Goal: Task Accomplishment & Management: Use online tool/utility

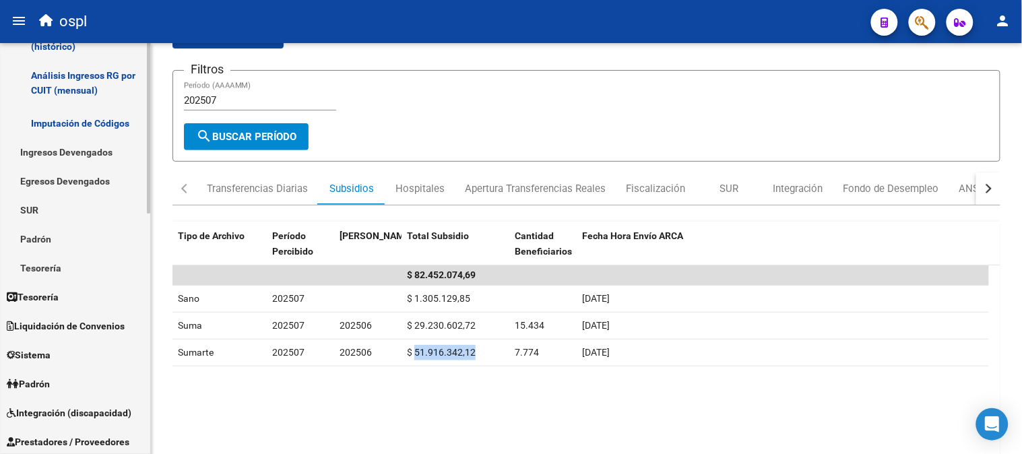
scroll to position [299, 0]
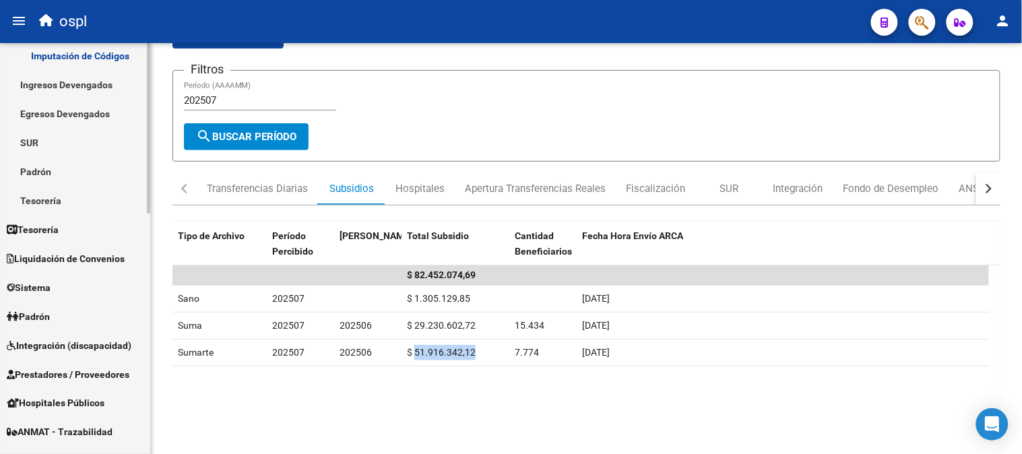
click at [86, 347] on span "Integración (discapacidad)" at bounding box center [69, 345] width 125 height 15
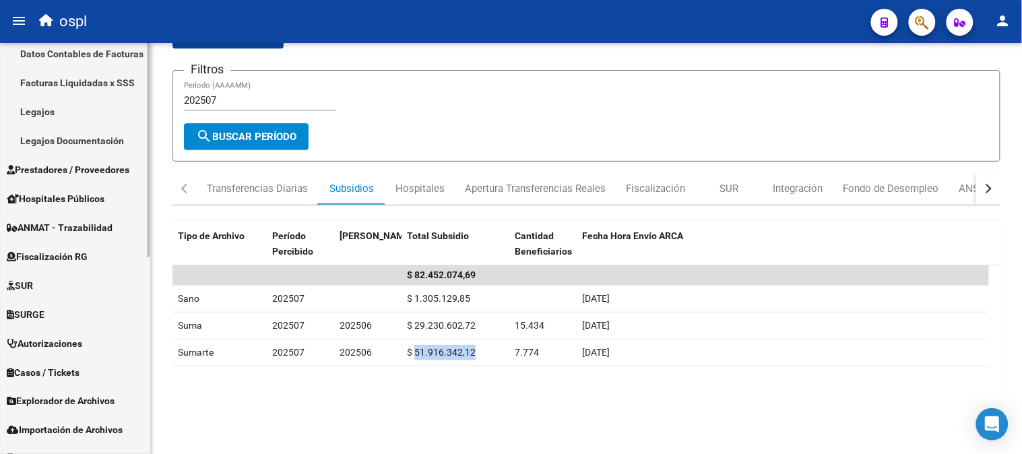
click at [58, 106] on link "Legajos" at bounding box center [75, 111] width 150 height 29
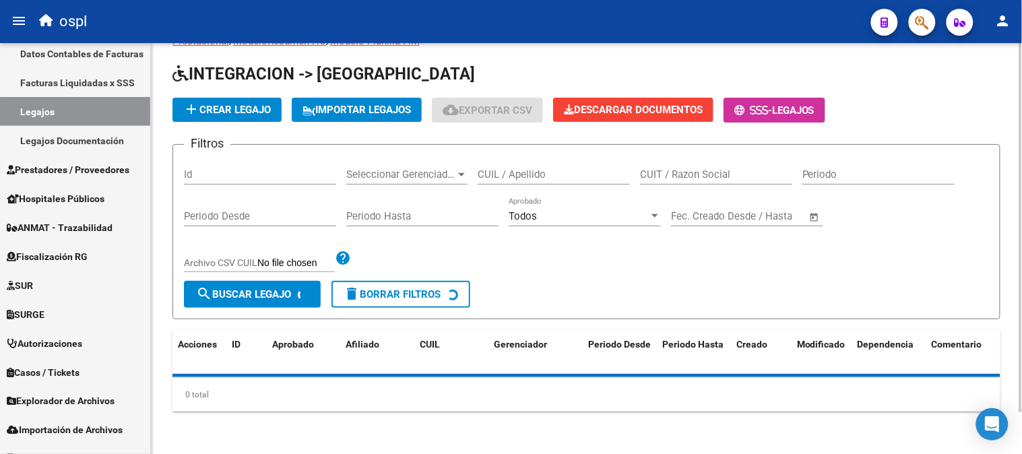
scroll to position [75, 0]
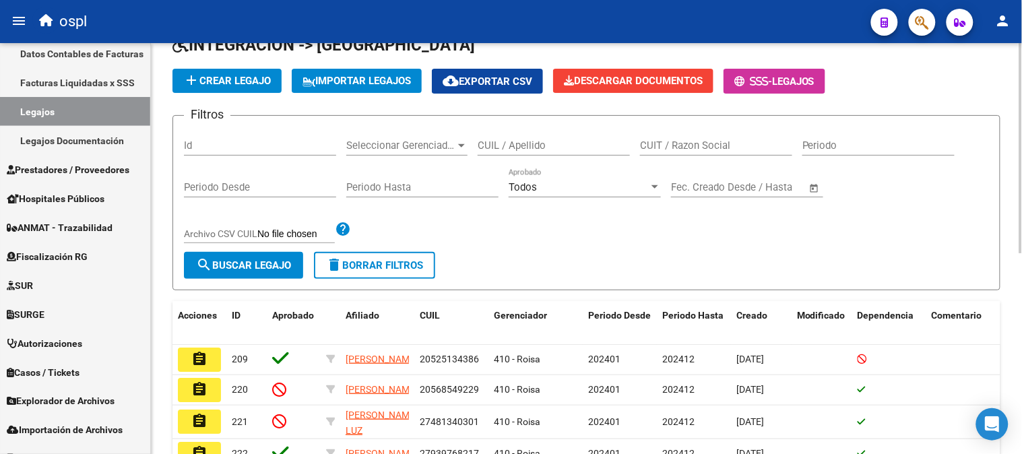
click at [682, 146] on input "CUIT / Razon Social" at bounding box center [716, 145] width 152 height 12
paste input "27327566593"
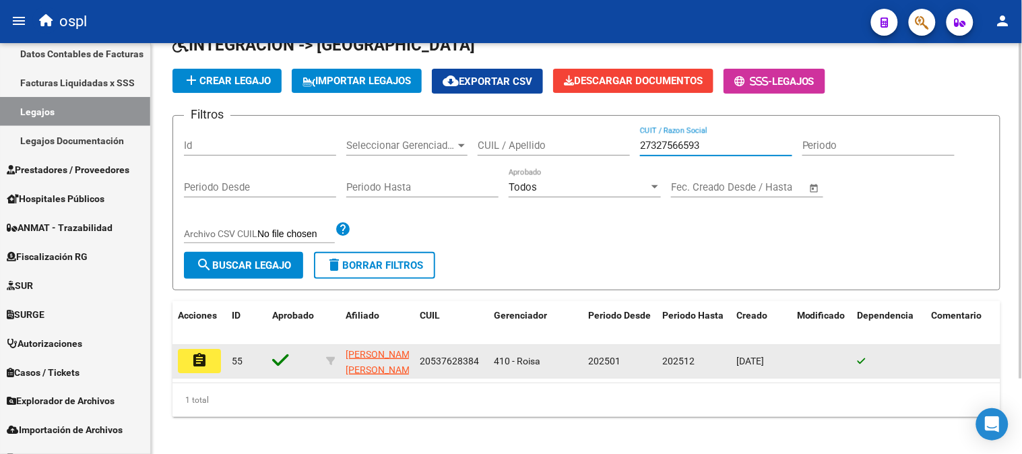
type input "27327566593"
click at [205, 365] on mat-icon "assignment" at bounding box center [199, 360] width 16 height 16
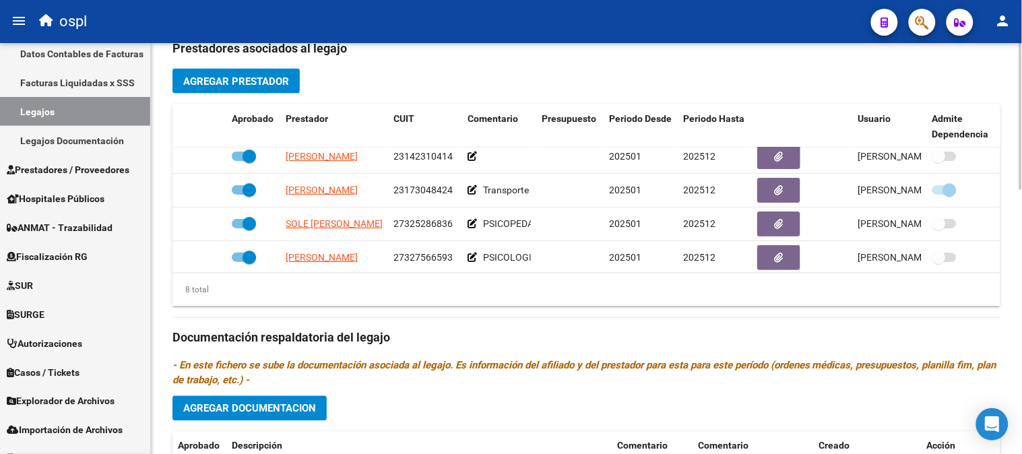
scroll to position [150, 0]
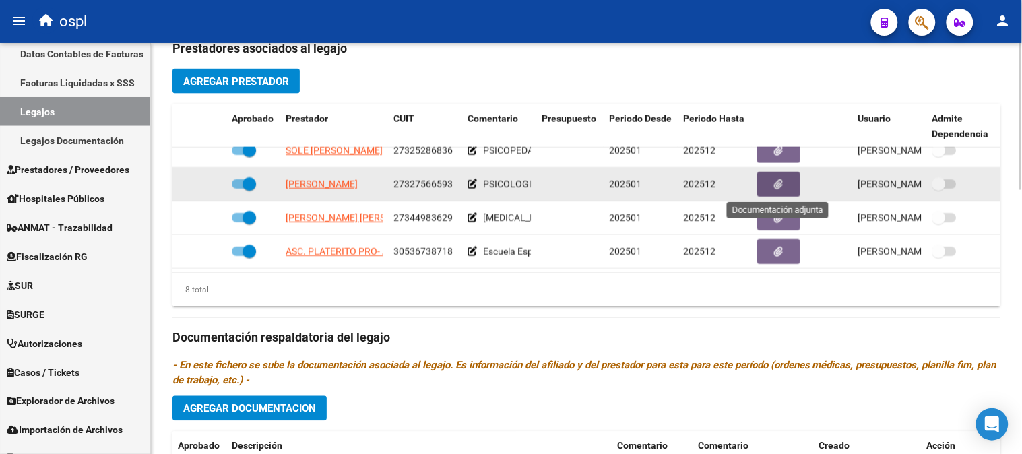
click at [786, 187] on button "button" at bounding box center [778, 184] width 43 height 25
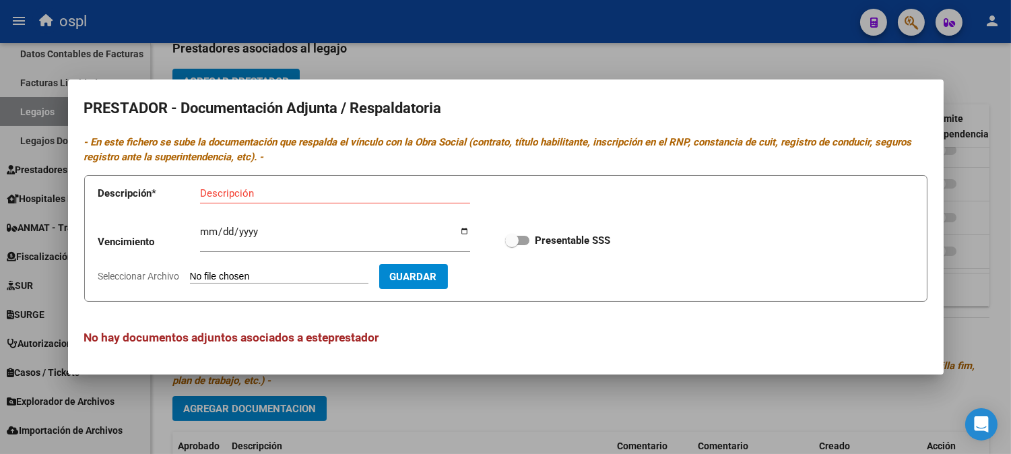
click at [677, 435] on div at bounding box center [505, 227] width 1011 height 454
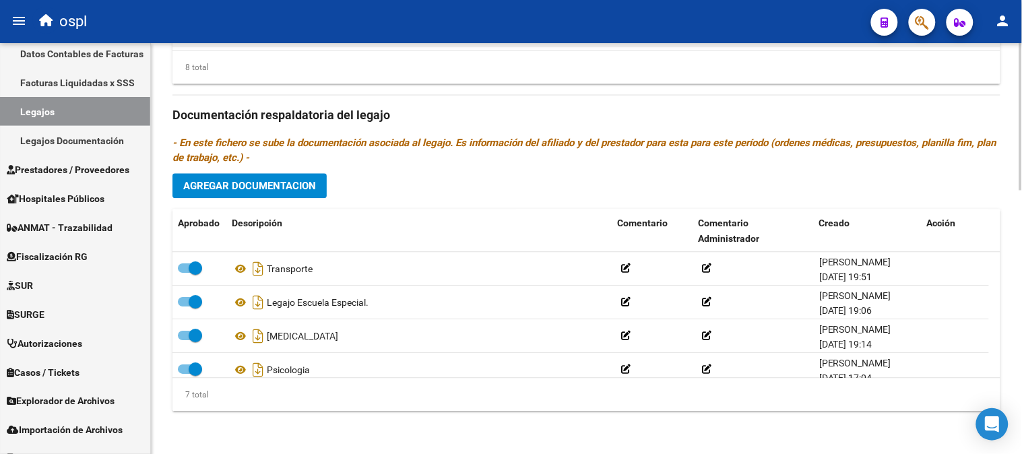
scroll to position [736, 0]
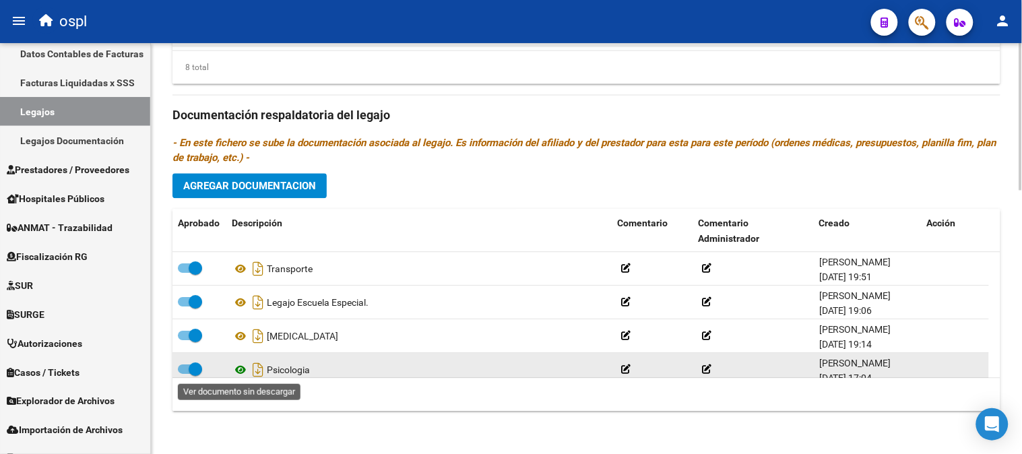
click at [239, 368] on icon at bounding box center [241, 370] width 18 height 16
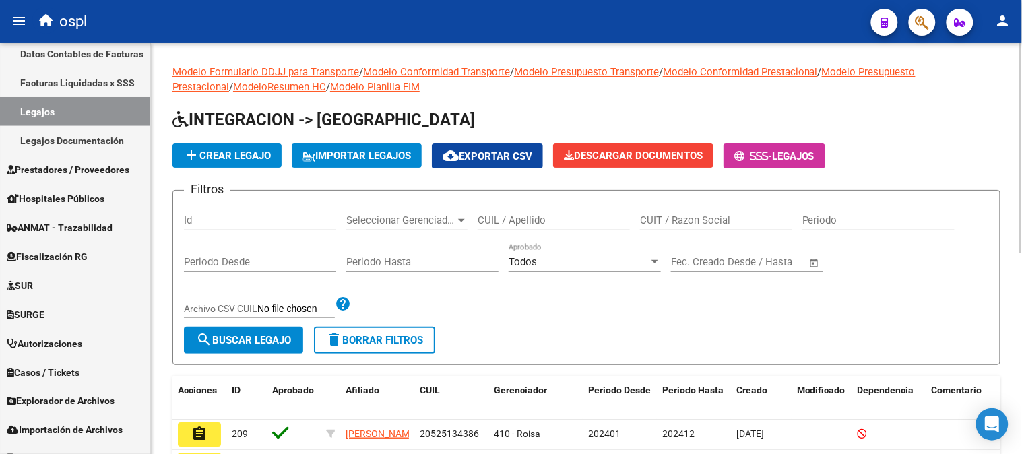
drag, startPoint x: 714, startPoint y: 211, endPoint x: 710, endPoint y: 218, distance: 7.9
click at [712, 211] on div "CUIT / Razon Social" at bounding box center [716, 215] width 152 height 29
click at [710, 218] on input "CUIT / Razon Social" at bounding box center [716, 220] width 152 height 12
paste input "27328334807"
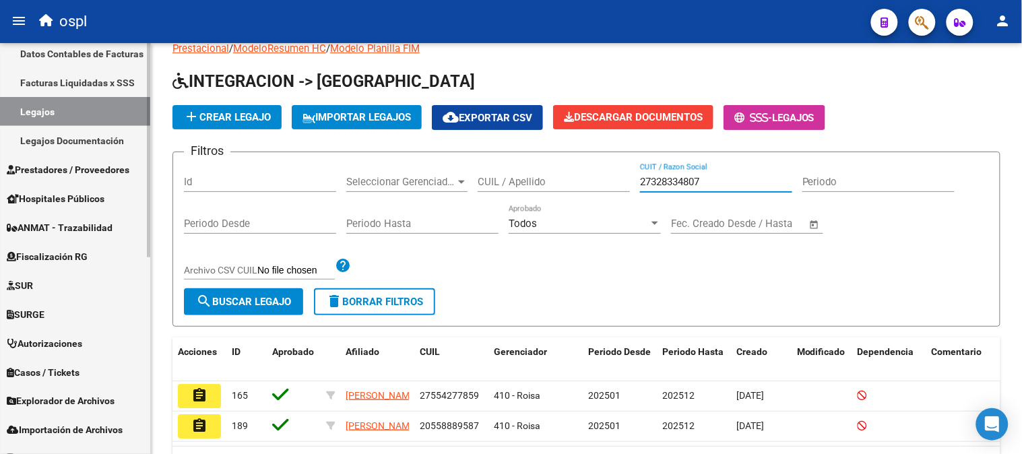
scroll to position [75, 0]
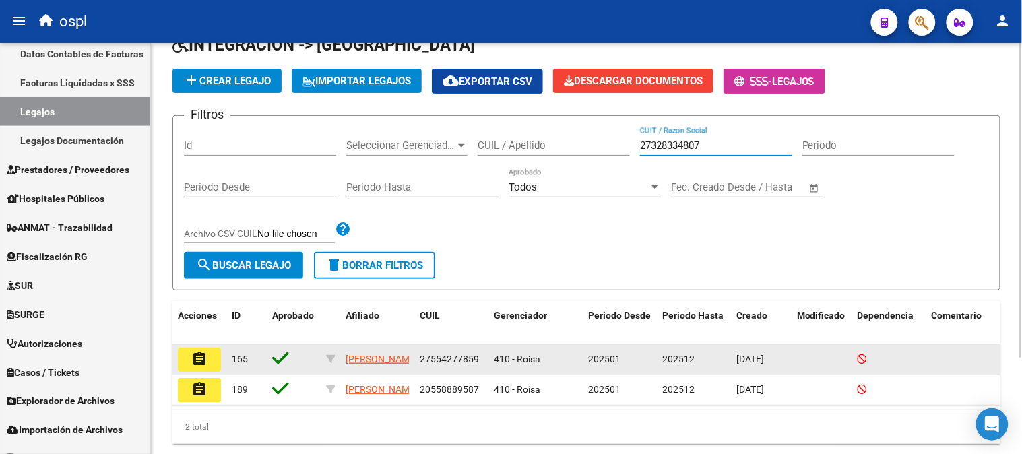
type input "27328334807"
click at [198, 359] on mat-icon "assignment" at bounding box center [199, 359] width 16 height 16
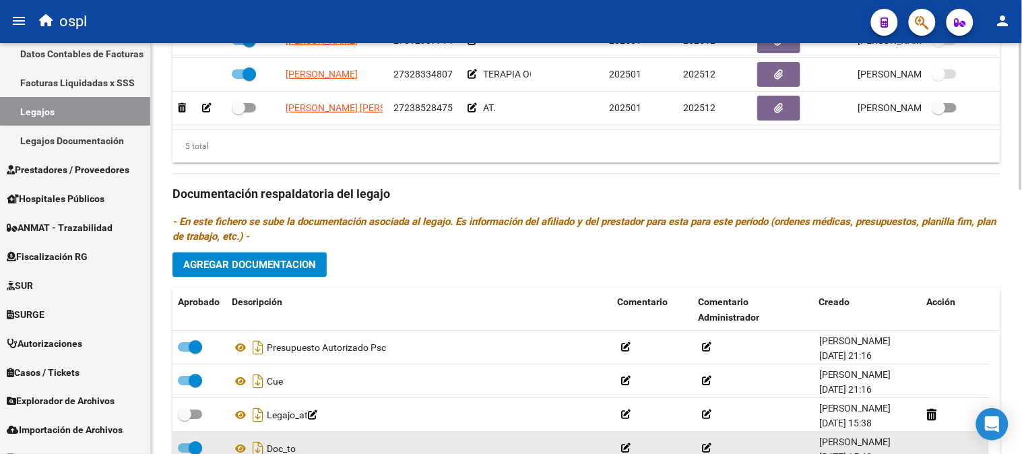
scroll to position [736, 0]
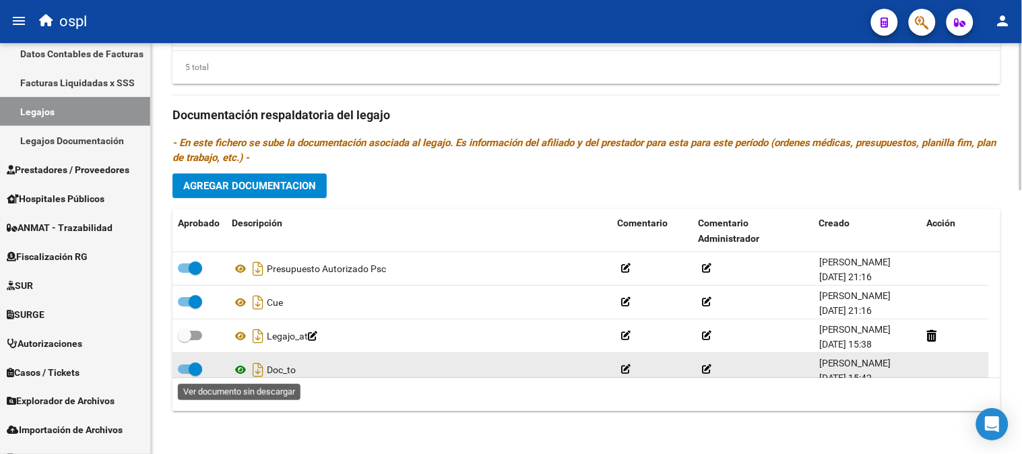
click at [240, 373] on icon at bounding box center [241, 370] width 18 height 16
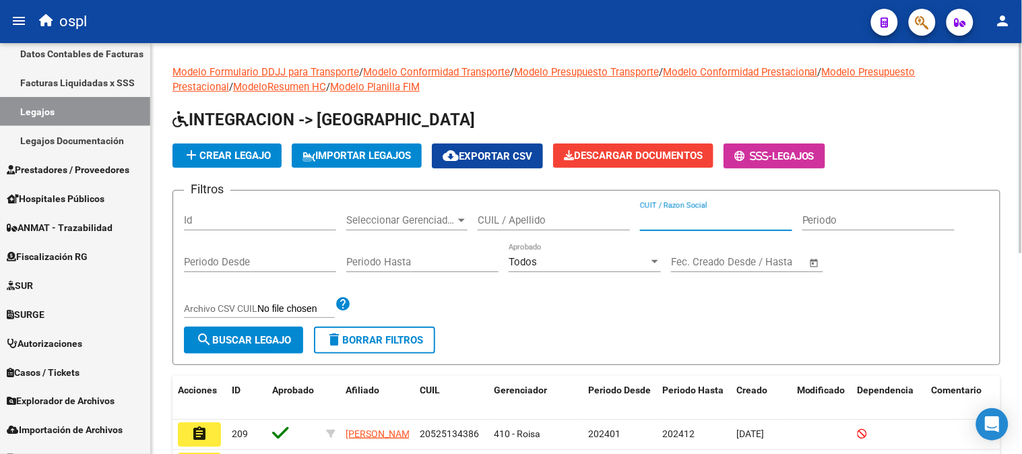
paste input "27354543597"
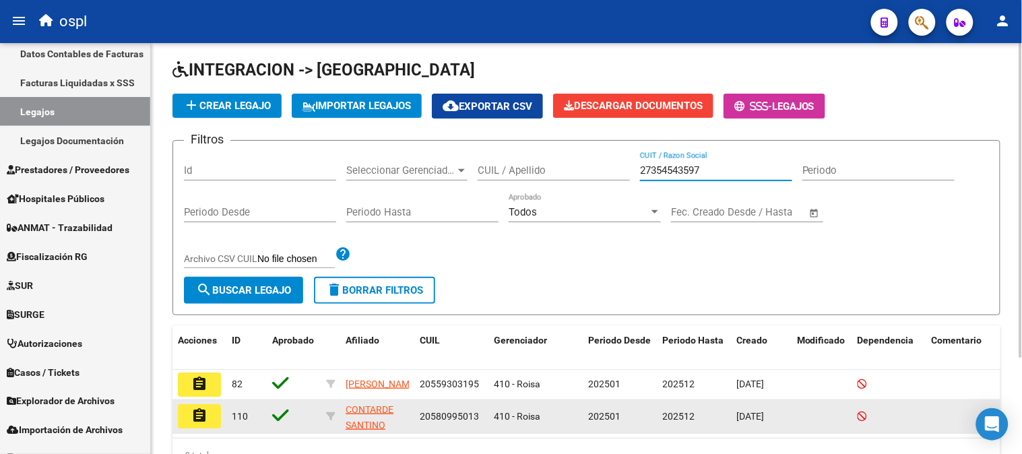
scroll to position [75, 0]
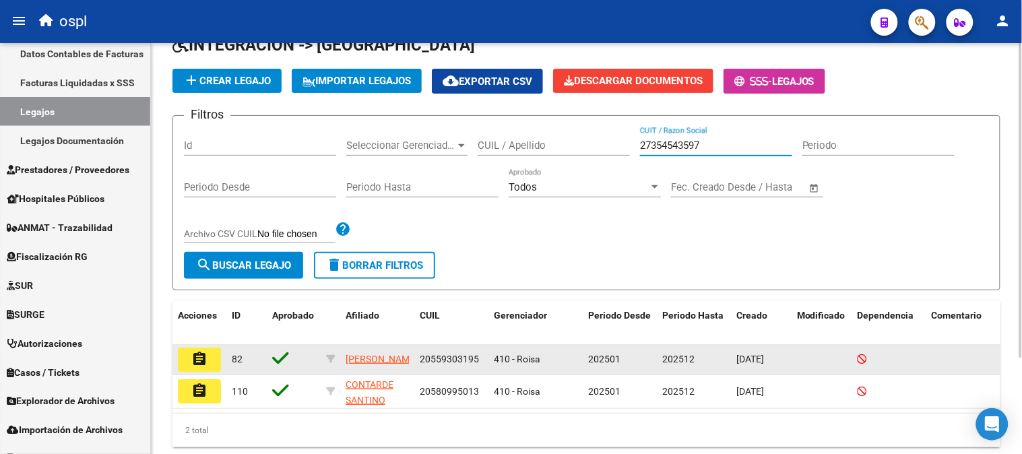
type input "27354543597"
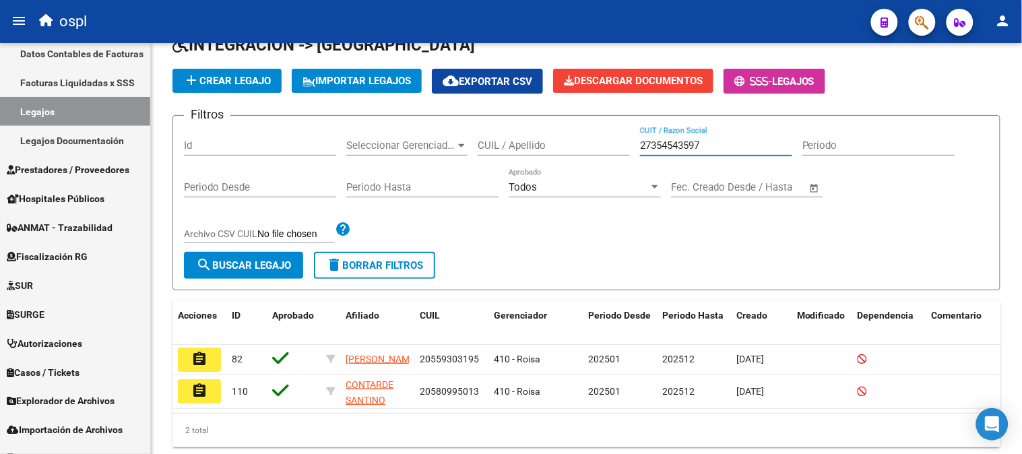
click at [207, 362] on button "assignment" at bounding box center [199, 360] width 43 height 24
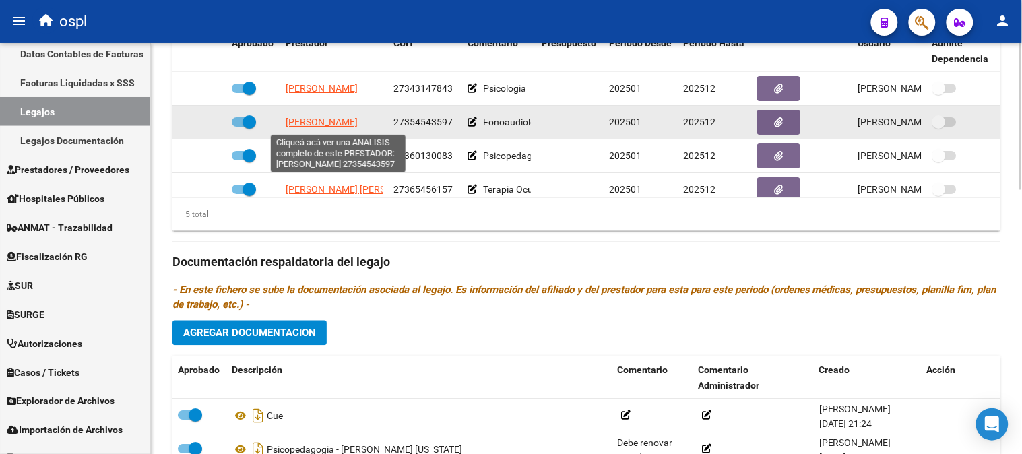
click at [358, 121] on span "[PERSON_NAME]" at bounding box center [322, 122] width 72 height 11
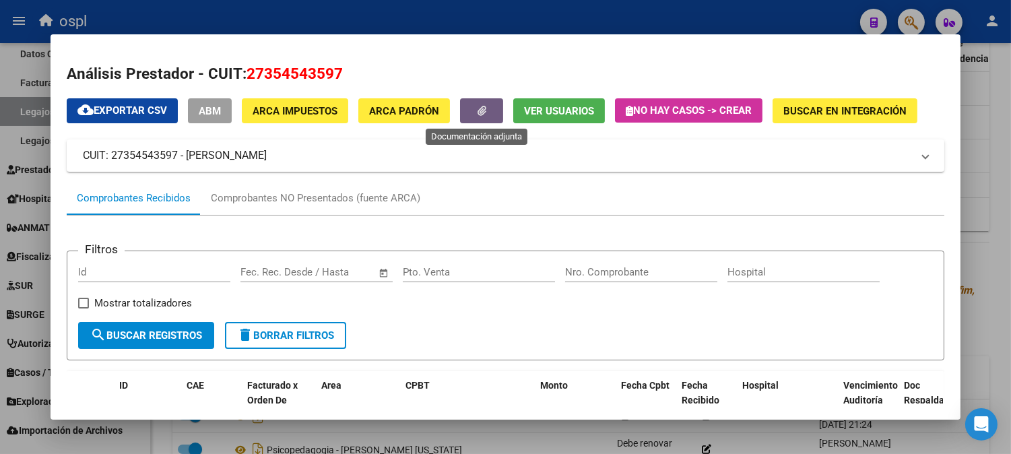
click at [478, 108] on icon "button" at bounding box center [482, 111] width 9 height 10
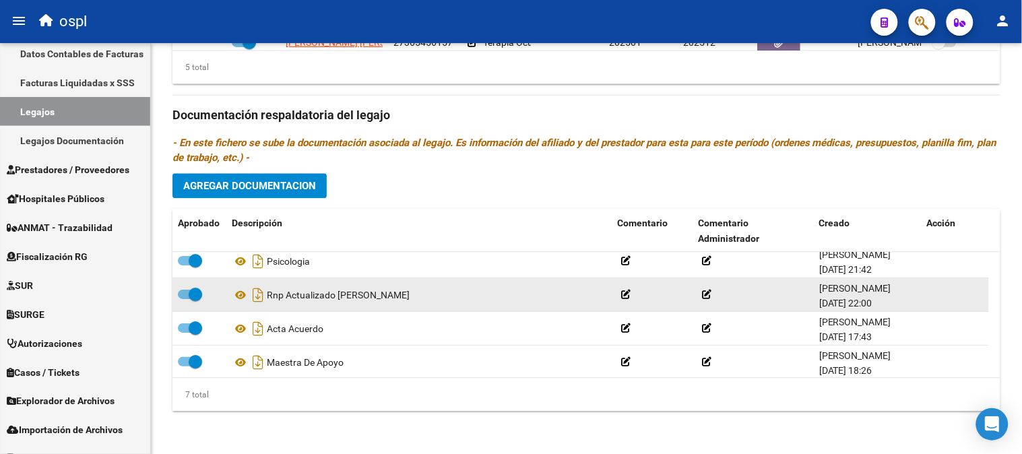
scroll to position [115, 0]
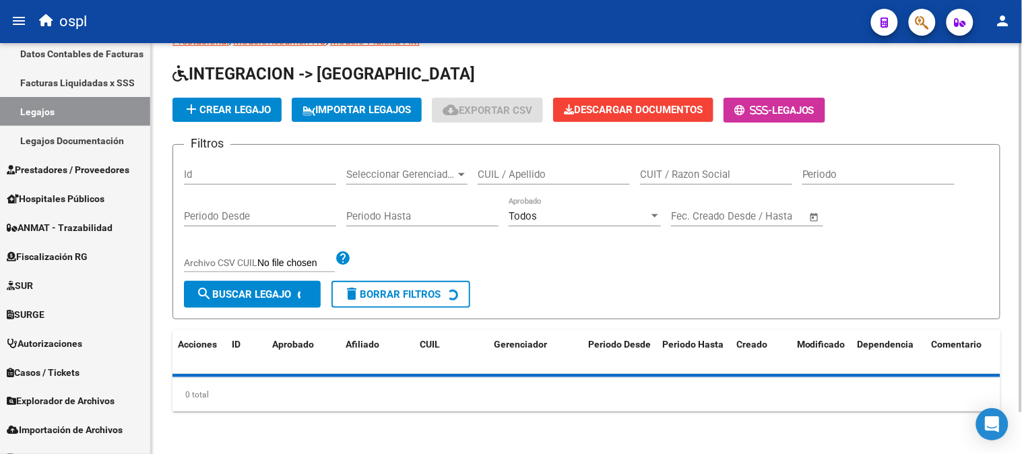
scroll to position [137, 0]
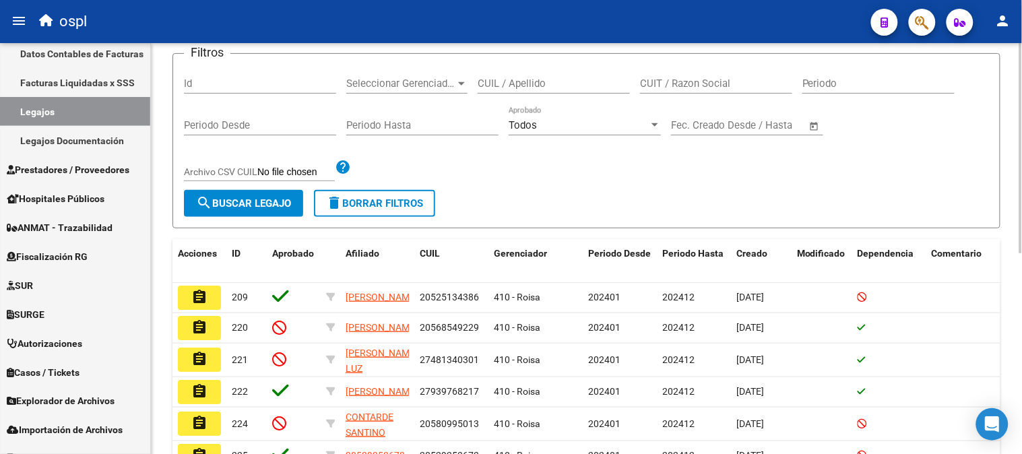
click at [723, 79] on input "CUIT / Razon Social" at bounding box center [716, 83] width 152 height 12
paste input "27359784347"
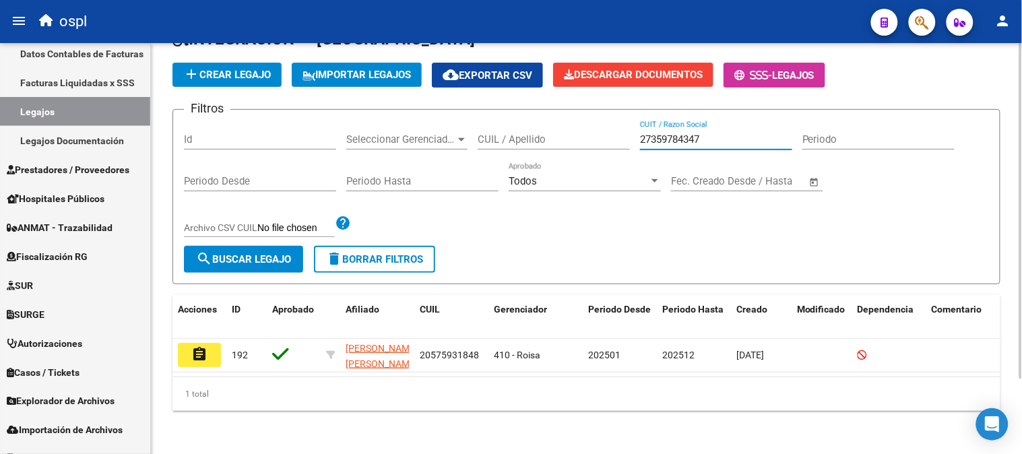
scroll to position [92, 0]
type input "27359784347"
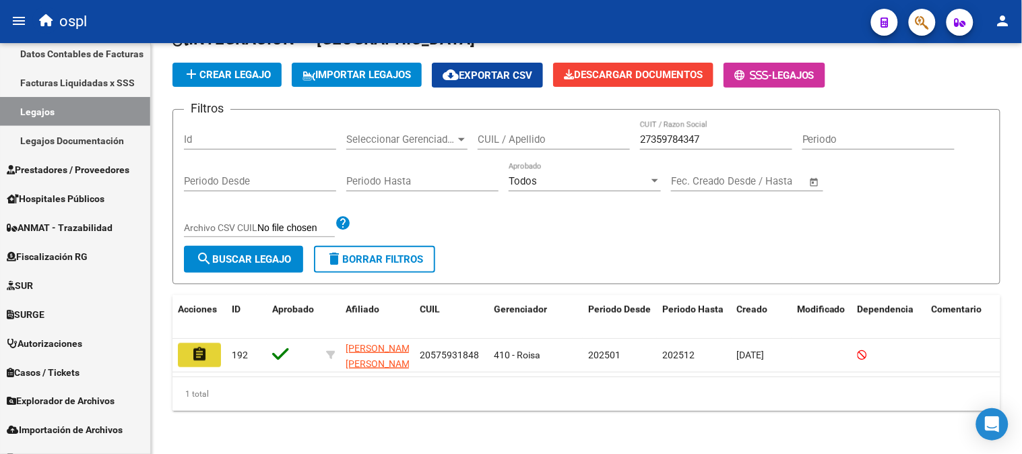
click at [206, 344] on button "assignment" at bounding box center [199, 355] width 43 height 24
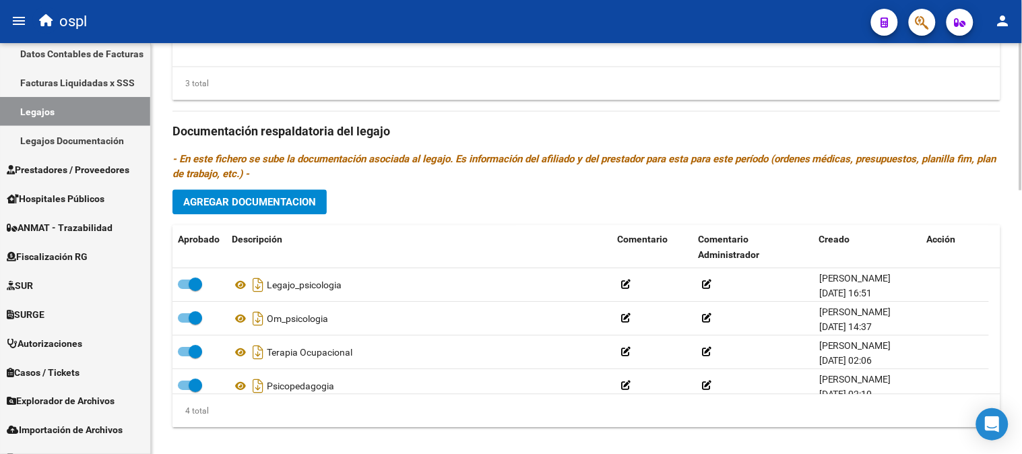
scroll to position [736, 0]
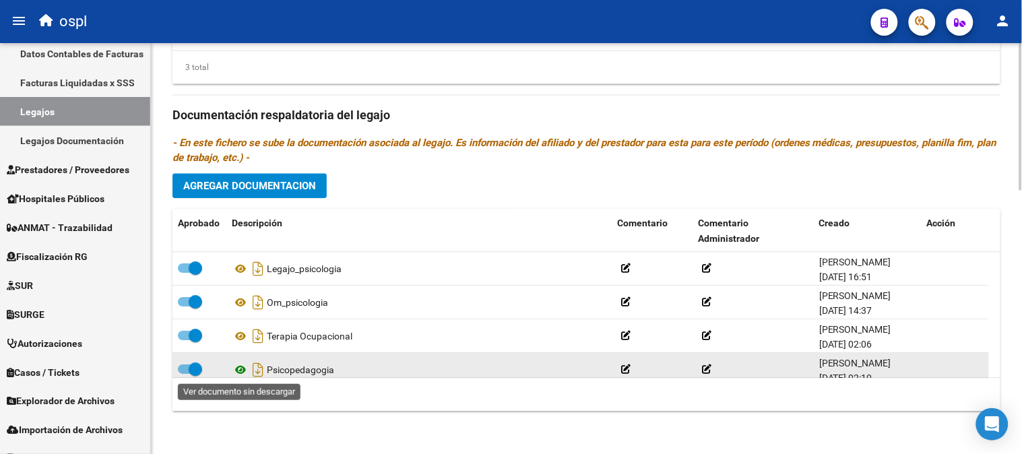
click at [244, 374] on icon at bounding box center [241, 370] width 18 height 16
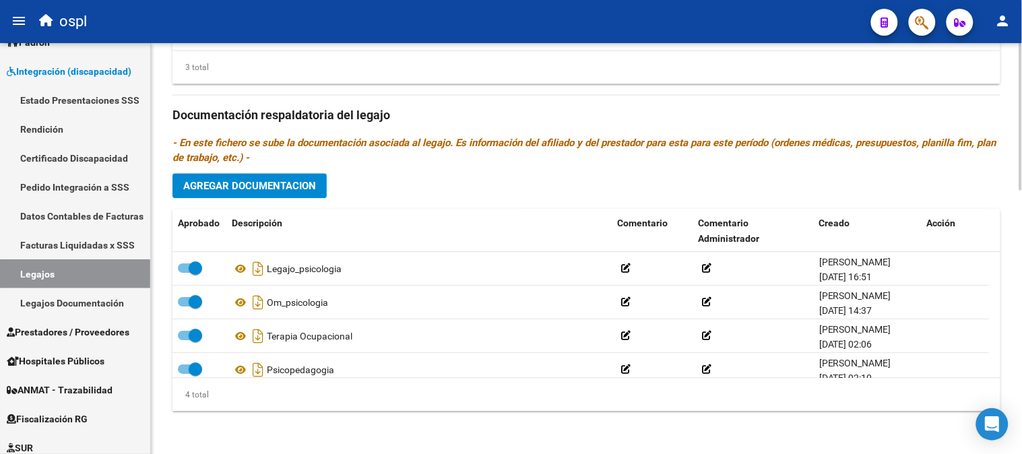
scroll to position [0, 0]
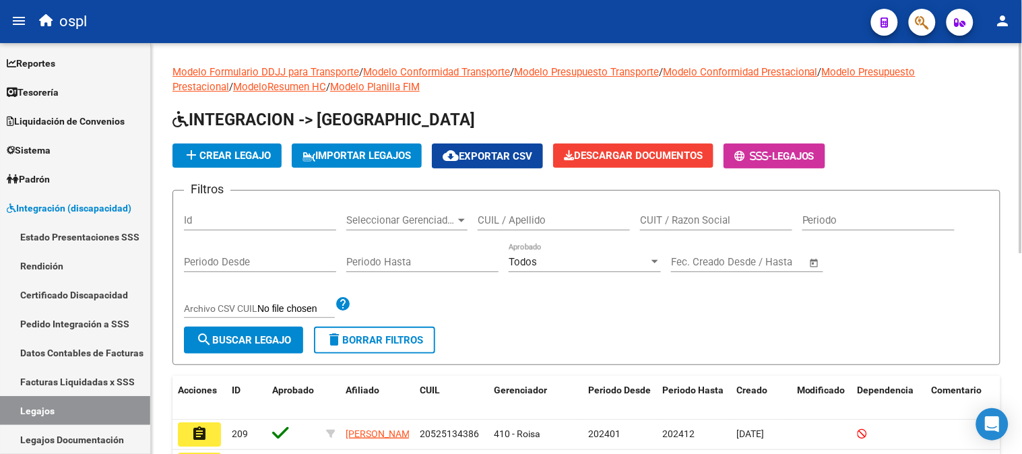
click at [706, 232] on div "CUIT / Razon Social" at bounding box center [716, 222] width 152 height 42
click at [708, 219] on input "CUIT / Razon Social" at bounding box center [716, 220] width 152 height 12
paste input "27338270580"
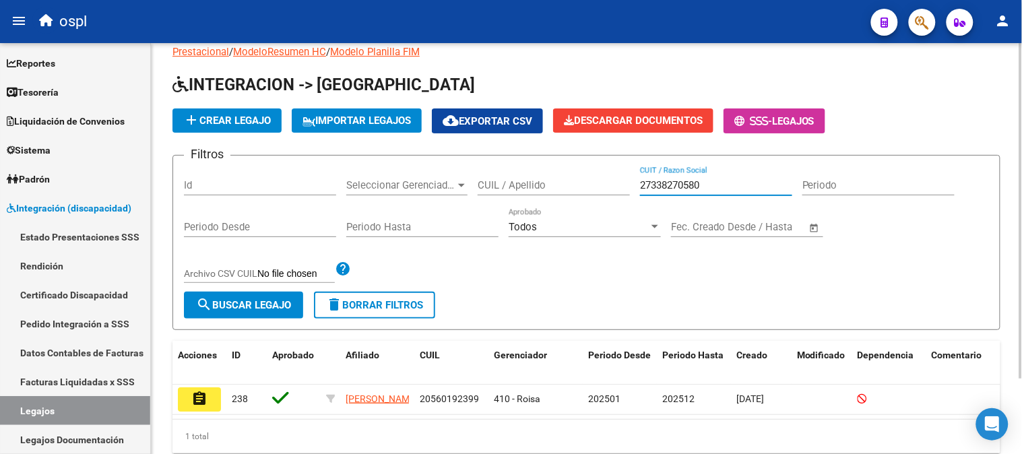
scroll to position [92, 0]
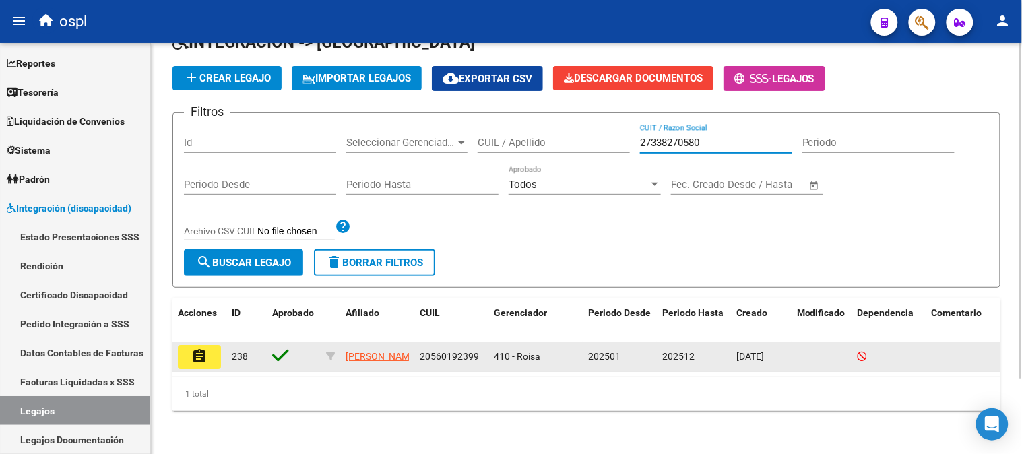
type input "27338270580"
click at [193, 348] on mat-icon "assignment" at bounding box center [199, 356] width 16 height 16
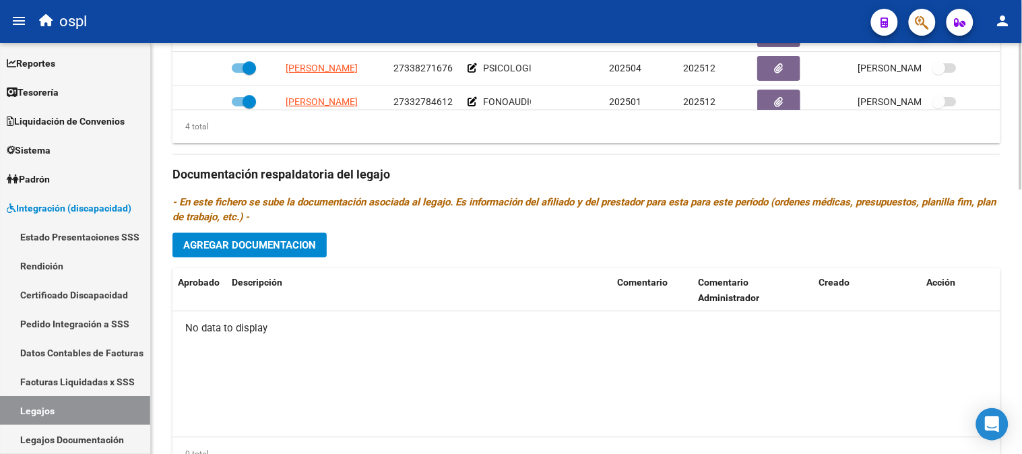
scroll to position [736, 0]
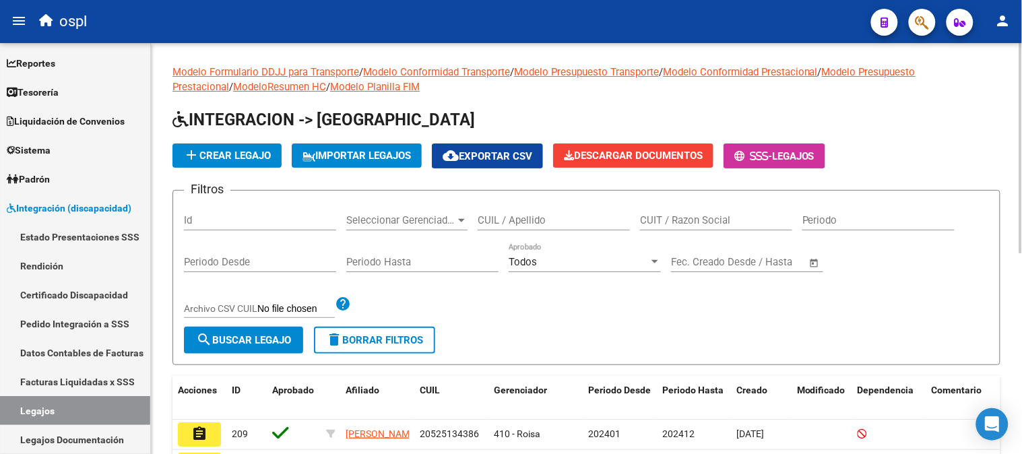
click at [682, 214] on input "CUIT / Razon Social" at bounding box center [716, 220] width 152 height 12
paste input "27307549633"
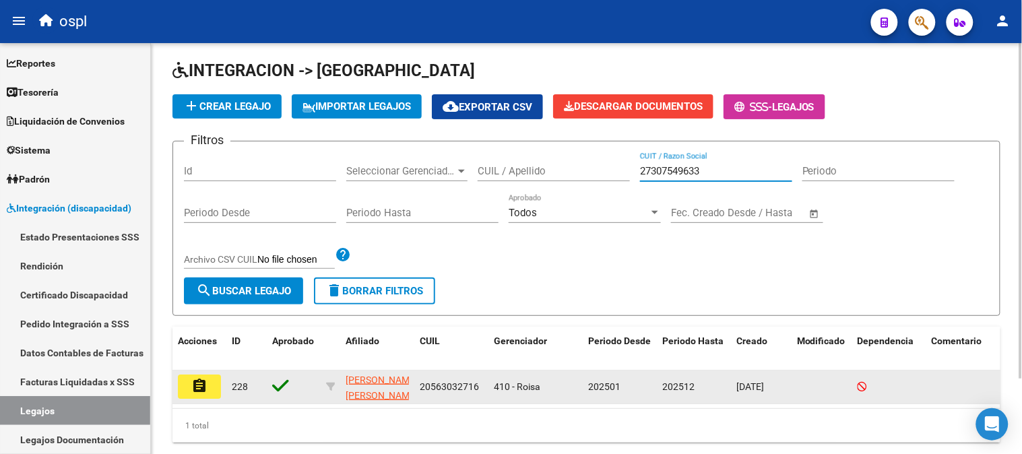
scroll to position [92, 0]
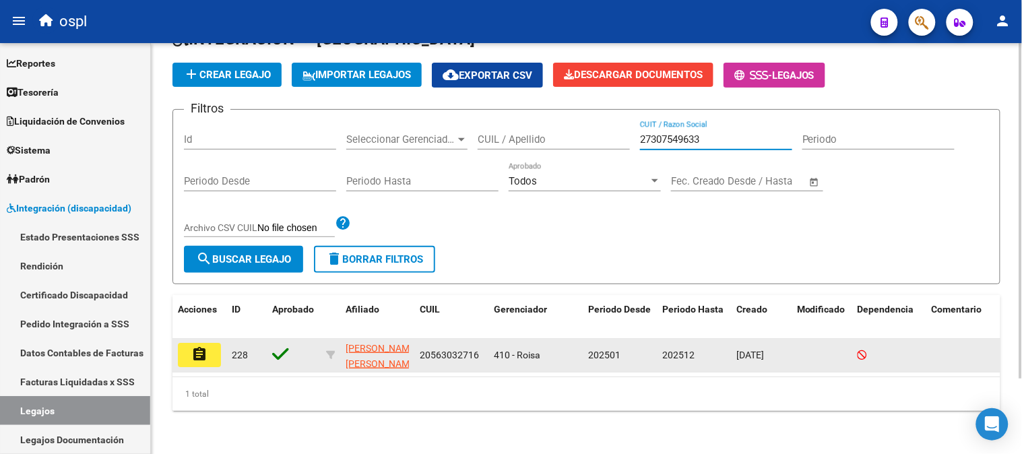
type input "27307549633"
click at [216, 343] on button "assignment" at bounding box center [199, 355] width 43 height 24
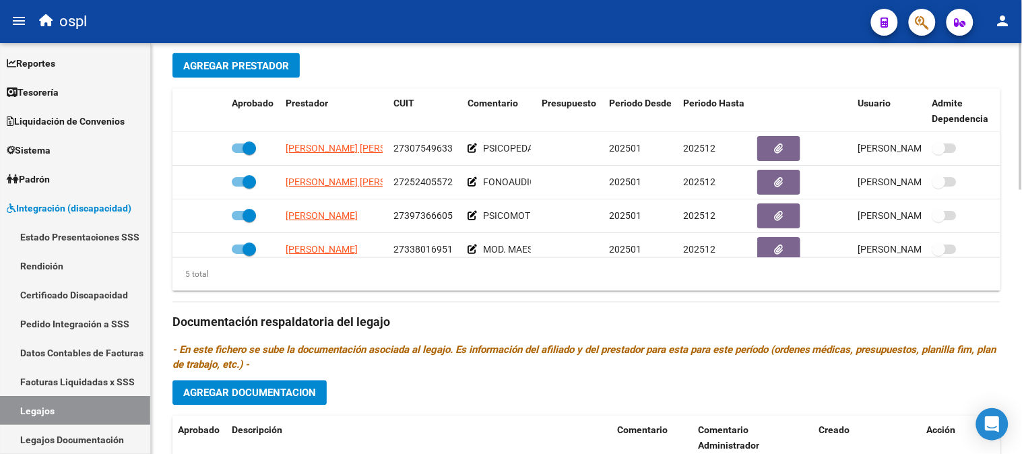
scroll to position [212, 0]
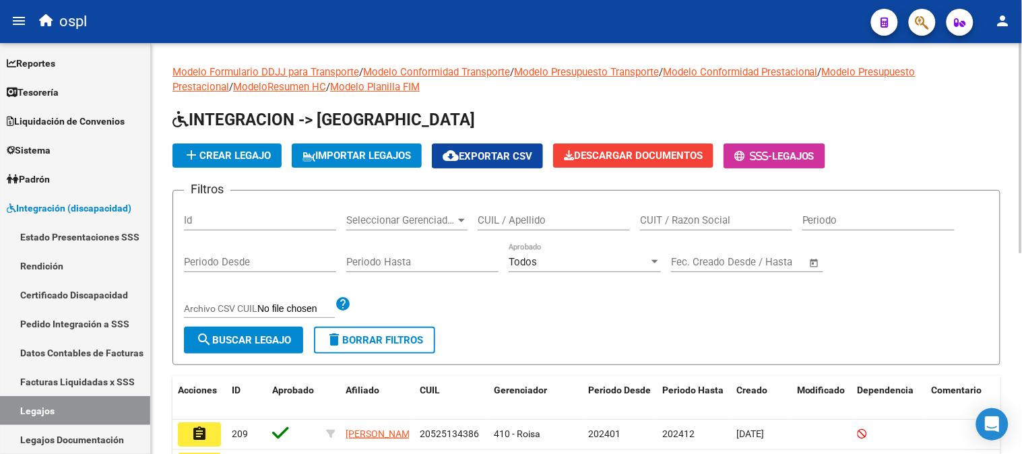
click at [708, 220] on input "CUIT / Razon Social" at bounding box center [716, 220] width 152 height 12
paste input "27397366605"
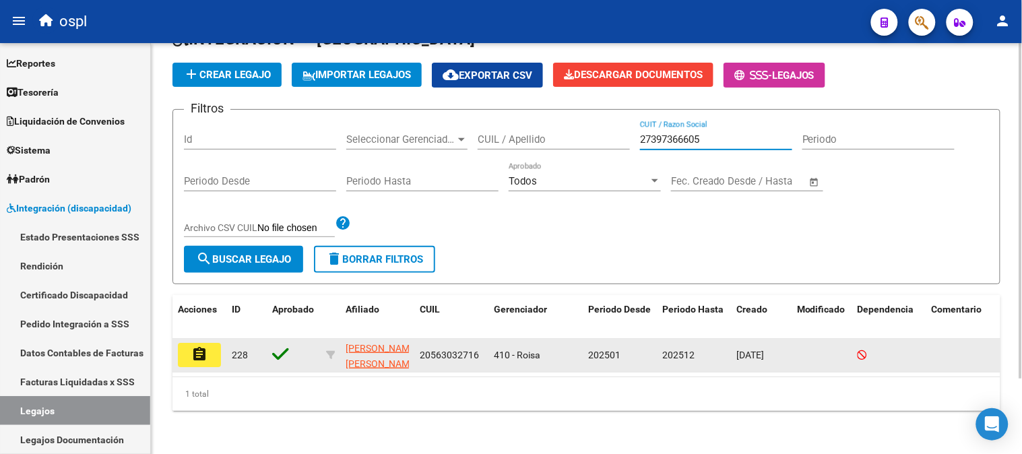
scroll to position [92, 0]
type input "27397366605"
click at [189, 351] on button "assignment" at bounding box center [199, 355] width 43 height 24
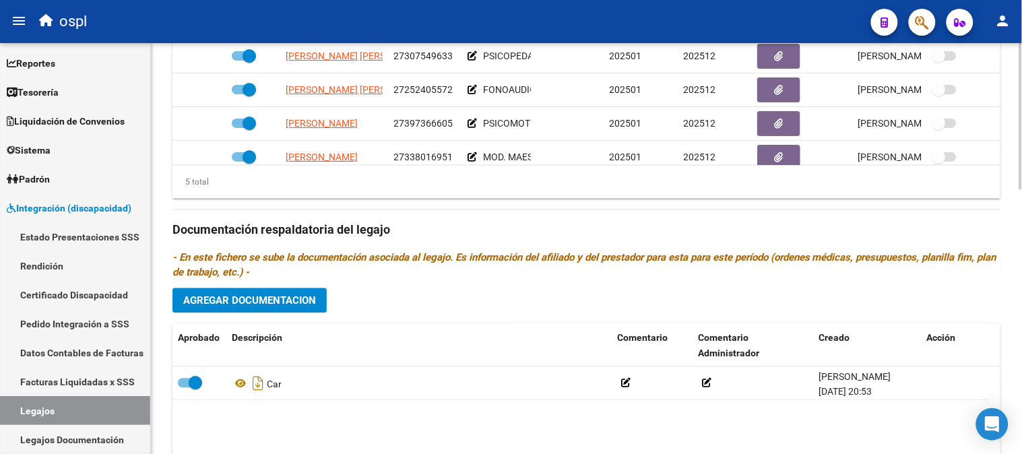
scroll to position [674, 0]
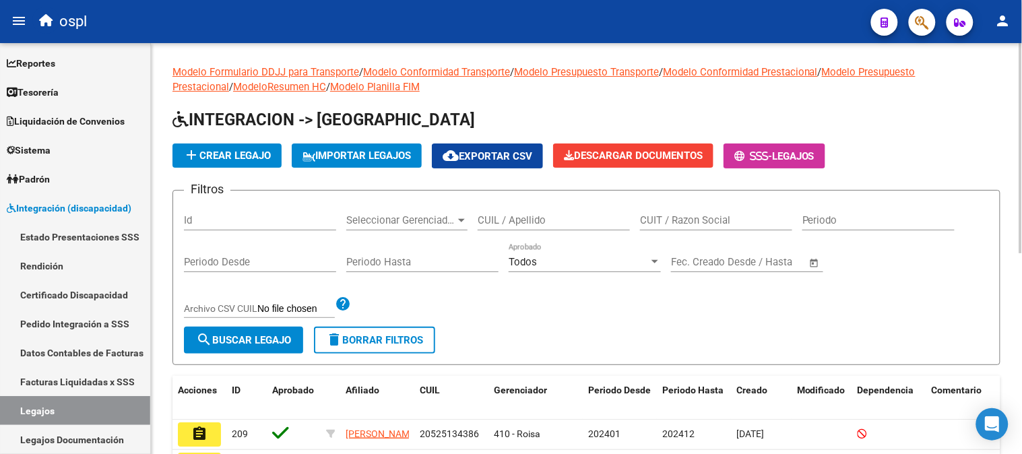
click at [737, 212] on div "CUIT / Razon Social" at bounding box center [716, 215] width 152 height 29
paste input "27401415942"
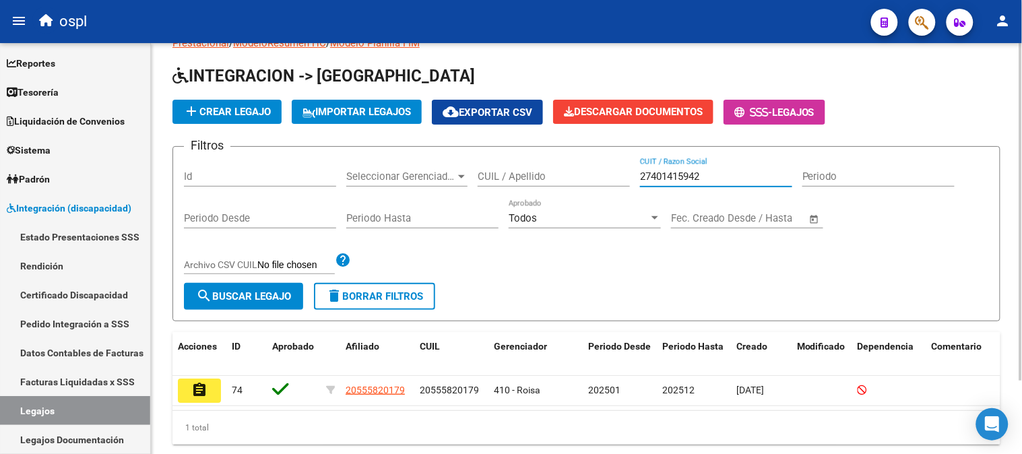
scroll to position [88, 0]
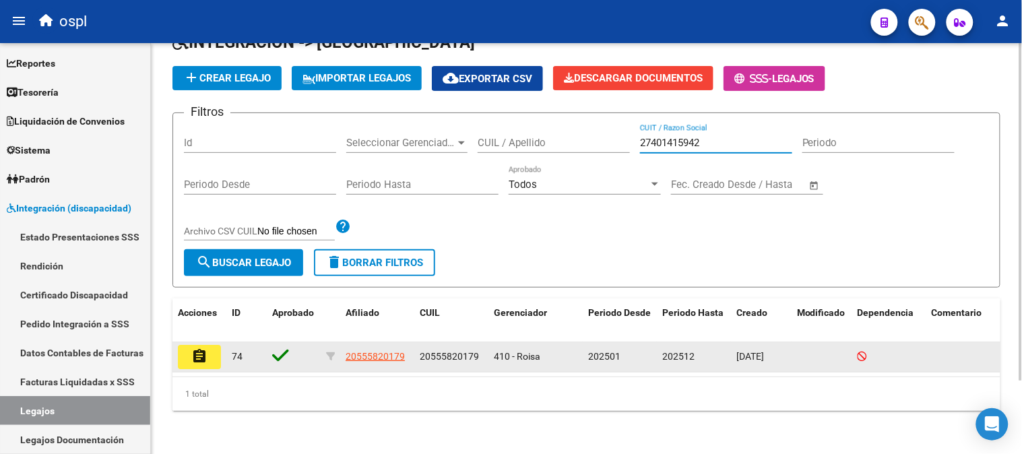
type input "27401415942"
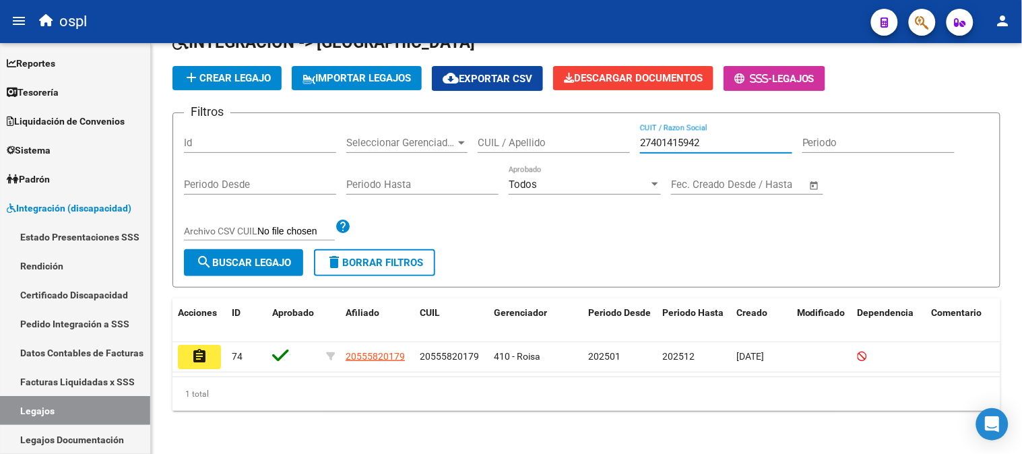
click at [195, 348] on mat-icon "assignment" at bounding box center [199, 356] width 16 height 16
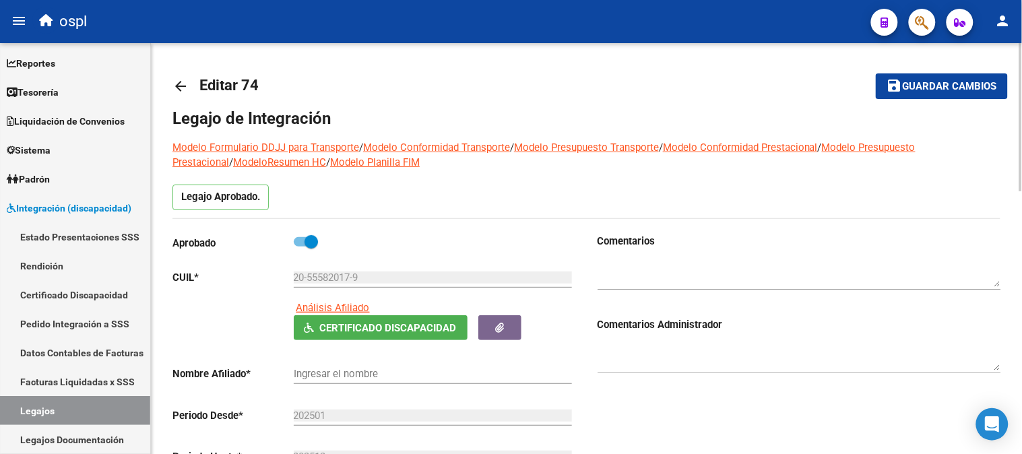
type input "BARDAGI [PERSON_NAME]"
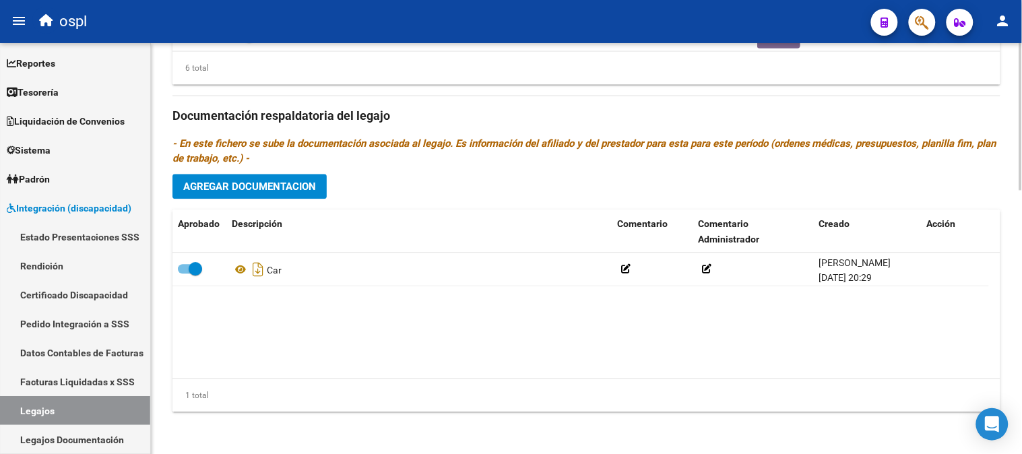
scroll to position [736, 0]
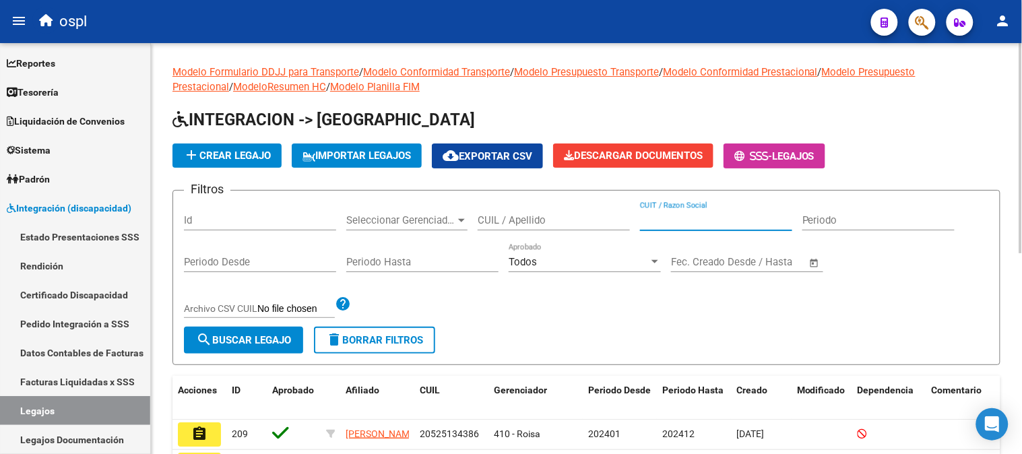
click at [716, 224] on input "CUIT / Razon Social" at bounding box center [716, 220] width 152 height 12
paste input "23341513464"
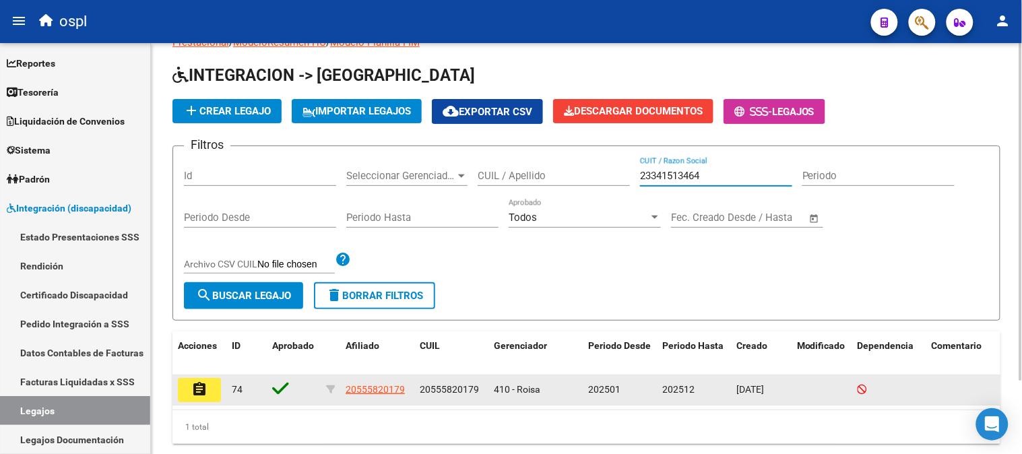
scroll to position [88, 0]
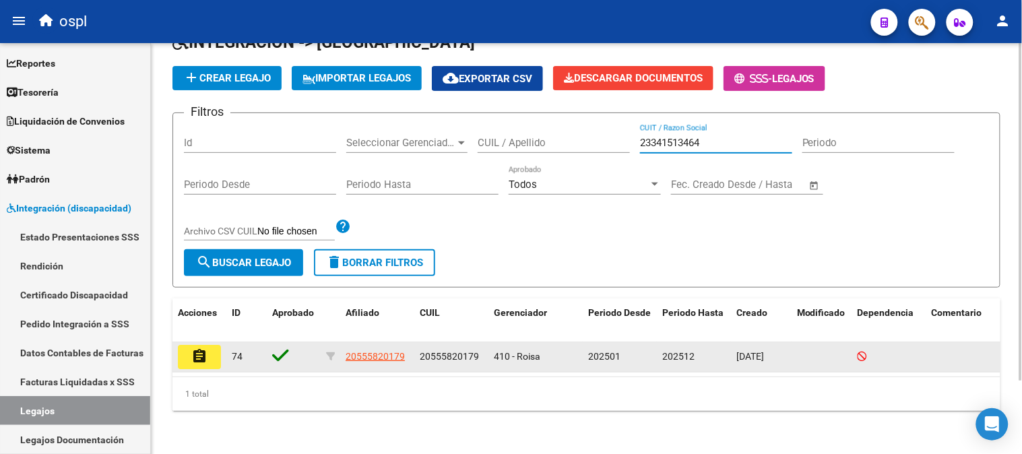
type input "23341513464"
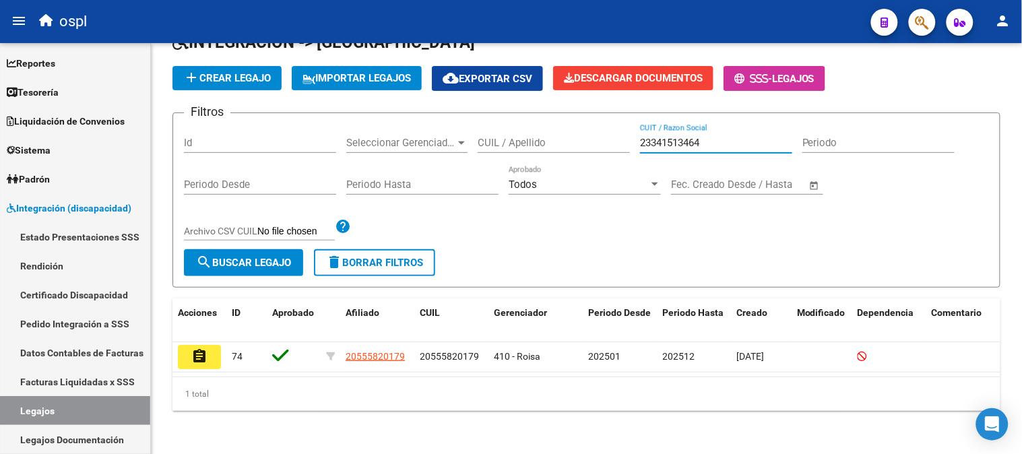
click at [196, 348] on mat-icon "assignment" at bounding box center [199, 356] width 16 height 16
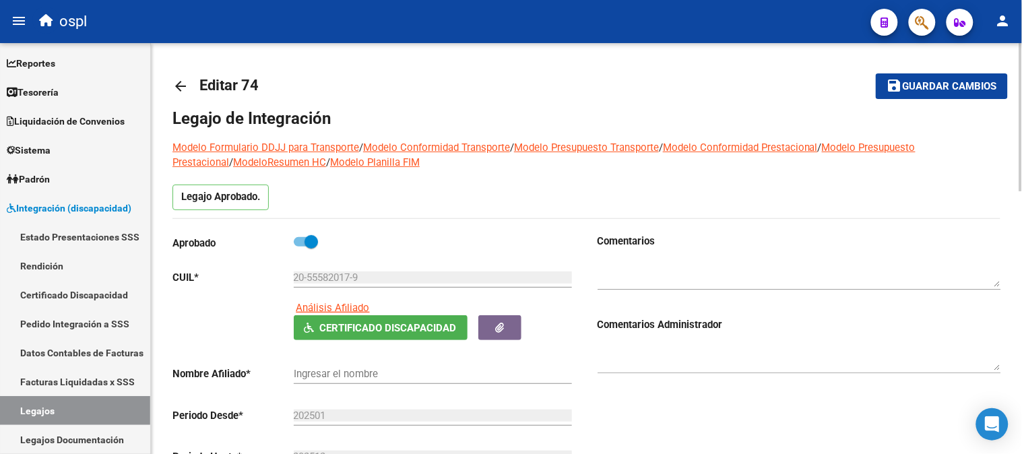
type input "BARDAGI [PERSON_NAME]"
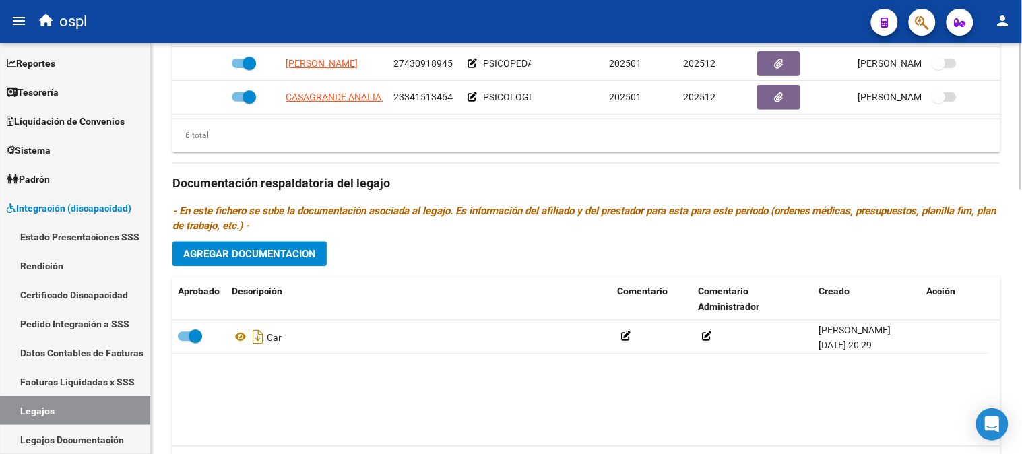
scroll to position [736, 0]
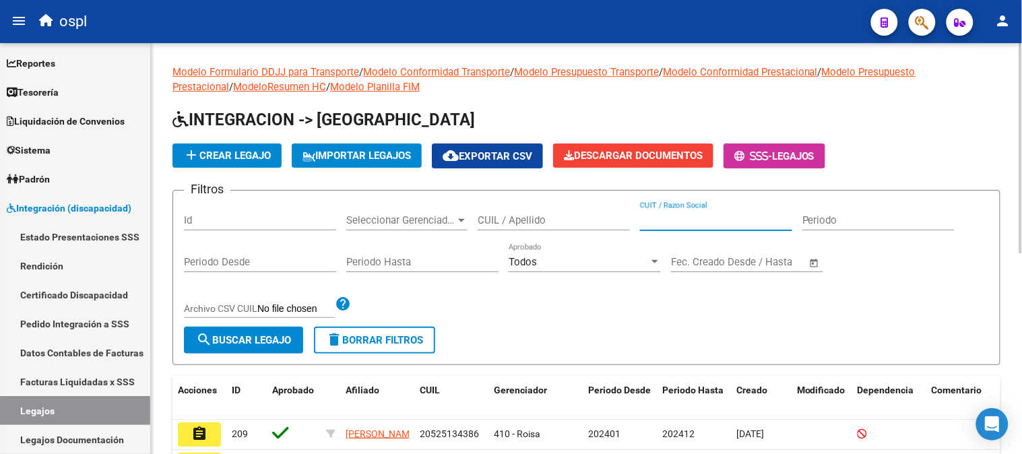
click at [685, 216] on input "CUIT / Razon Social" at bounding box center [716, 220] width 152 height 12
paste input "27308559268"
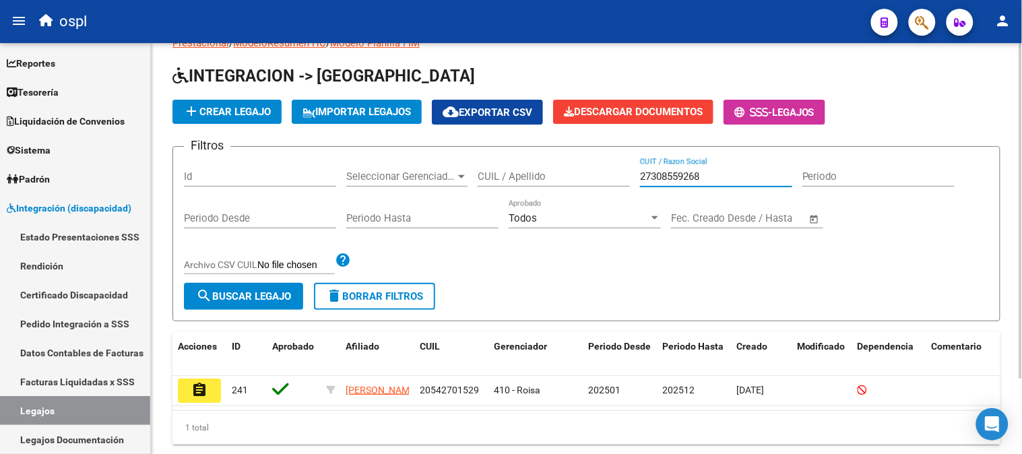
scroll to position [92, 0]
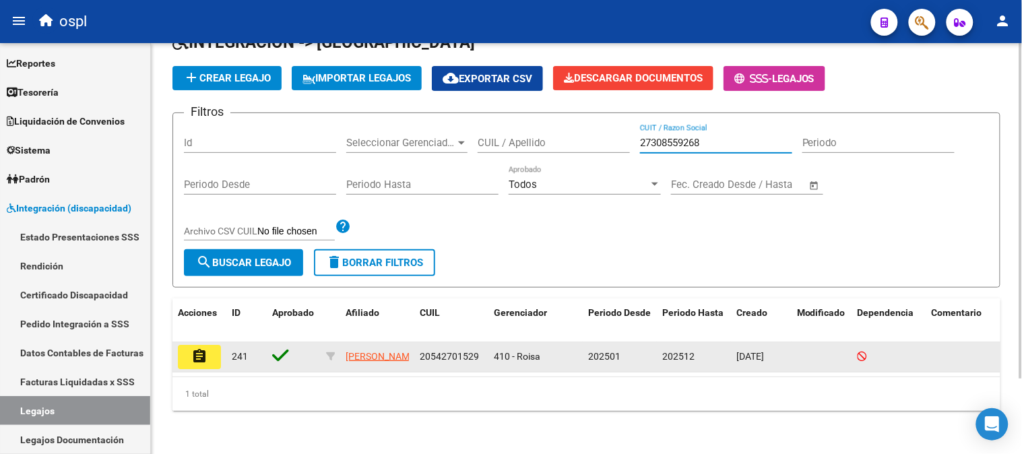
type input "27308559268"
click at [214, 345] on button "assignment" at bounding box center [199, 357] width 43 height 24
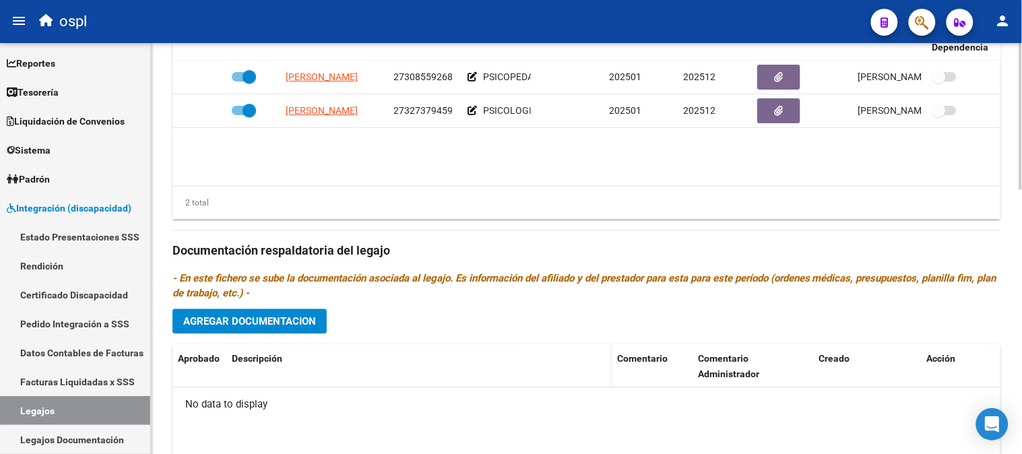
scroll to position [511, 0]
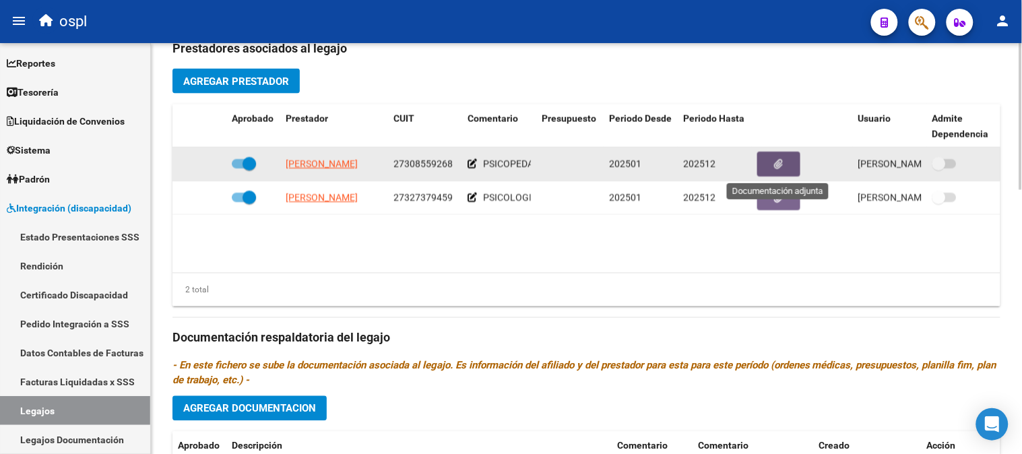
click at [776, 162] on icon "button" at bounding box center [779, 164] width 9 height 10
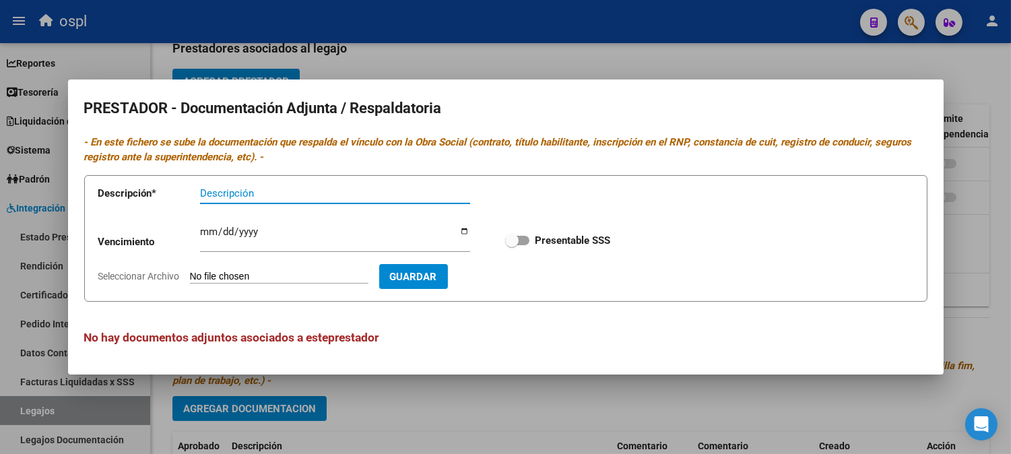
click at [703, 369] on mat-dialog-container "PRESTADOR - Documentación Adjunta / Respaldatoria - En este fichero se sube la …" at bounding box center [506, 227] width 876 height 295
click at [716, 405] on div at bounding box center [505, 227] width 1011 height 454
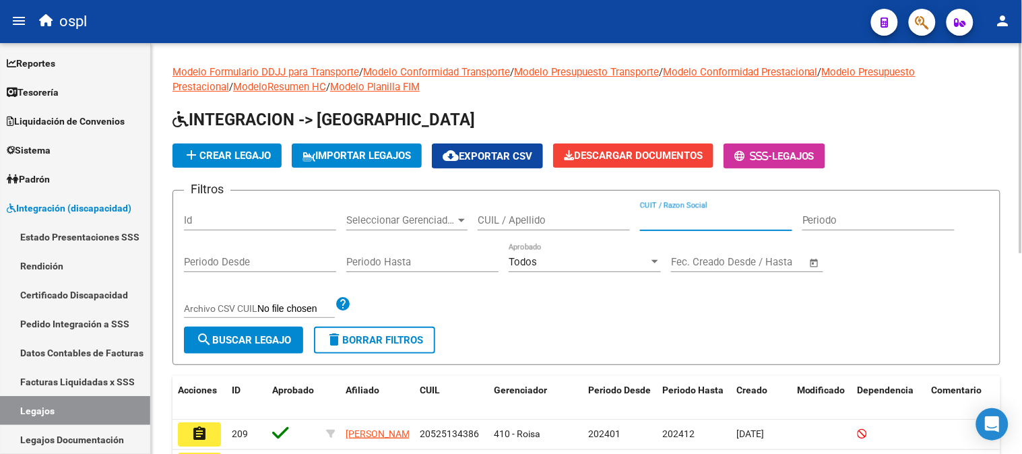
click at [728, 225] on input "CUIT / Razon Social" at bounding box center [716, 220] width 152 height 12
paste input "27327379459"
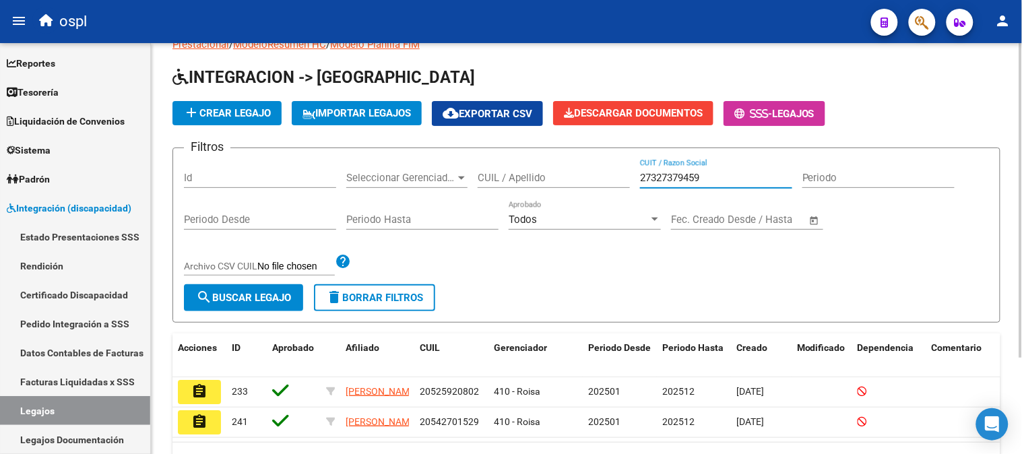
scroll to position [75, 0]
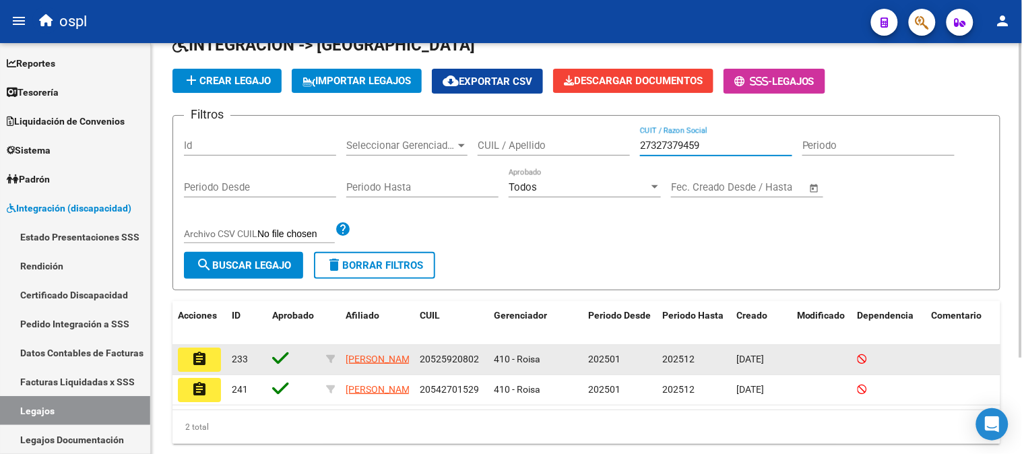
type input "27327379459"
click at [198, 362] on mat-icon "assignment" at bounding box center [199, 359] width 16 height 16
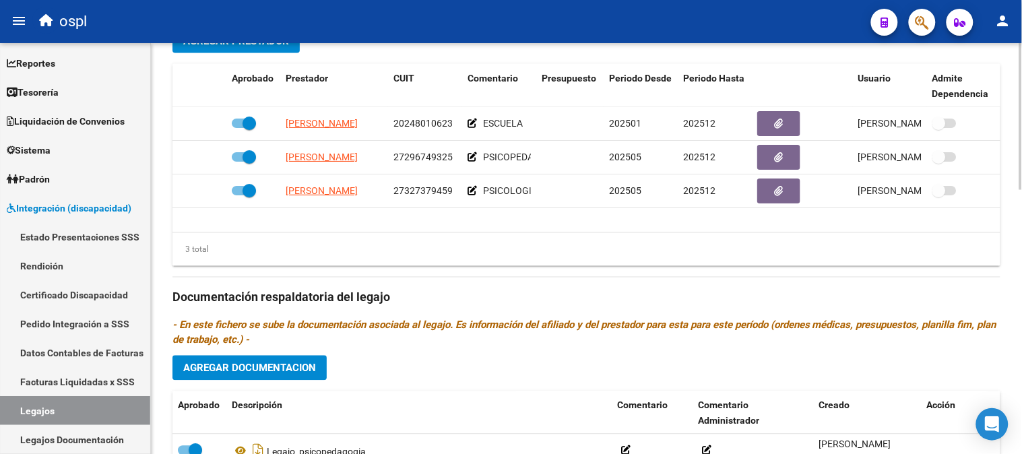
scroll to position [661, 0]
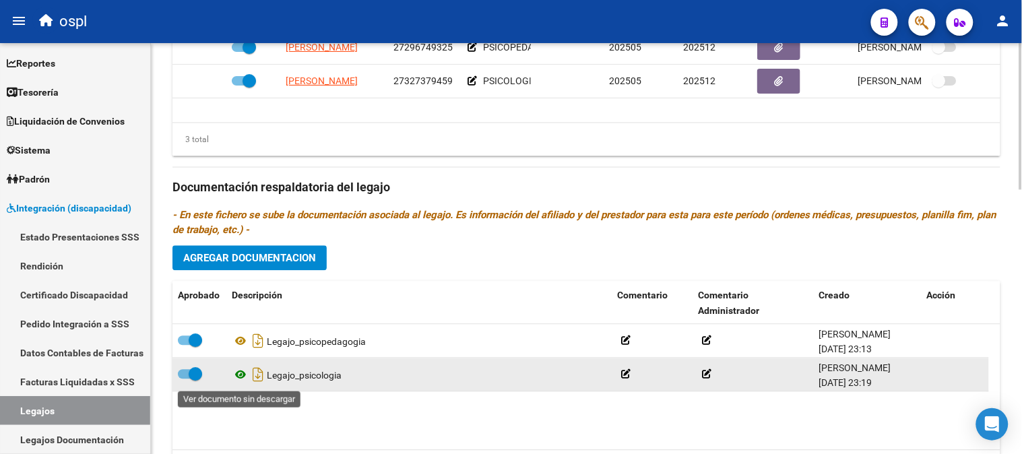
click at [237, 372] on icon at bounding box center [241, 375] width 18 height 16
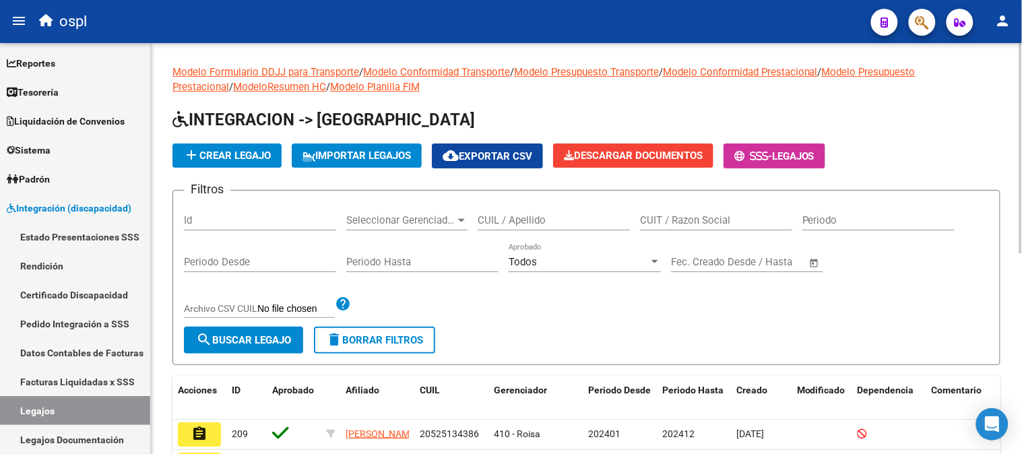
click at [683, 227] on div "CUIT / Razon Social" at bounding box center [716, 215] width 152 height 29
paste input "27297428239"
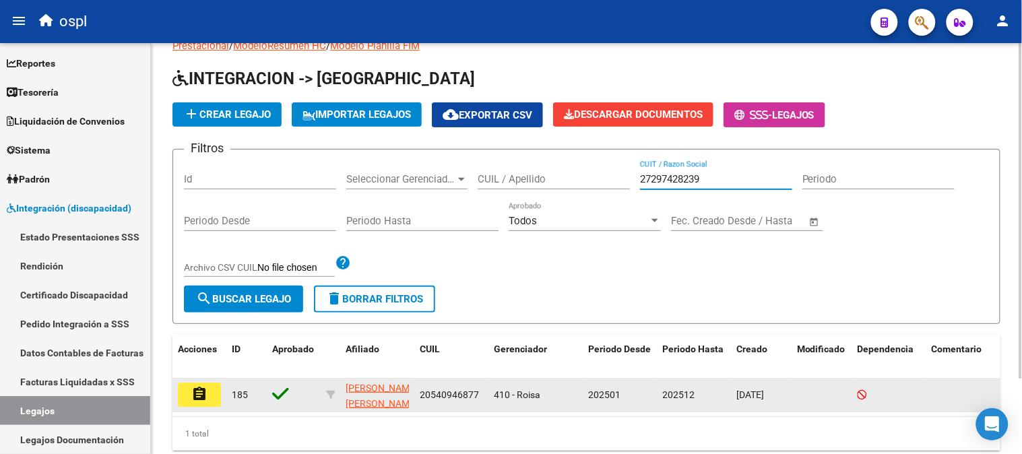
scroll to position [75, 0]
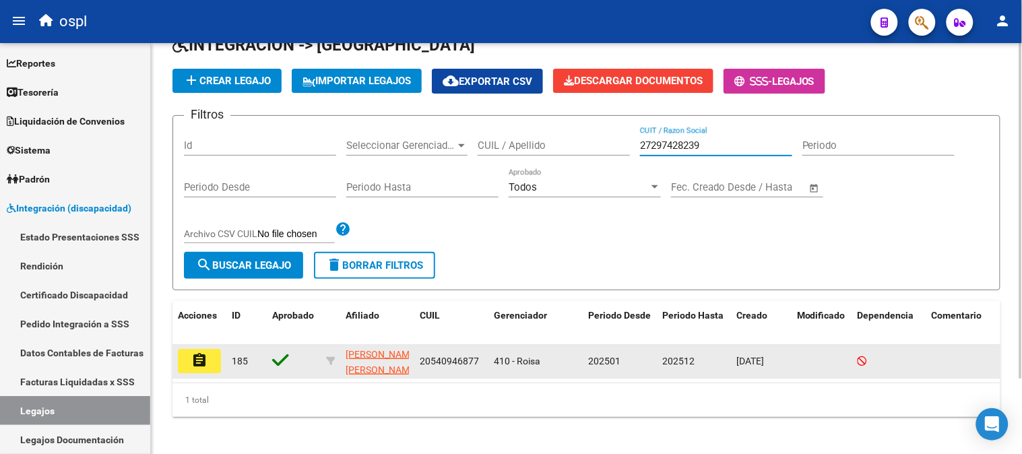
type input "27297428239"
click at [197, 362] on mat-icon "assignment" at bounding box center [199, 360] width 16 height 16
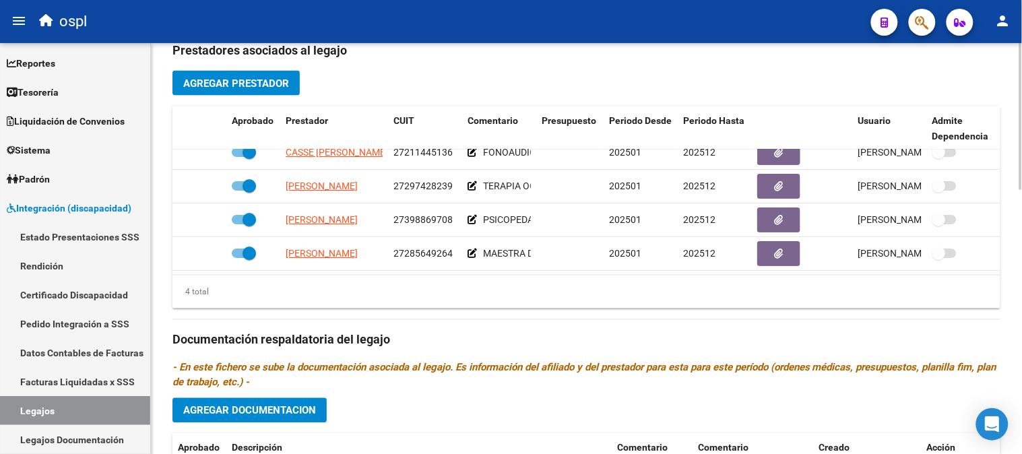
scroll to position [674, 0]
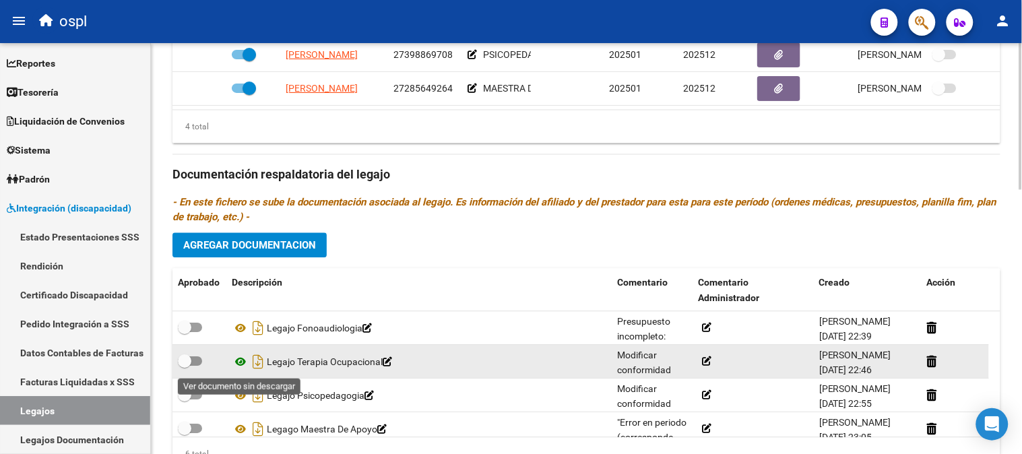
click at [245, 362] on icon at bounding box center [241, 362] width 18 height 16
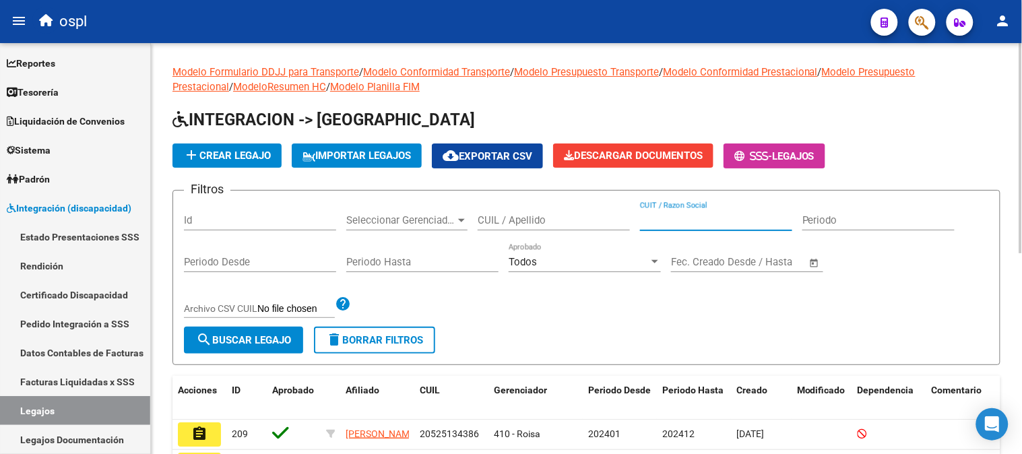
click at [709, 219] on input "CUIT / Razon Social" at bounding box center [716, 220] width 152 height 12
paste input "27398869708"
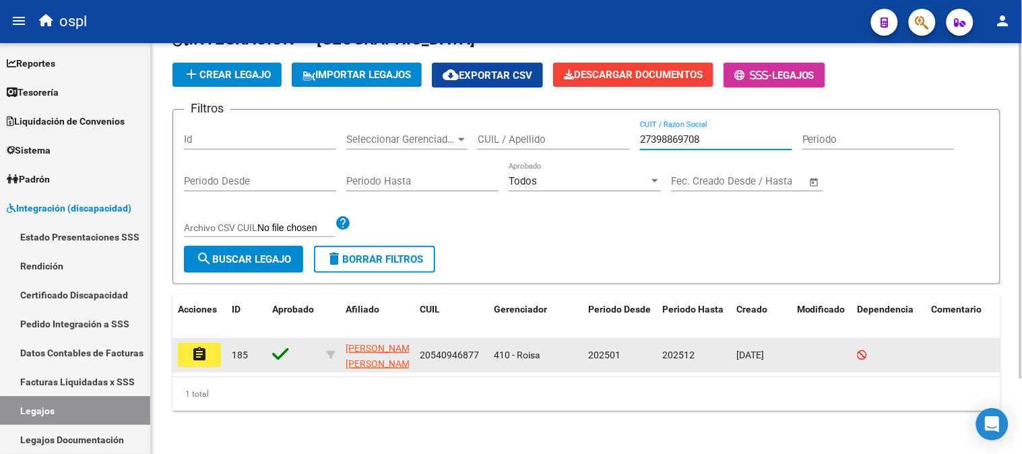
type input "27398869708"
click at [220, 343] on button "assignment" at bounding box center [199, 355] width 43 height 24
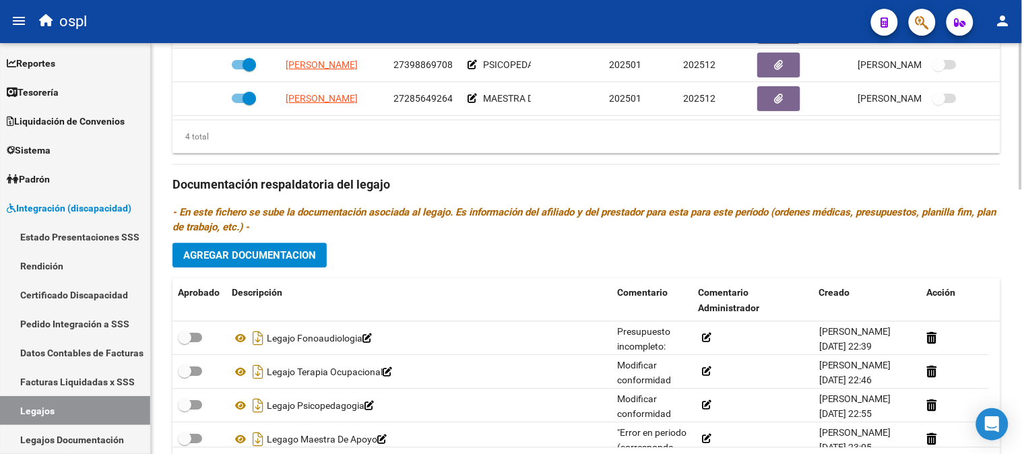
scroll to position [736, 0]
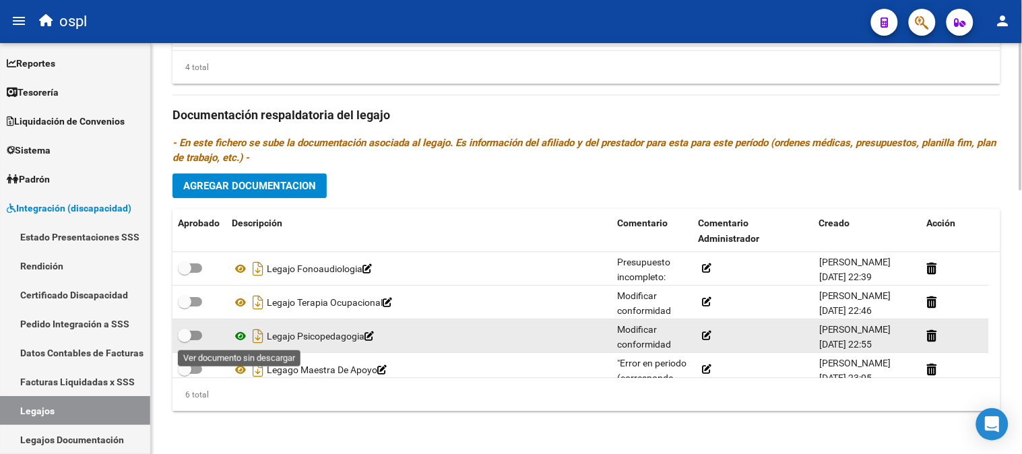
click at [238, 338] on icon at bounding box center [241, 336] width 18 height 16
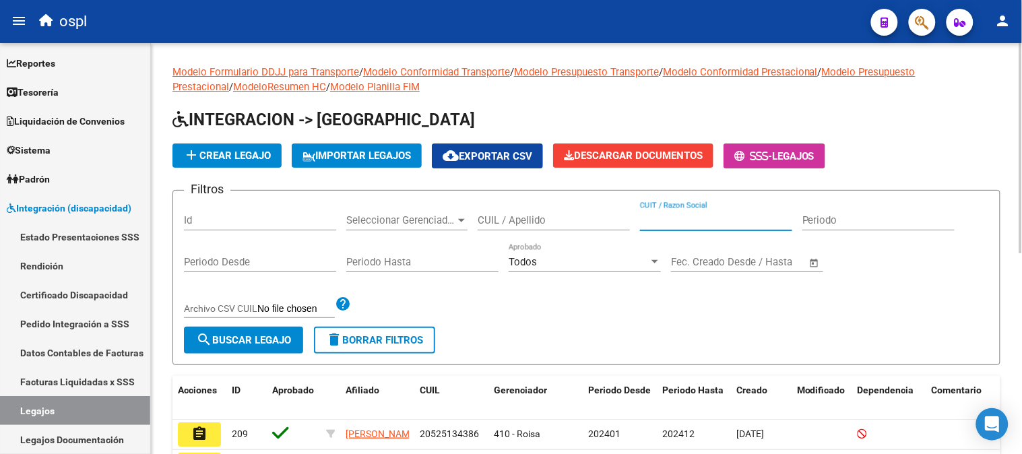
click at [723, 224] on input "CUIT / Razon Social" at bounding box center [716, 220] width 152 height 12
paste input "24319586349"
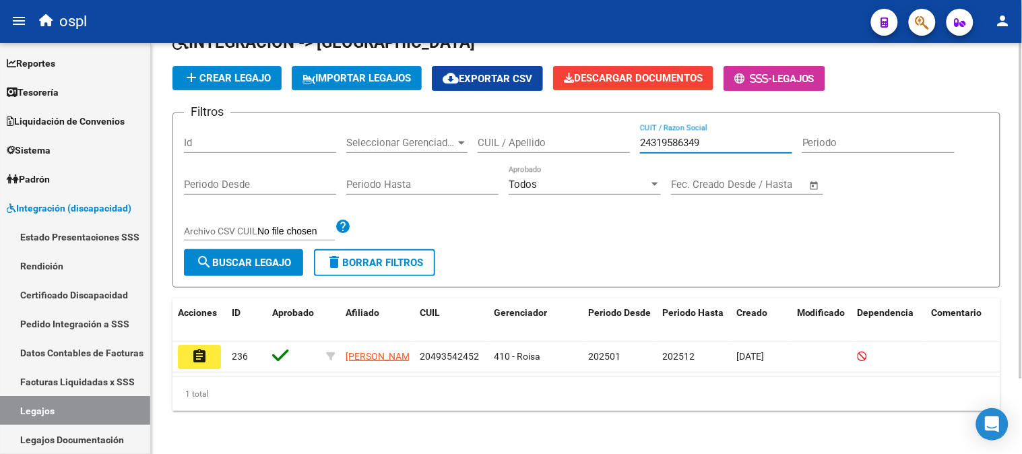
scroll to position [92, 0]
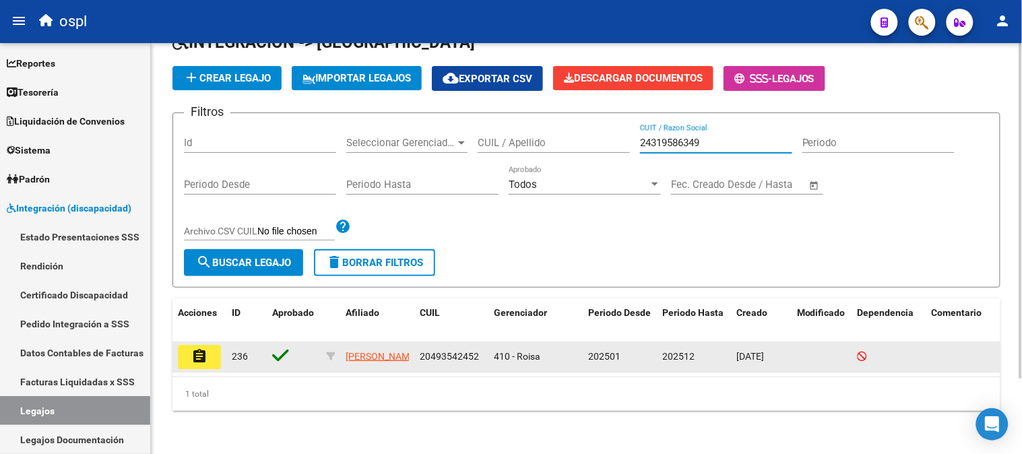
type input "24319586349"
click at [196, 351] on mat-icon "assignment" at bounding box center [199, 356] width 16 height 16
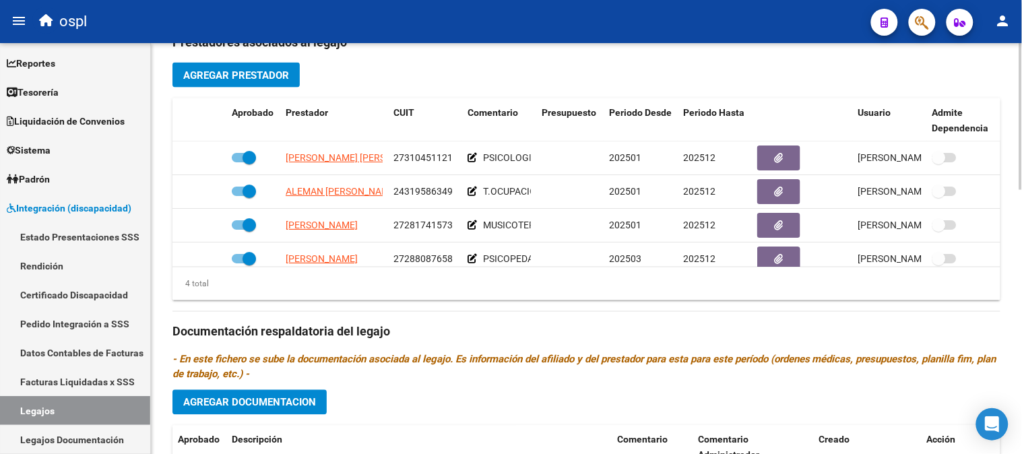
scroll to position [511, 0]
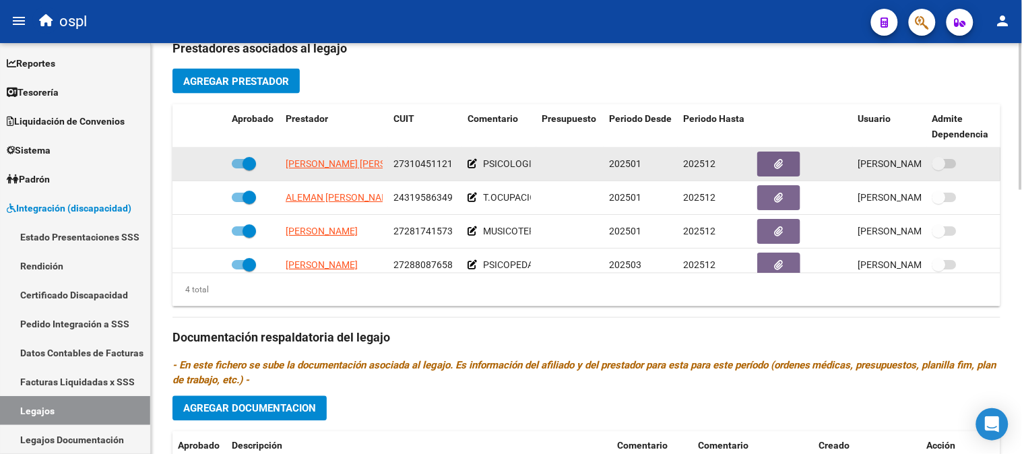
click at [778, 160] on icon "button" at bounding box center [779, 164] width 9 height 10
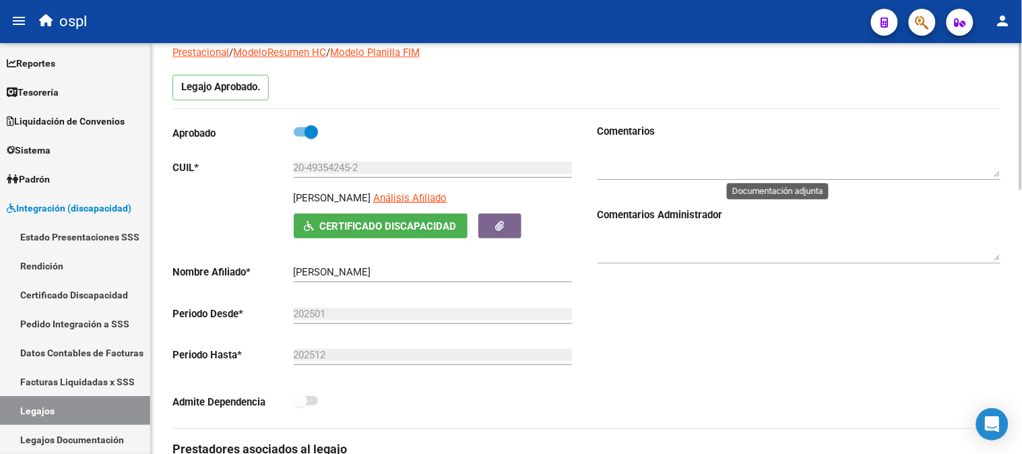
scroll to position [62, 0]
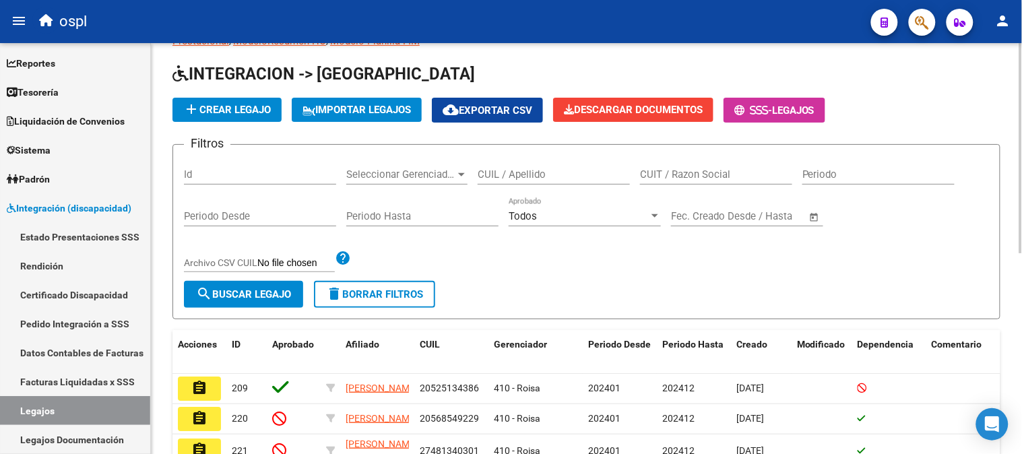
scroll to position [62, 0]
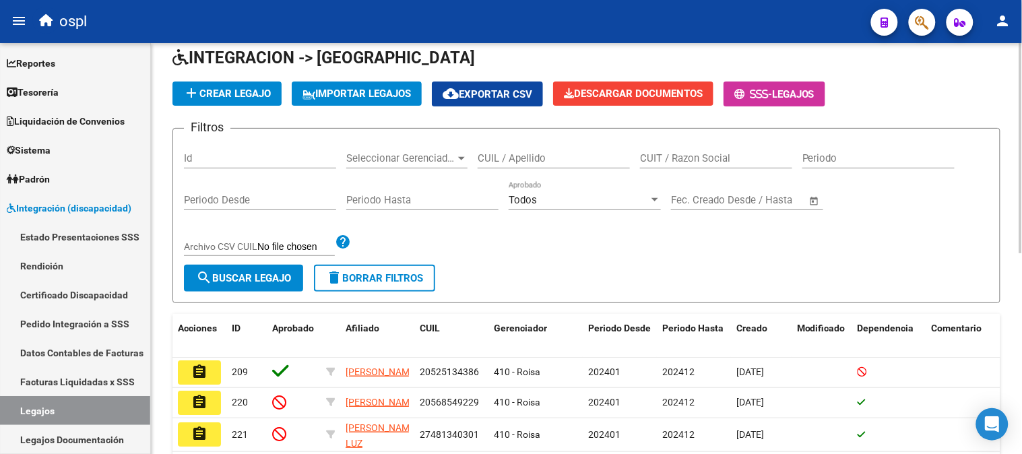
click at [697, 156] on input "CUIT / Razon Social" at bounding box center [716, 158] width 152 height 12
paste input "0140389103703753740571"
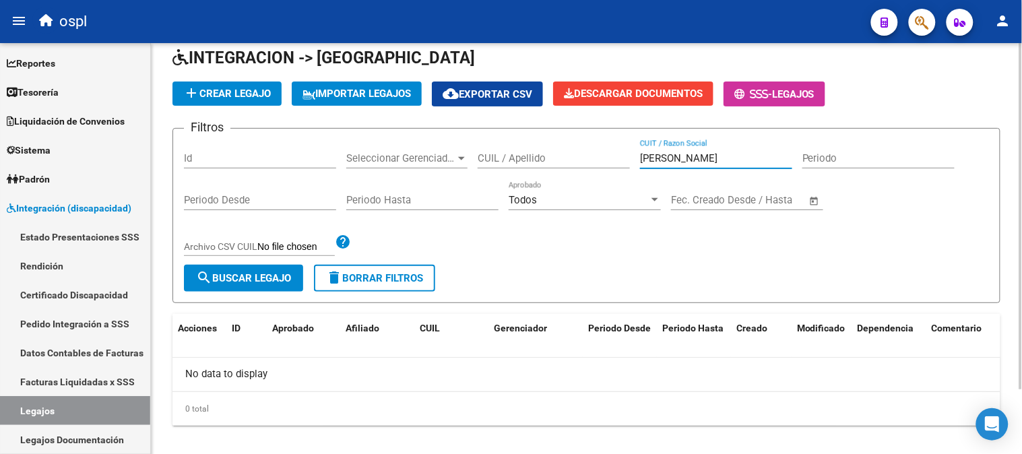
paste input "27464272238"
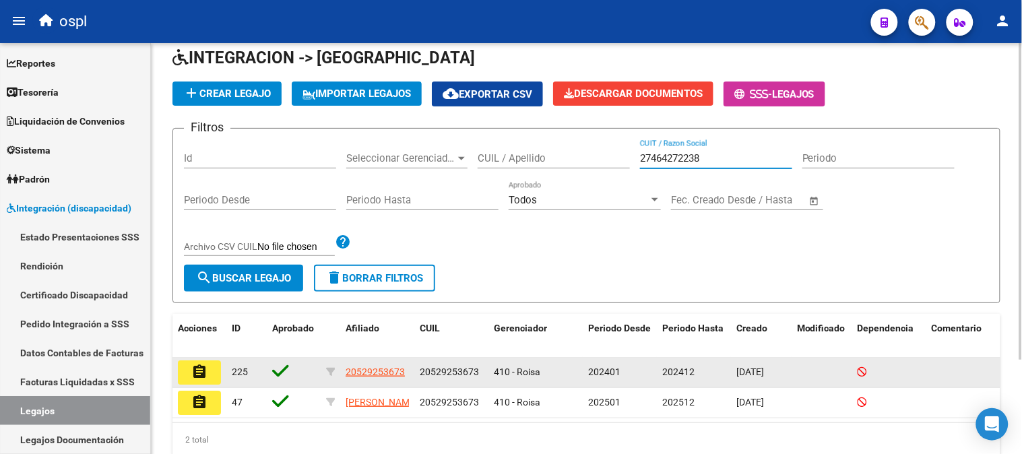
type input "27464272238"
click at [203, 369] on mat-icon "assignment" at bounding box center [199, 372] width 16 height 16
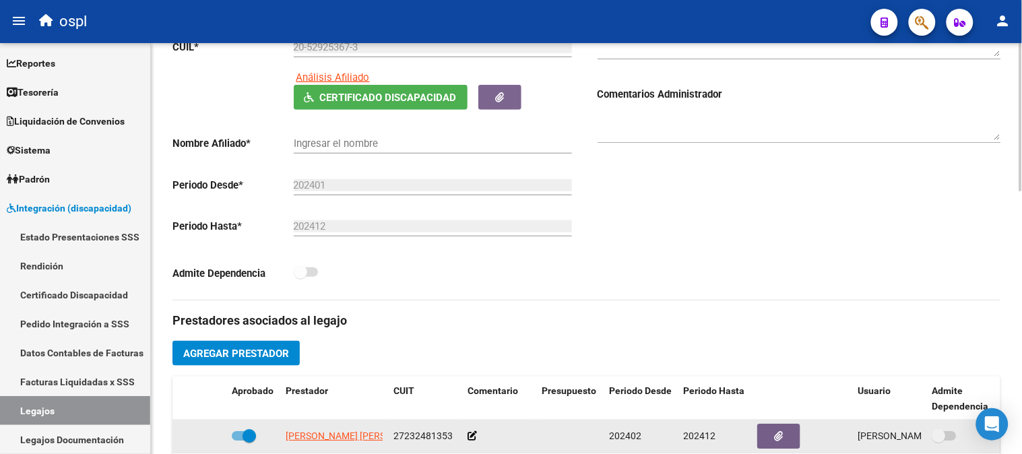
type input "[PERSON_NAME]"
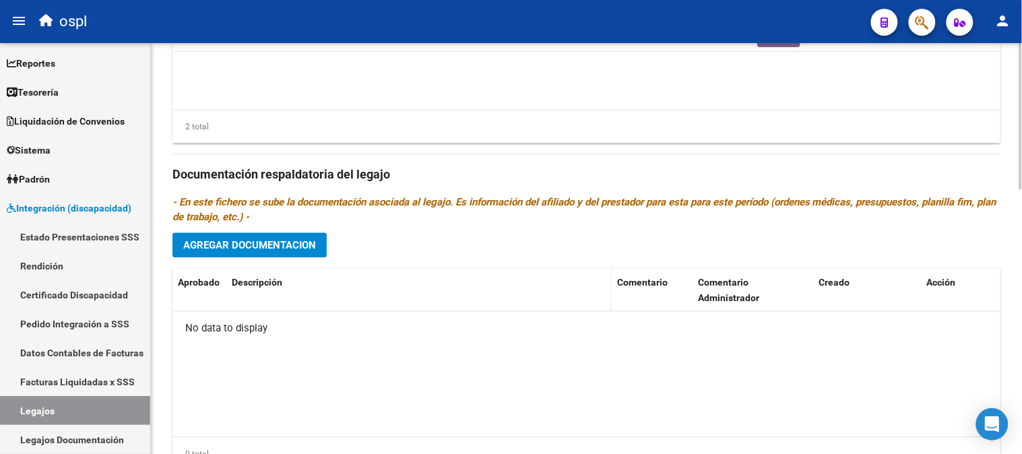
scroll to position [449, 0]
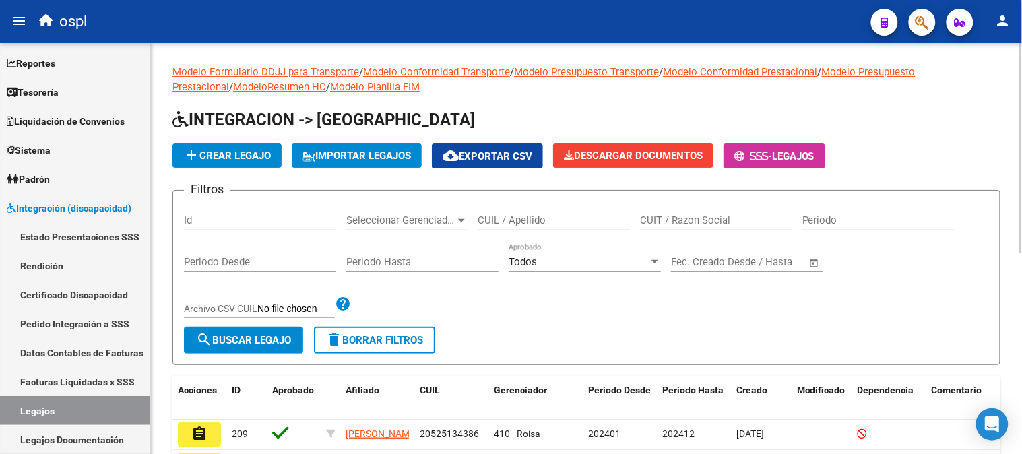
click at [705, 220] on input "CUIT / Razon Social" at bounding box center [716, 220] width 152 height 12
paste input "27464272238"
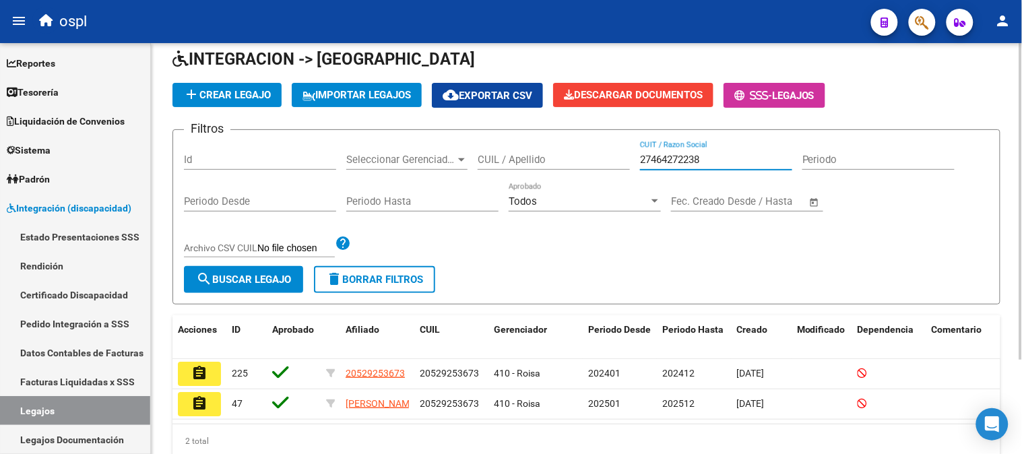
scroll to position [122, 0]
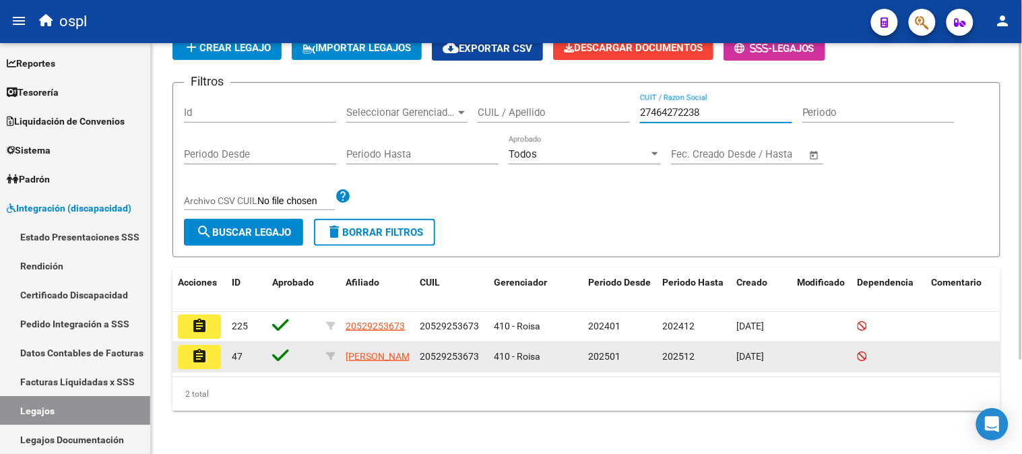
type input "27464272238"
click at [193, 348] on mat-icon "assignment" at bounding box center [199, 356] width 16 height 16
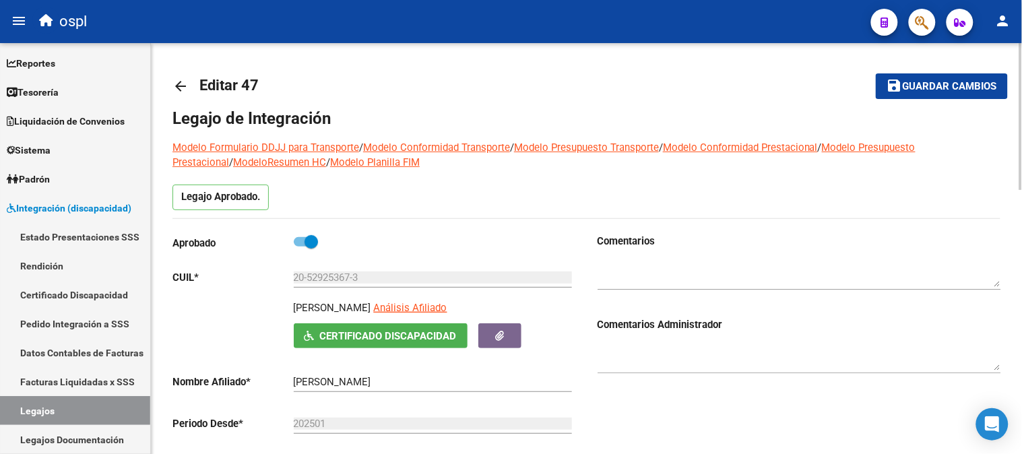
type input "[PERSON_NAME]"
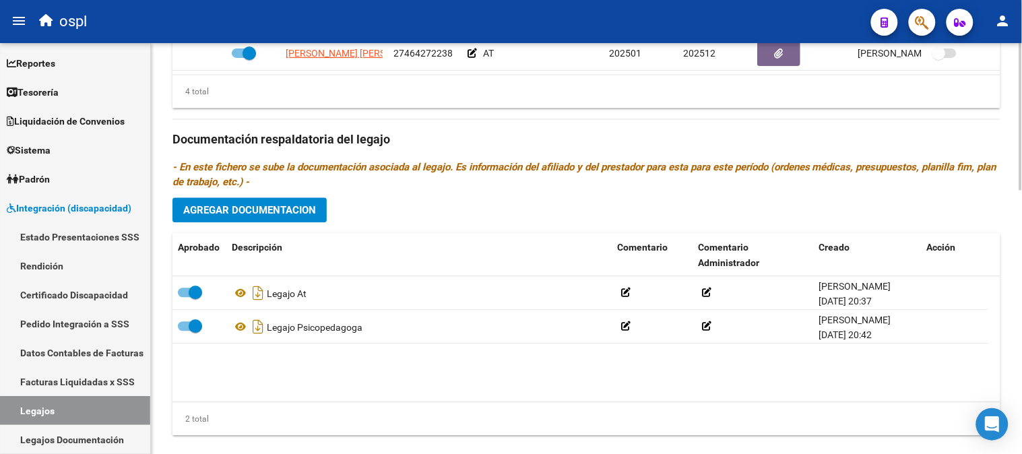
scroll to position [736, 0]
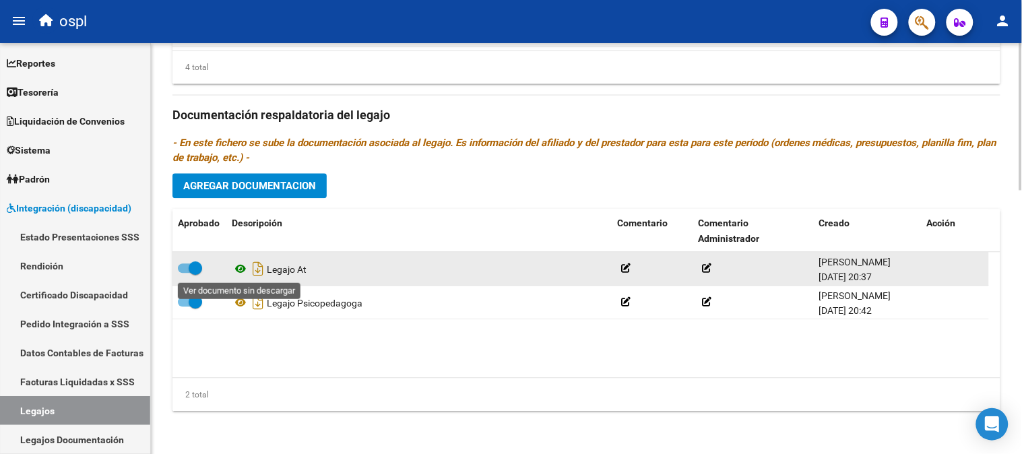
click at [241, 265] on icon at bounding box center [241, 269] width 18 height 16
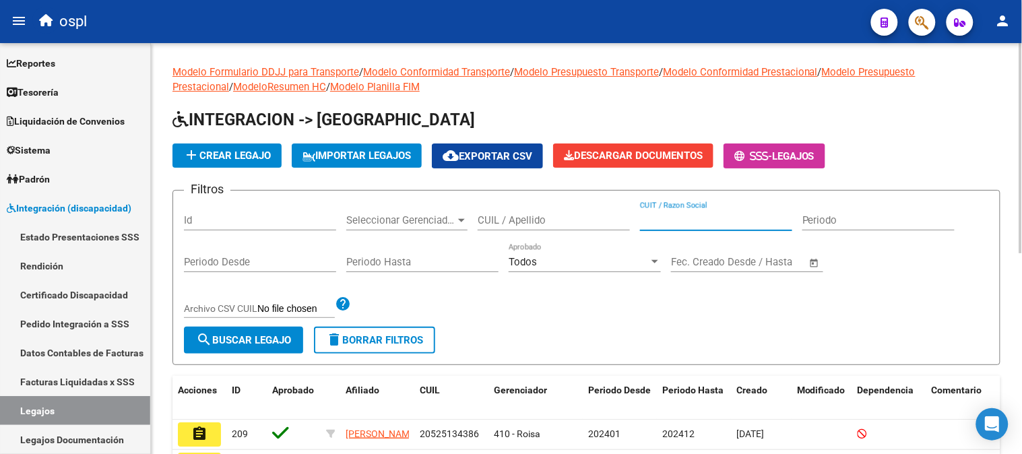
click at [696, 217] on input "CUIT / Razon Social" at bounding box center [716, 220] width 152 height 12
paste input "27358167425"
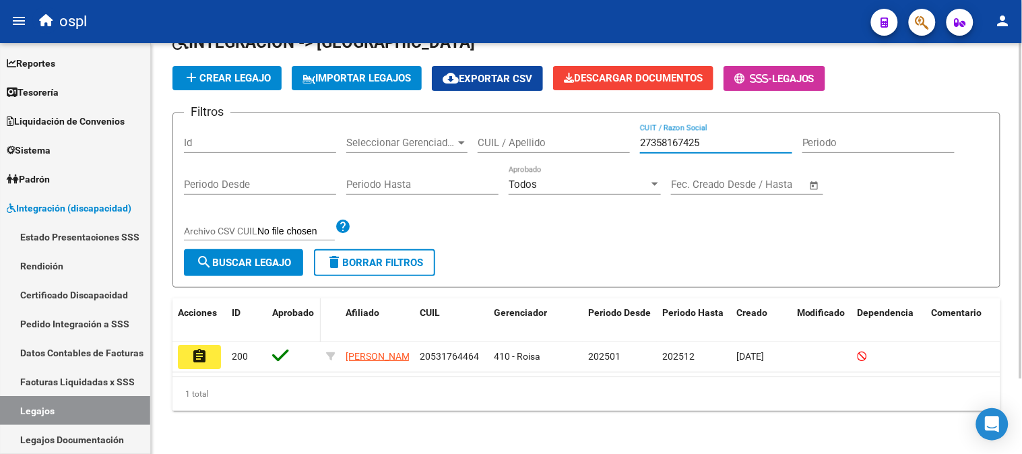
scroll to position [92, 0]
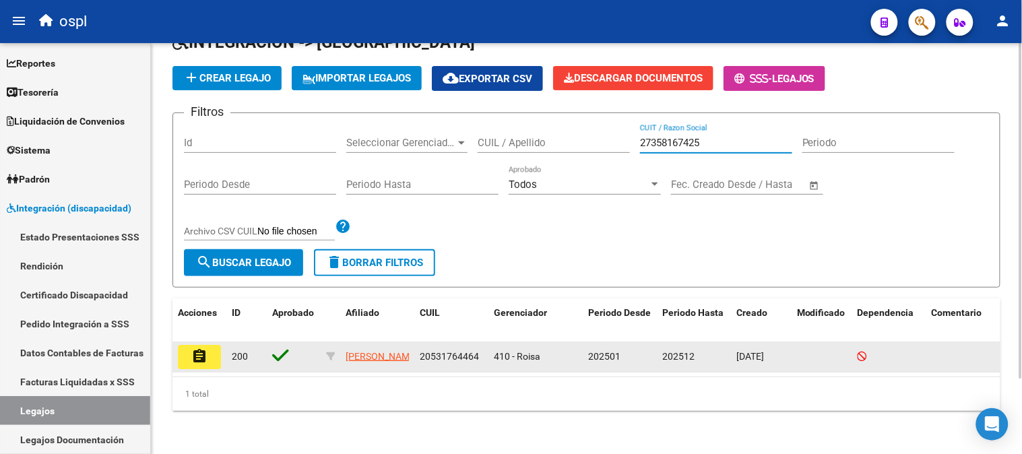
type input "27358167425"
click at [209, 347] on button "assignment" at bounding box center [199, 357] width 43 height 24
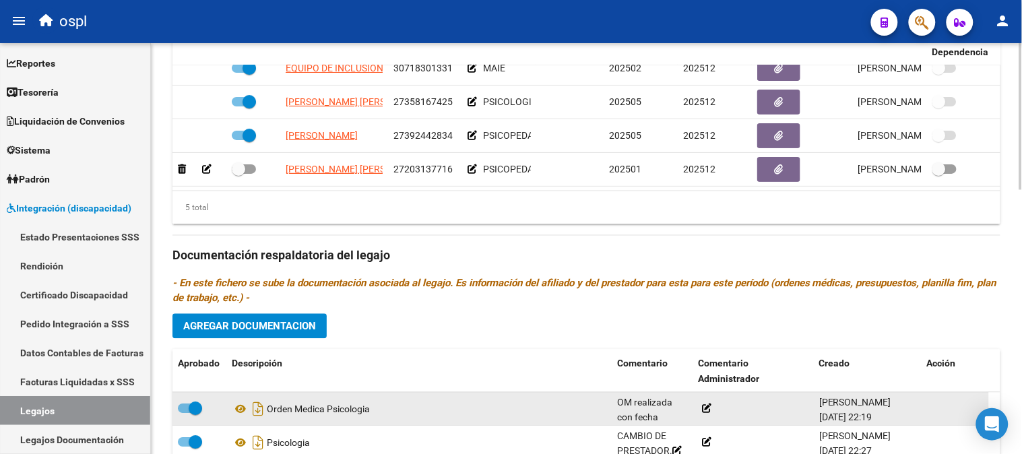
scroll to position [674, 0]
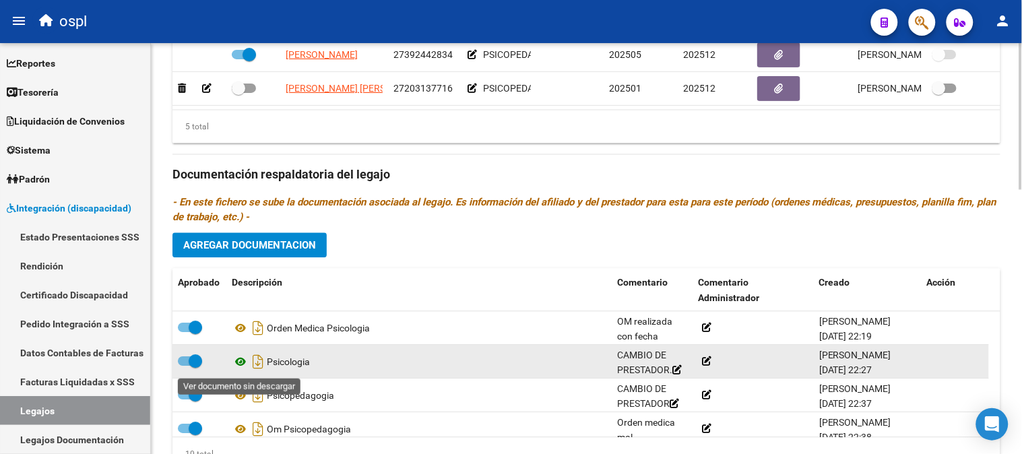
click at [238, 361] on icon at bounding box center [241, 362] width 18 height 16
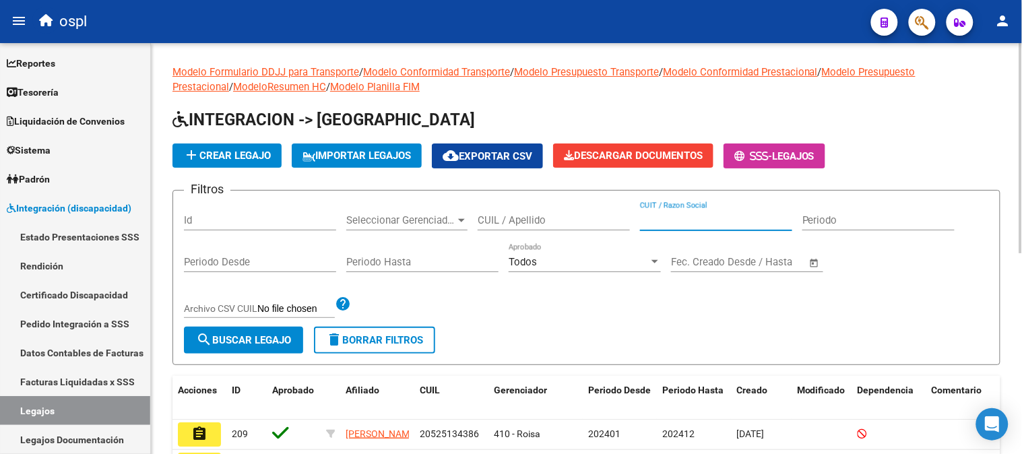
click at [695, 225] on input "CUIT / Razon Social" at bounding box center [716, 220] width 152 height 12
paste input "27288087658"
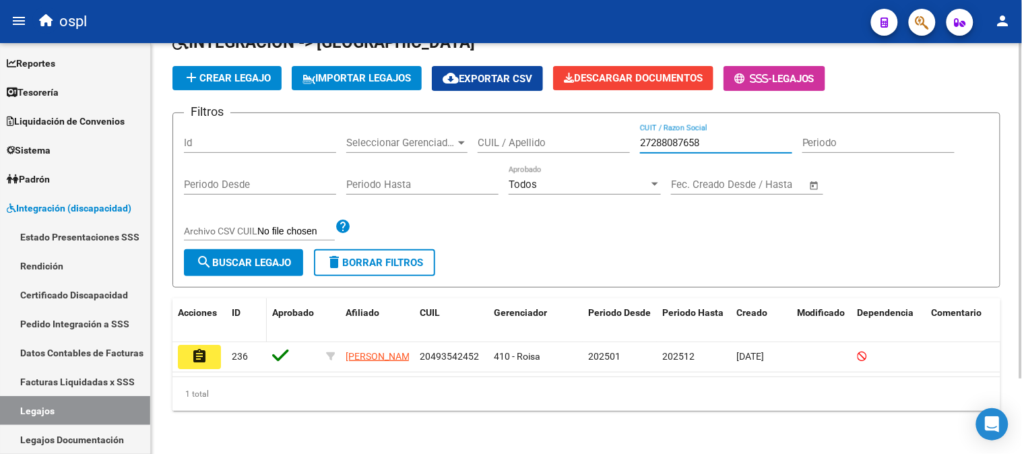
scroll to position [92, 0]
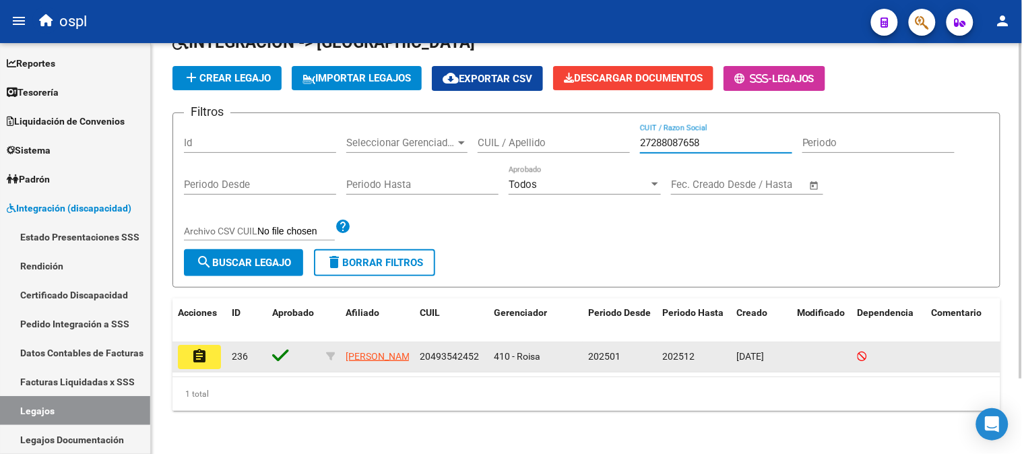
type input "27288087658"
click at [205, 348] on mat-icon "assignment" at bounding box center [199, 356] width 16 height 16
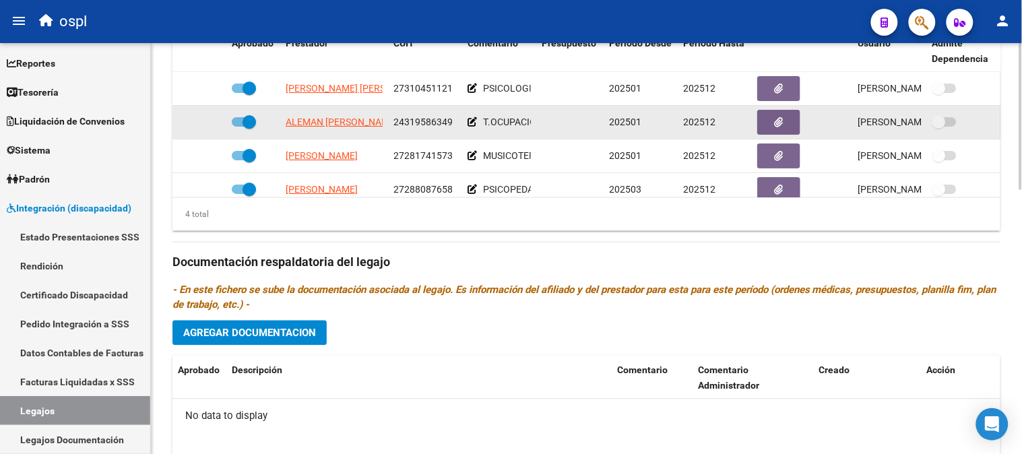
scroll to position [24, 0]
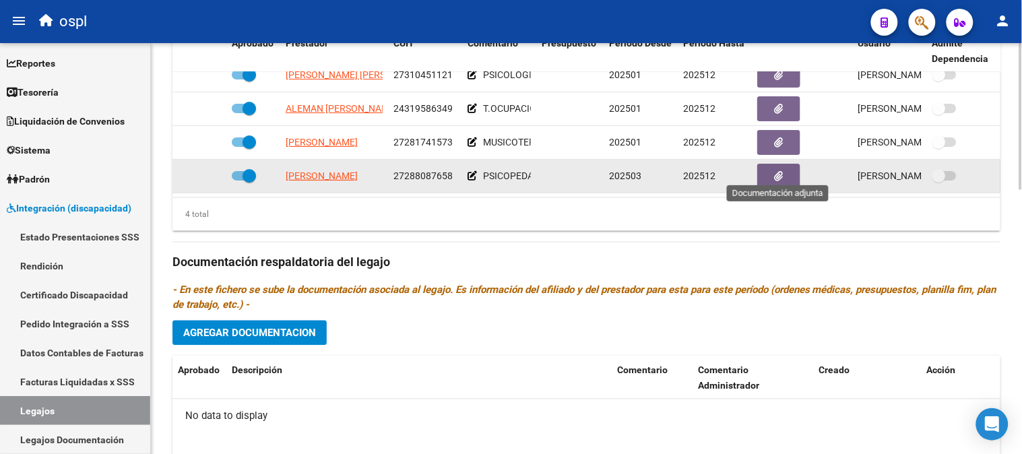
click at [782, 174] on button "button" at bounding box center [778, 176] width 43 height 25
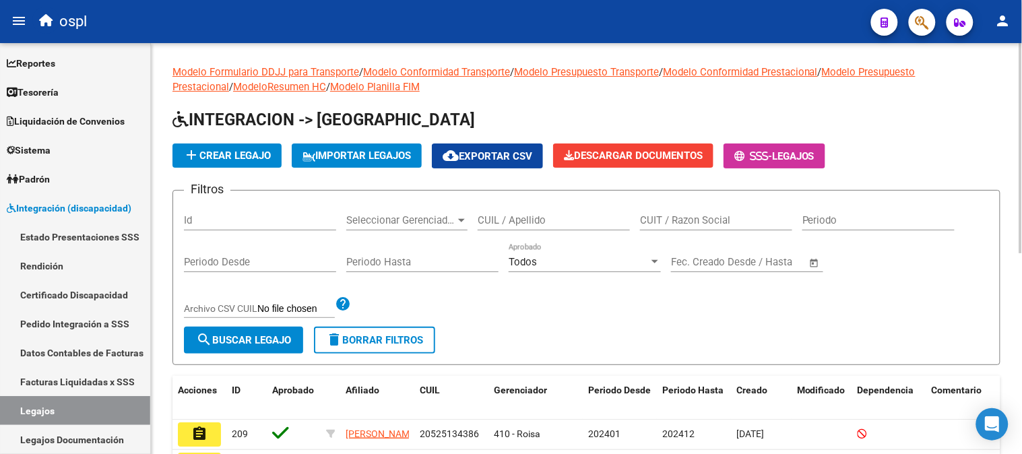
click at [719, 232] on div "CUIT / Razon Social" at bounding box center [716, 222] width 152 height 42
click at [720, 230] on div "CUIT / Razon Social" at bounding box center [716, 215] width 152 height 29
click at [723, 222] on input "CUIT / Razon Social" at bounding box center [716, 220] width 152 height 12
paste input "27285649264"
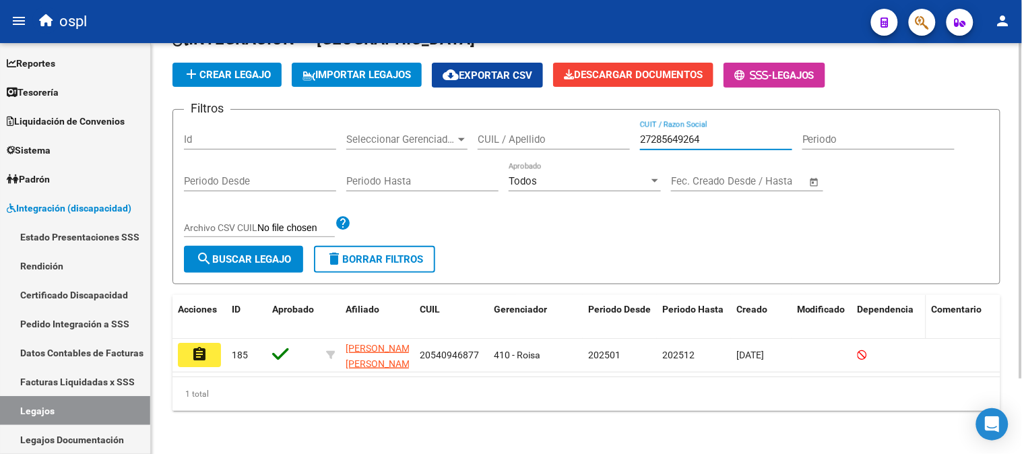
scroll to position [92, 0]
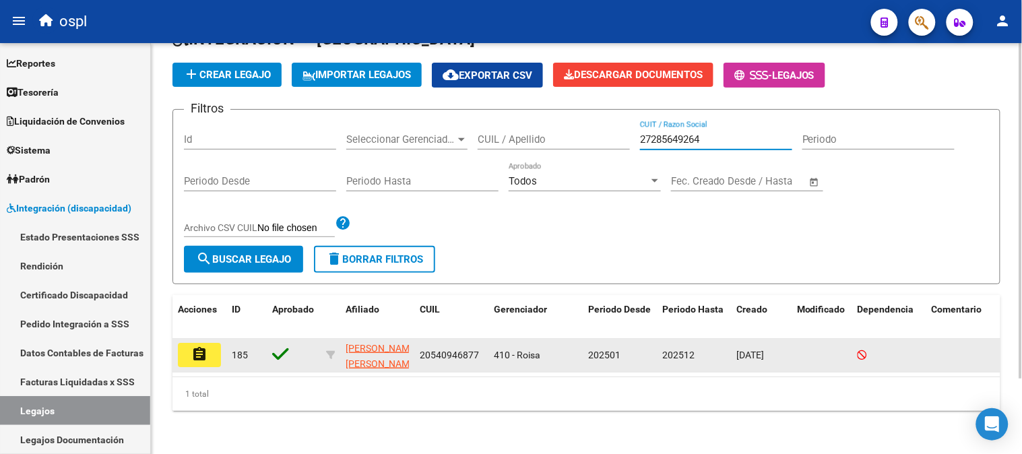
type input "27285649264"
click at [199, 346] on mat-icon "assignment" at bounding box center [199, 354] width 16 height 16
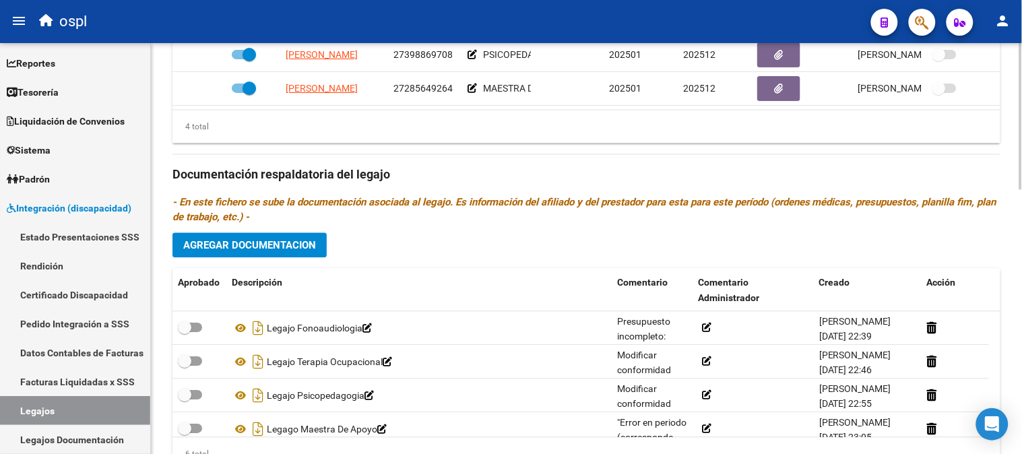
scroll to position [736, 0]
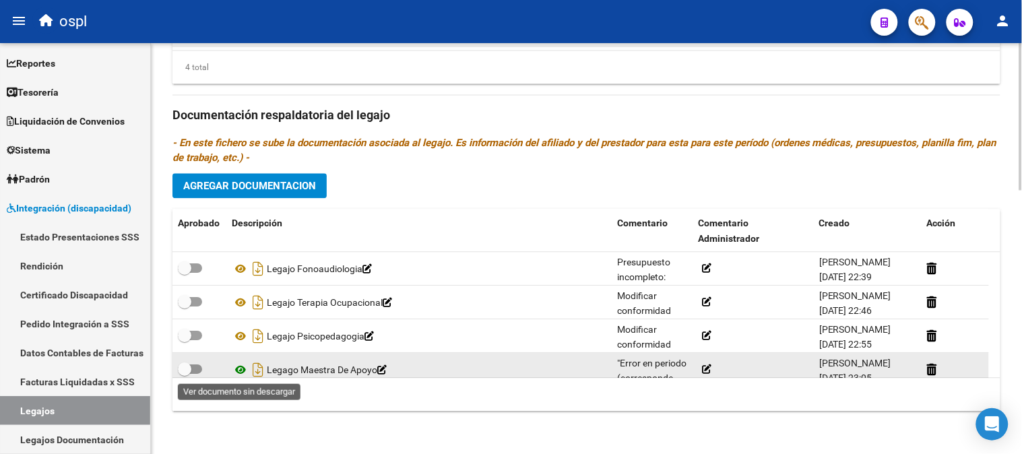
click at [239, 371] on icon at bounding box center [241, 370] width 18 height 16
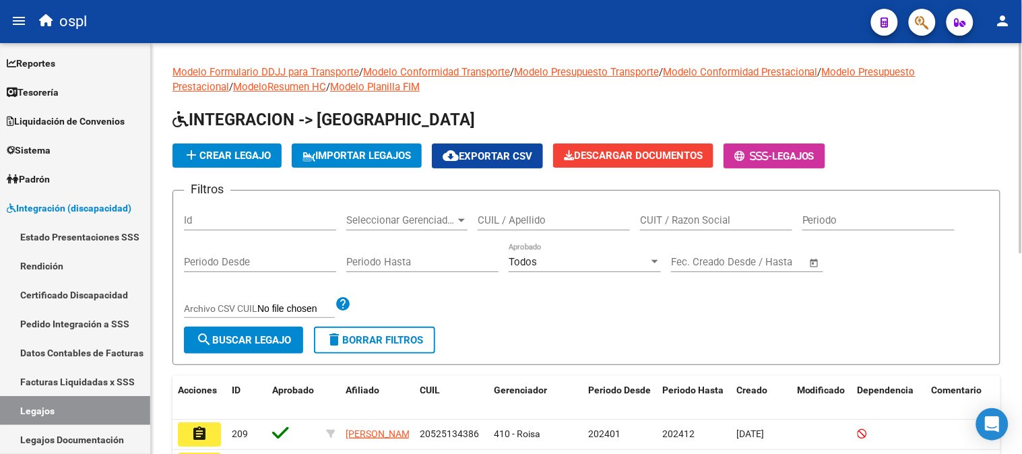
click at [662, 207] on div "CUIT / Razon Social" at bounding box center [716, 215] width 152 height 29
click at [664, 213] on div "CUIT / Razon Social" at bounding box center [716, 215] width 152 height 29
paste input "27332784612"
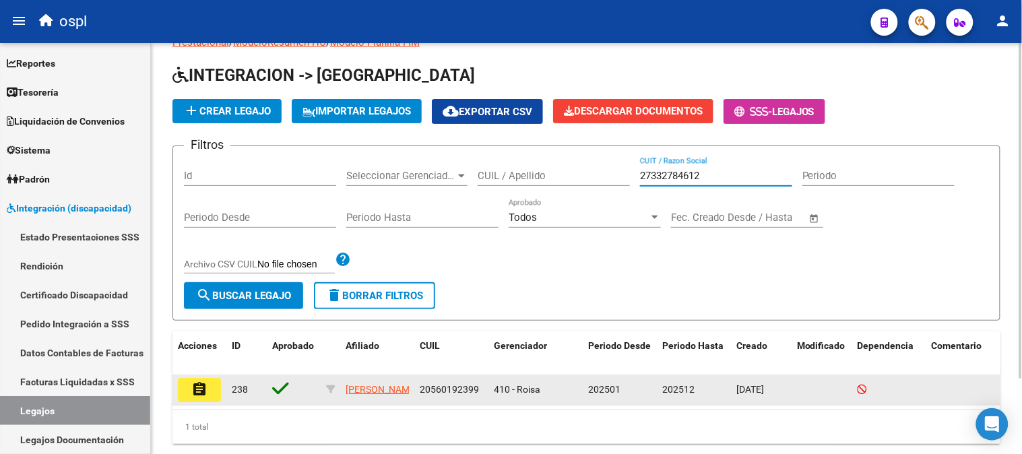
scroll to position [92, 0]
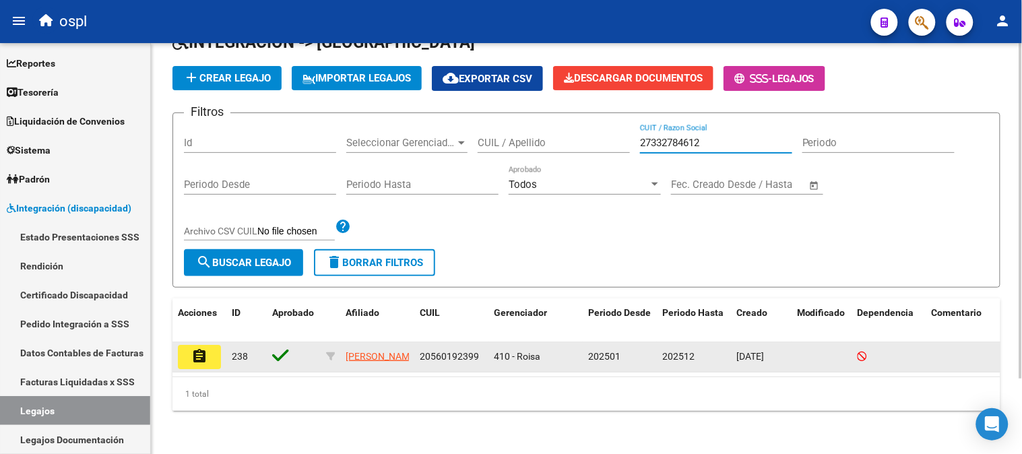
type input "27332784612"
click at [191, 348] on mat-icon "assignment" at bounding box center [199, 356] width 16 height 16
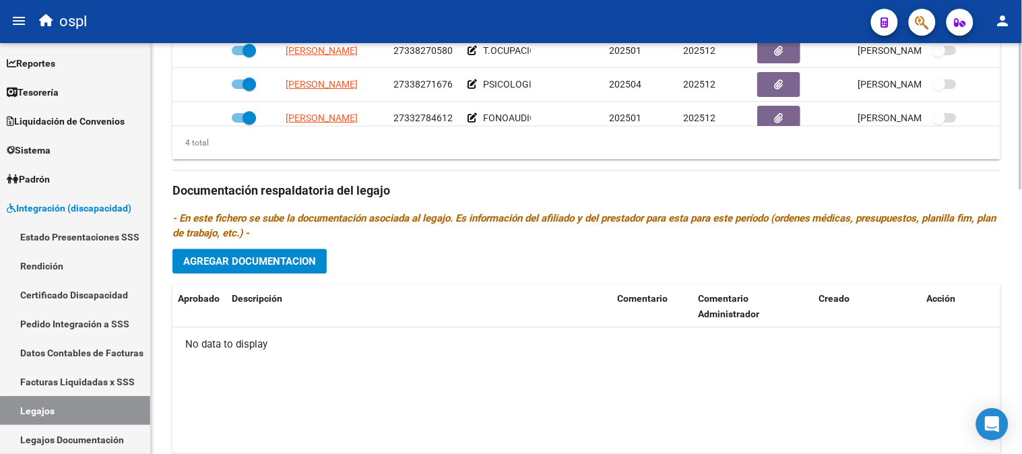
scroll to position [674, 0]
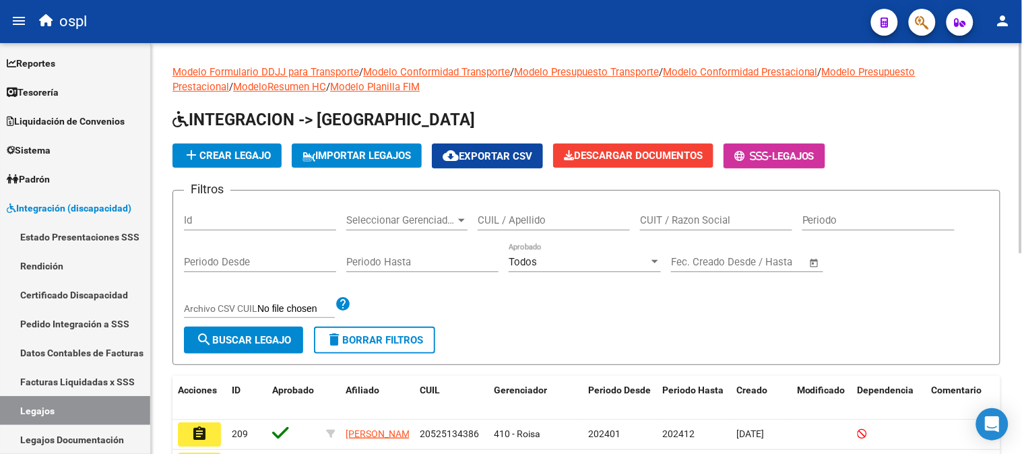
click at [691, 220] on input "CUIT / Razon Social" at bounding box center [716, 220] width 152 height 12
paste input "27249731272"
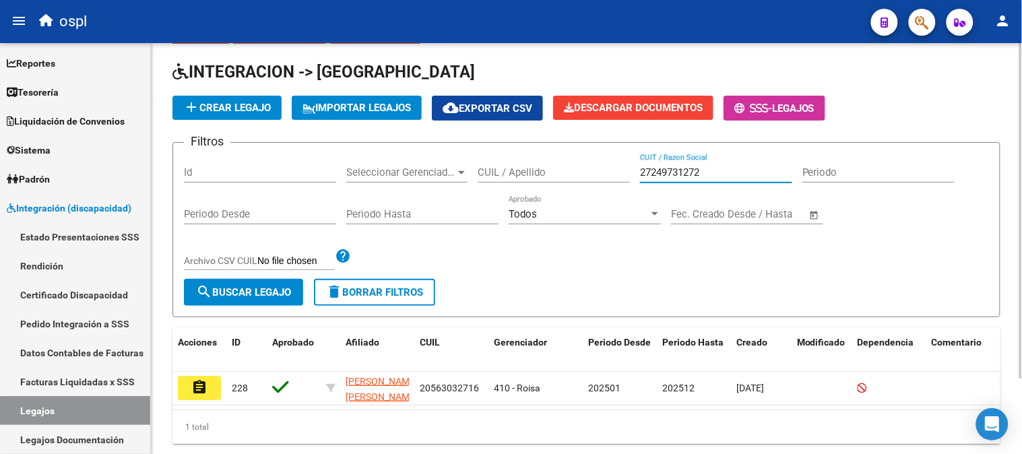
scroll to position [92, 0]
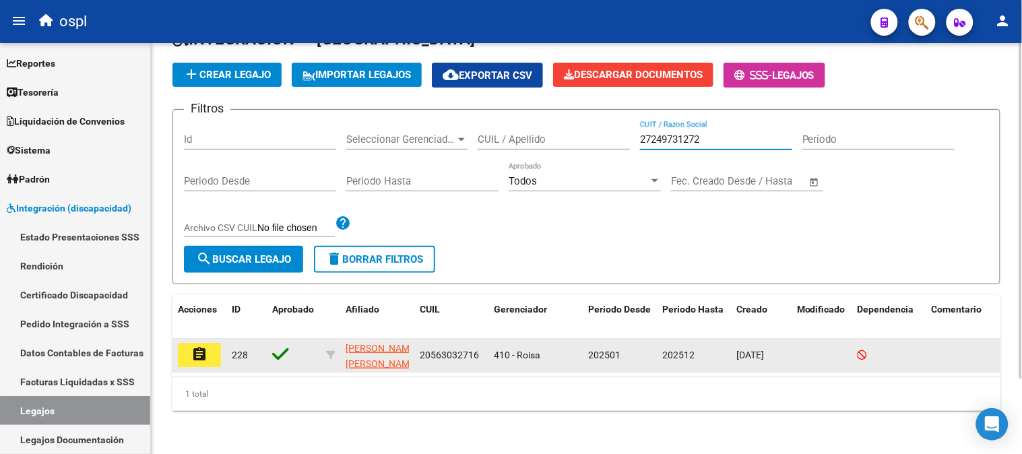
type input "27249731272"
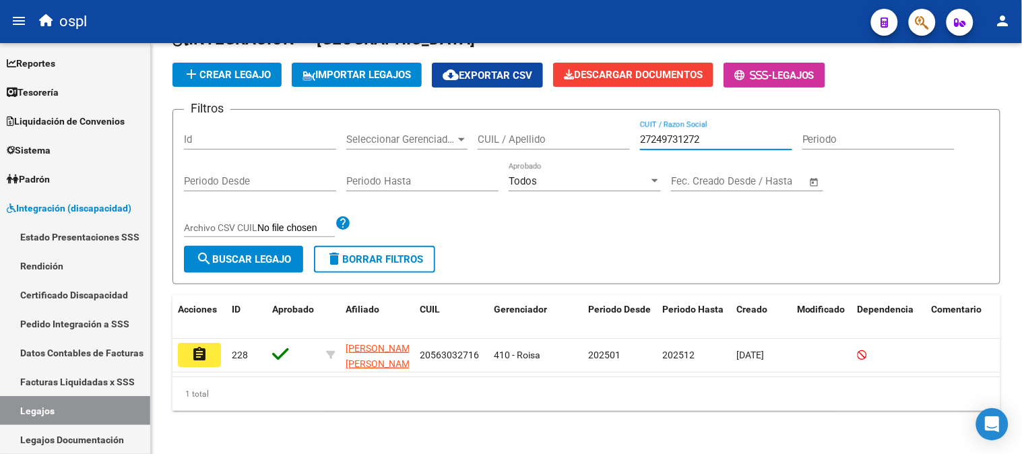
click at [210, 343] on button "assignment" at bounding box center [199, 355] width 43 height 24
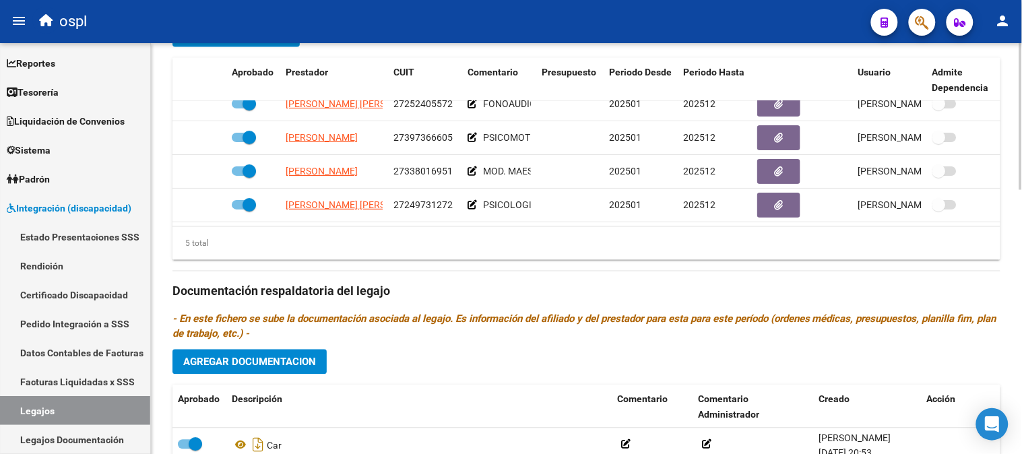
scroll to position [736, 0]
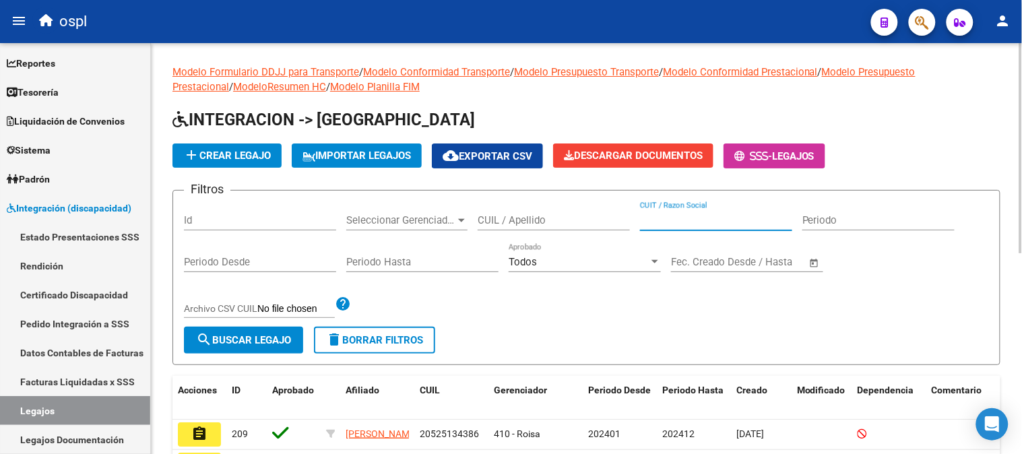
click at [734, 221] on input "CUIT / Razon Social" at bounding box center [716, 220] width 152 height 12
paste input "27392442834"
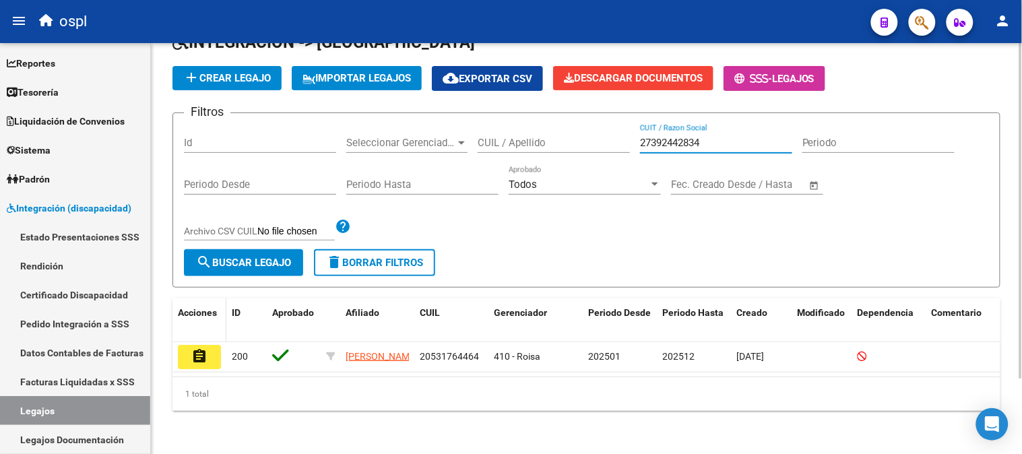
scroll to position [92, 0]
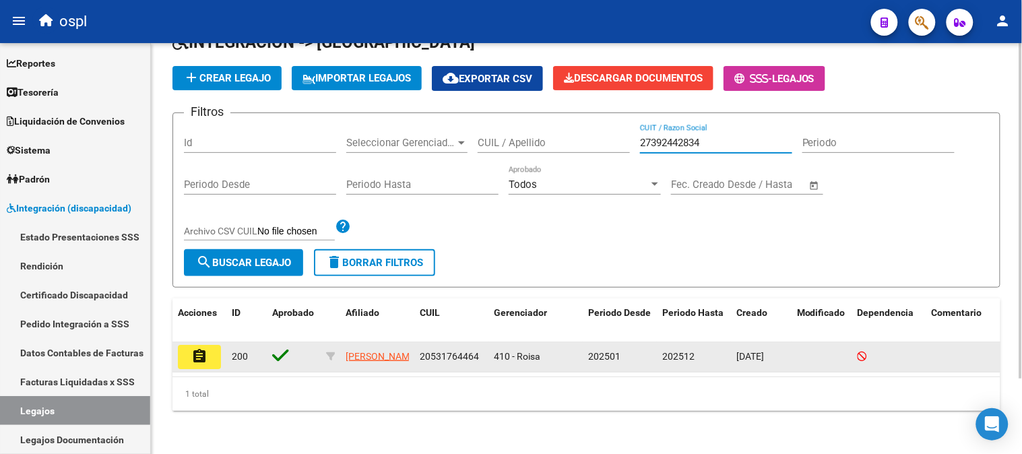
type input "27392442834"
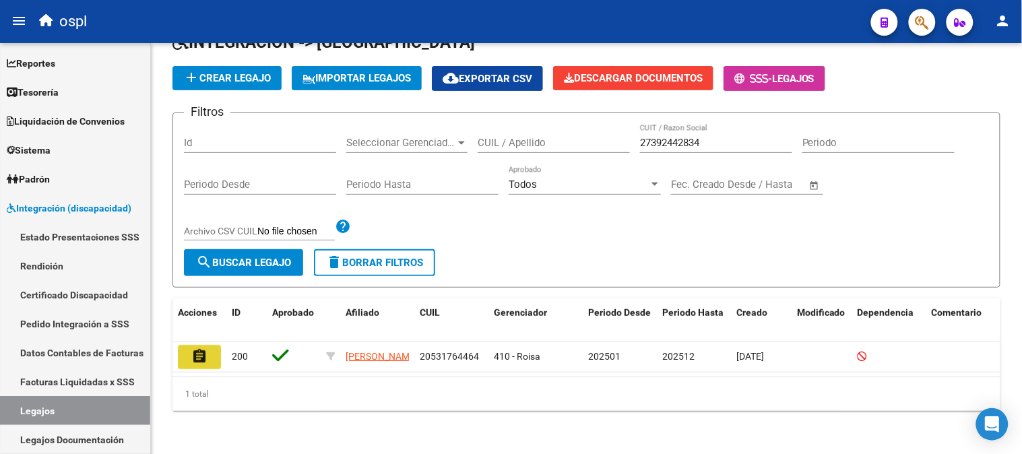
click at [205, 348] on mat-icon "assignment" at bounding box center [199, 356] width 16 height 16
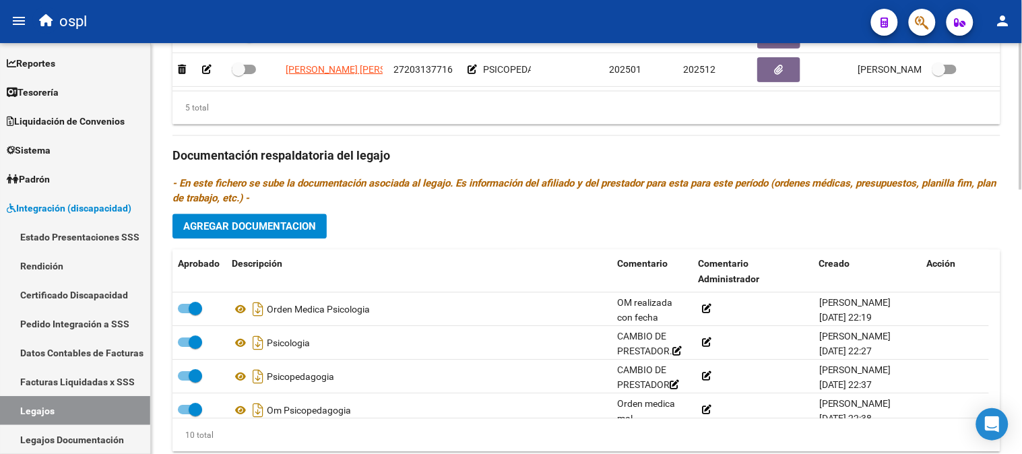
scroll to position [736, 0]
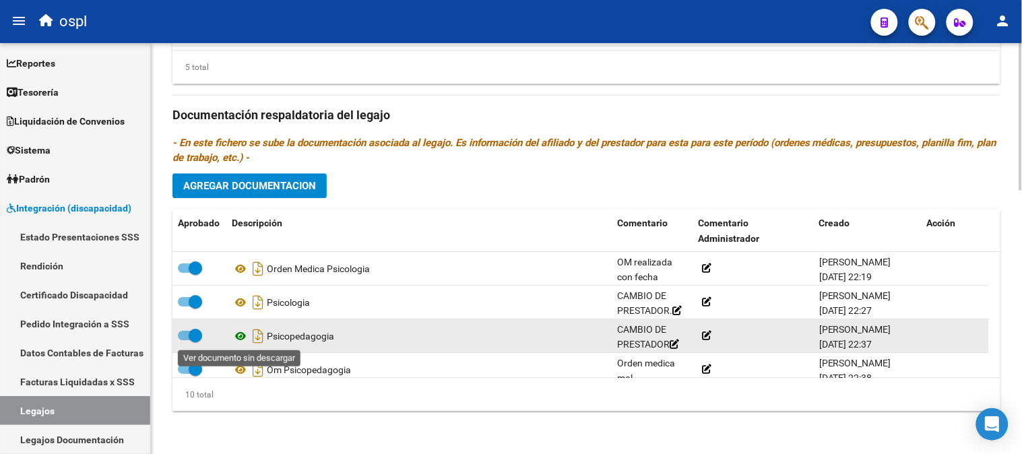
click at [239, 340] on icon at bounding box center [241, 336] width 18 height 16
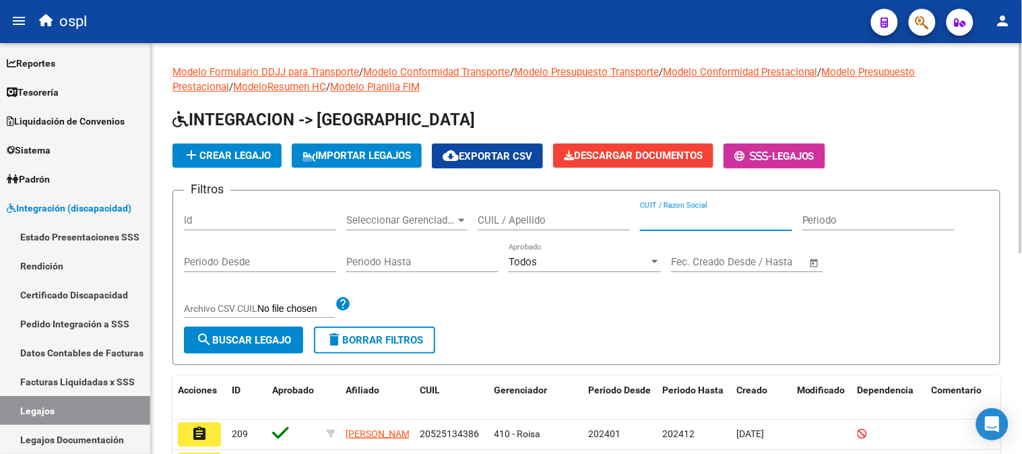
click at [682, 216] on input "CUIT / Razon Social" at bounding box center [716, 220] width 152 height 12
paste input "27271828573"
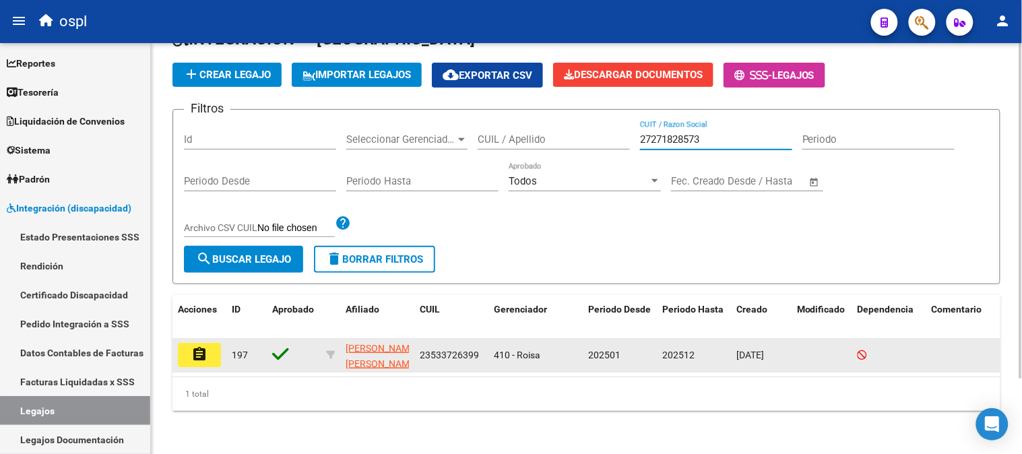
scroll to position [92, 0]
type input "27271828573"
click at [206, 346] on mat-icon "assignment" at bounding box center [199, 354] width 16 height 16
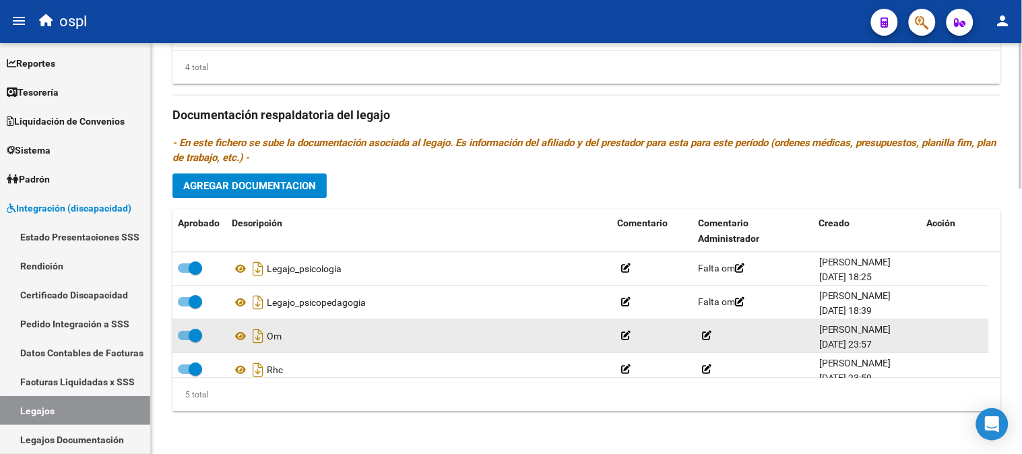
scroll to position [671, 0]
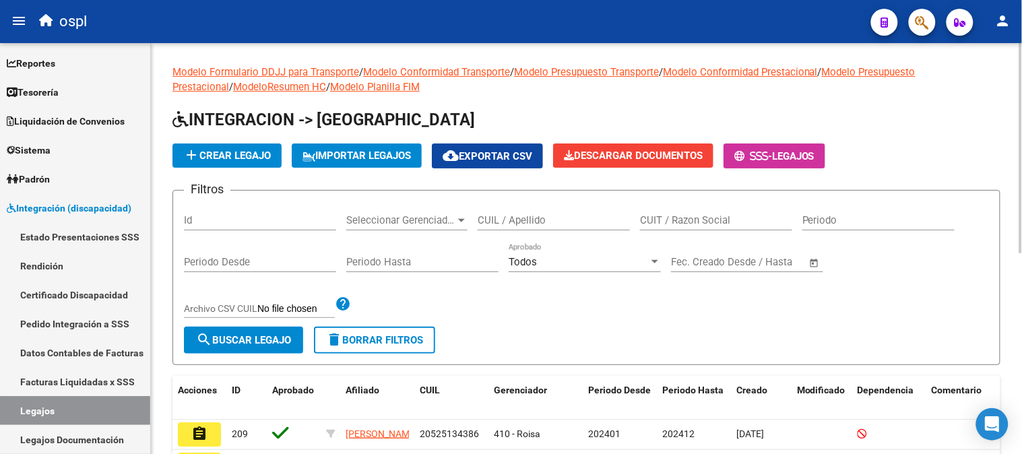
click at [696, 223] on input "CUIT / Razon Social" at bounding box center [716, 220] width 152 height 12
paste input "30716679205"
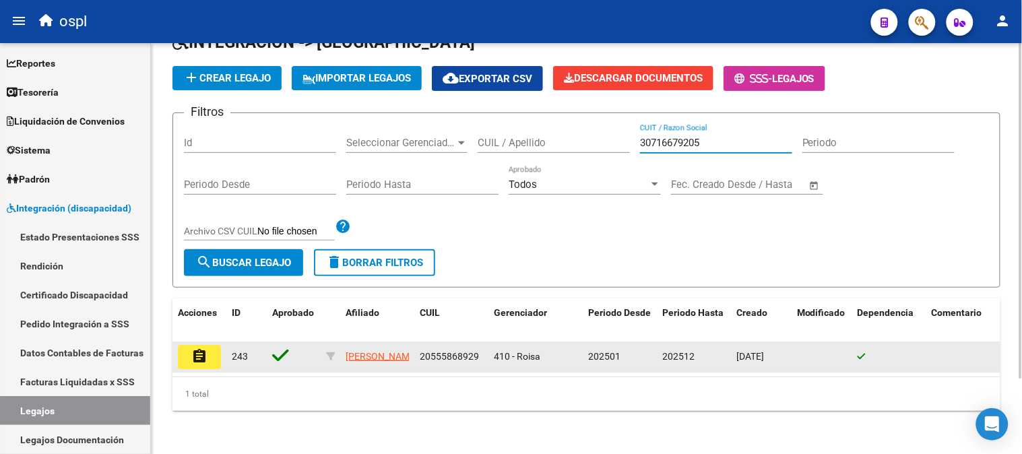
scroll to position [92, 0]
type input "30716679205"
click at [187, 345] on button "assignment" at bounding box center [199, 357] width 43 height 24
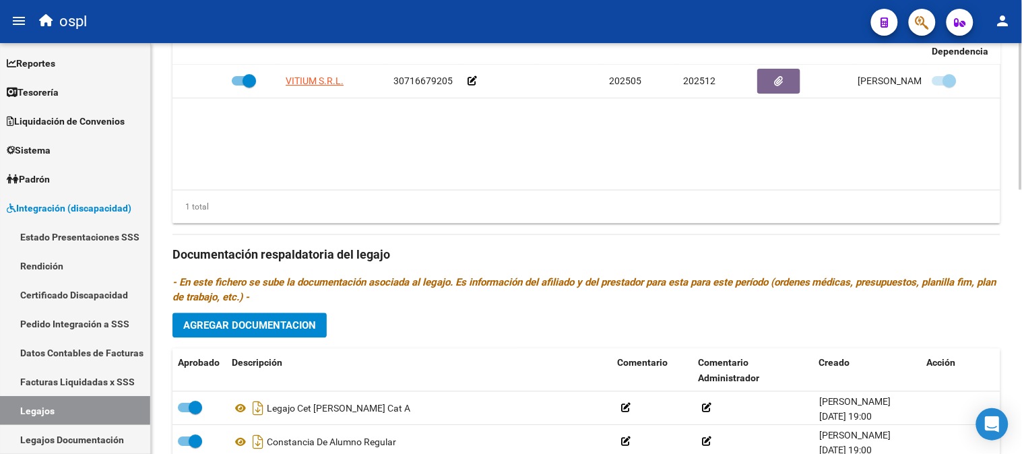
scroll to position [736, 0]
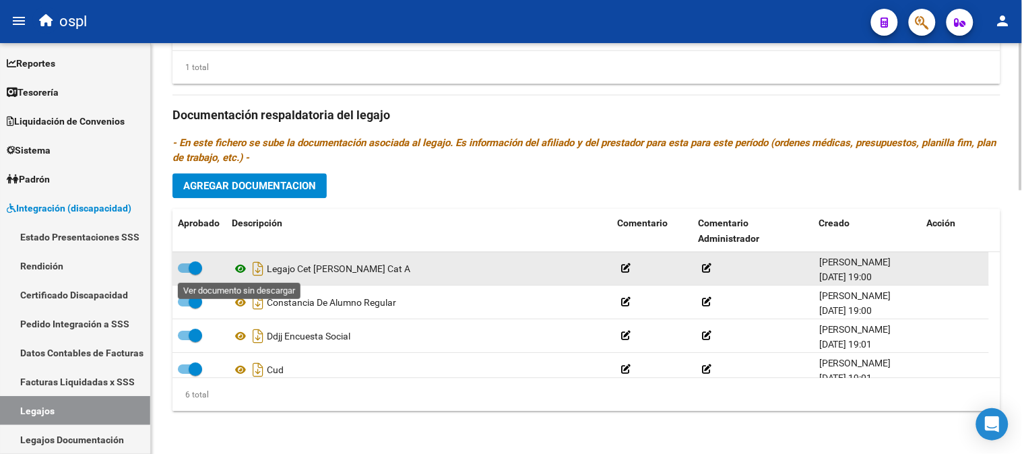
click at [241, 272] on icon at bounding box center [241, 269] width 18 height 16
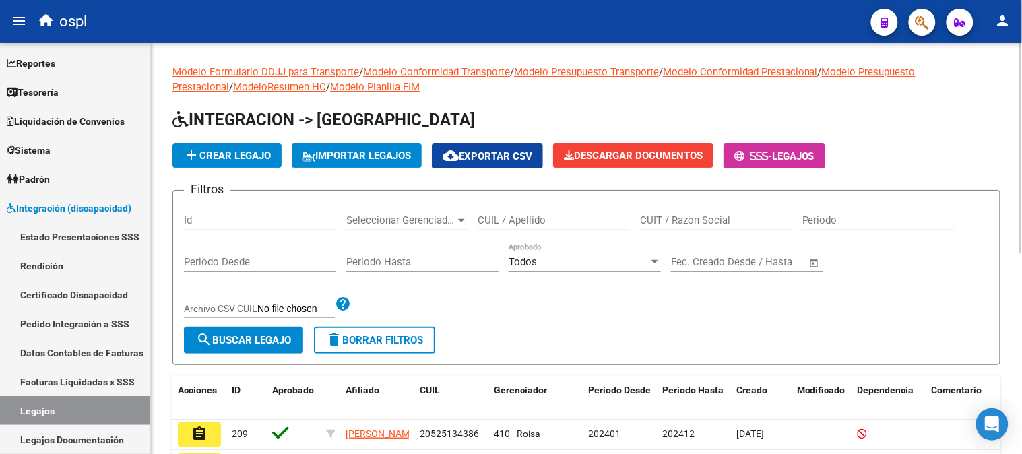
click at [741, 218] on input "CUIT / Razon Social" at bounding box center [716, 220] width 152 height 12
paste input "30716598477"
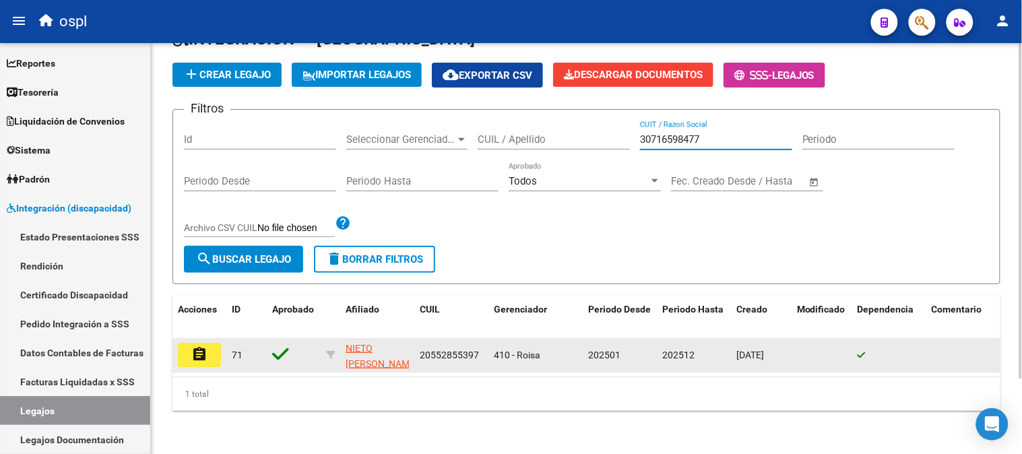
scroll to position [92, 0]
type input "30716598477"
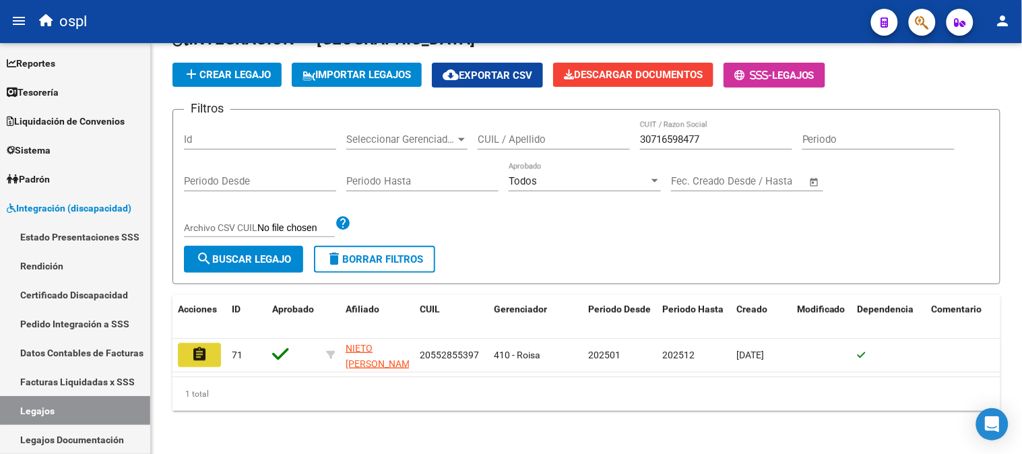
click at [193, 348] on mat-icon "assignment" at bounding box center [199, 354] width 16 height 16
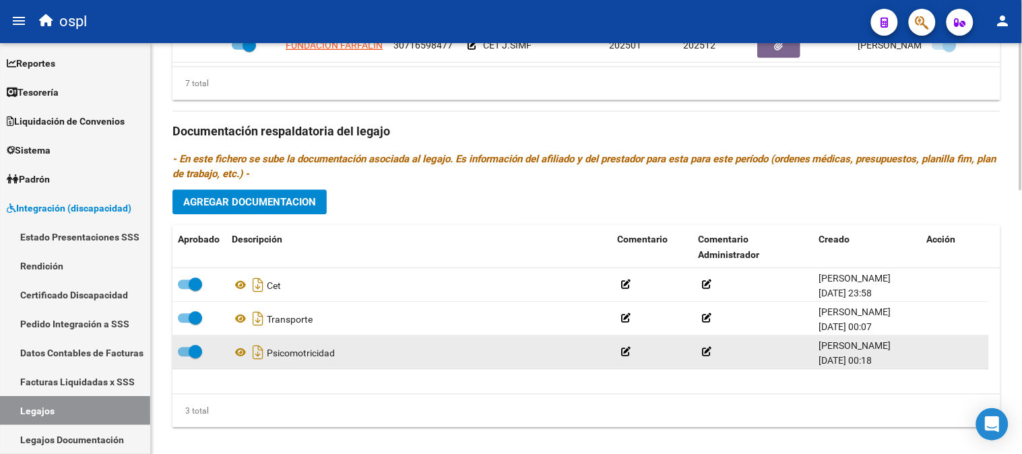
scroll to position [736, 0]
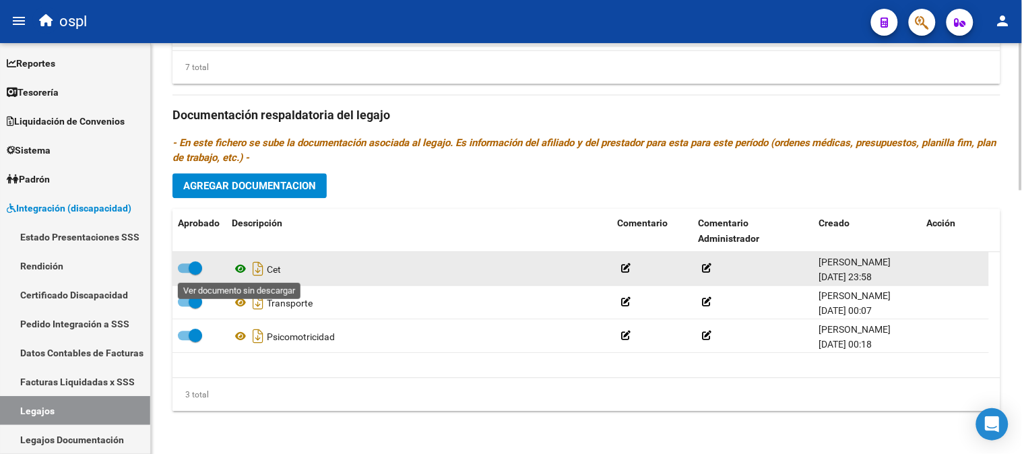
click at [243, 264] on icon at bounding box center [241, 269] width 18 height 16
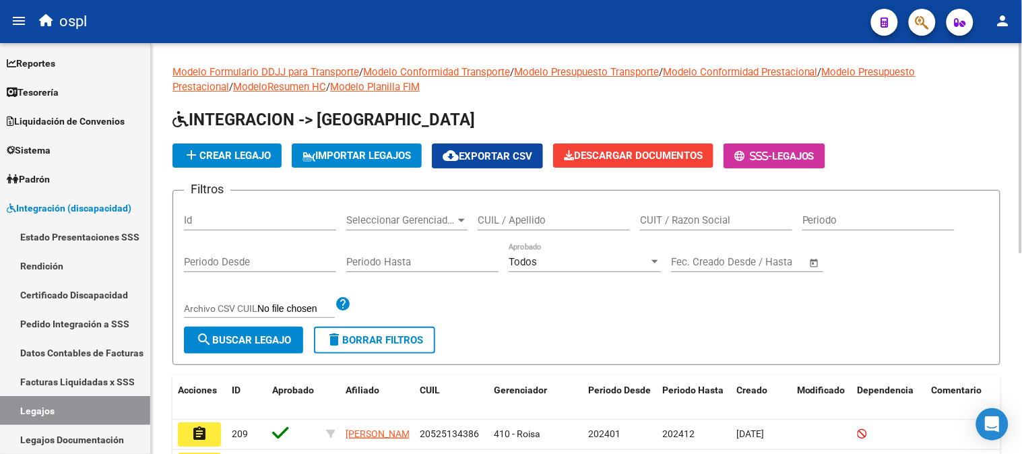
click at [650, 225] on input "CUIT / Razon Social" at bounding box center [716, 220] width 152 height 12
paste input "30717872262"
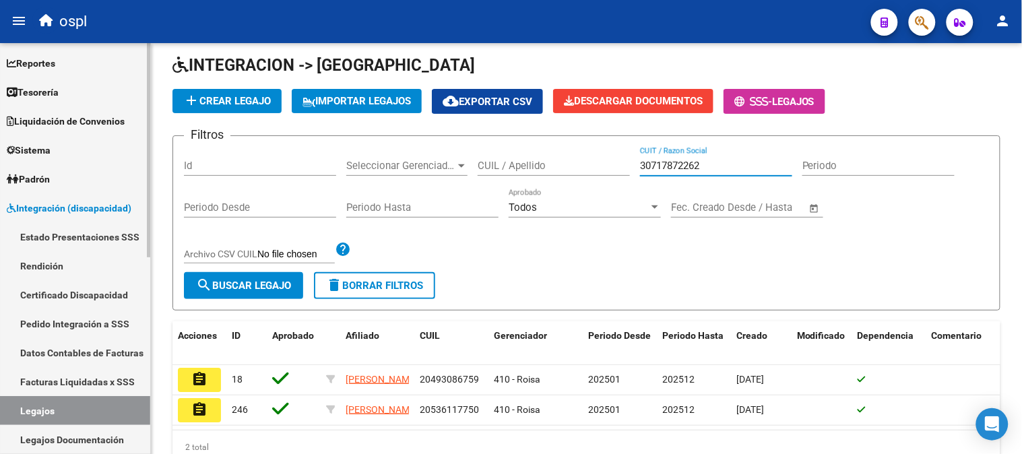
scroll to position [125, 0]
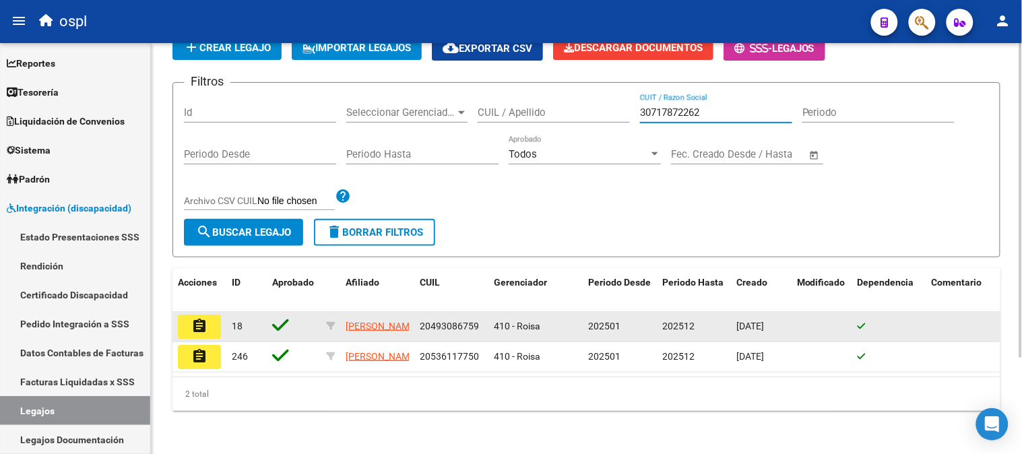
type input "30717872262"
click at [201, 318] on mat-icon "assignment" at bounding box center [199, 326] width 16 height 16
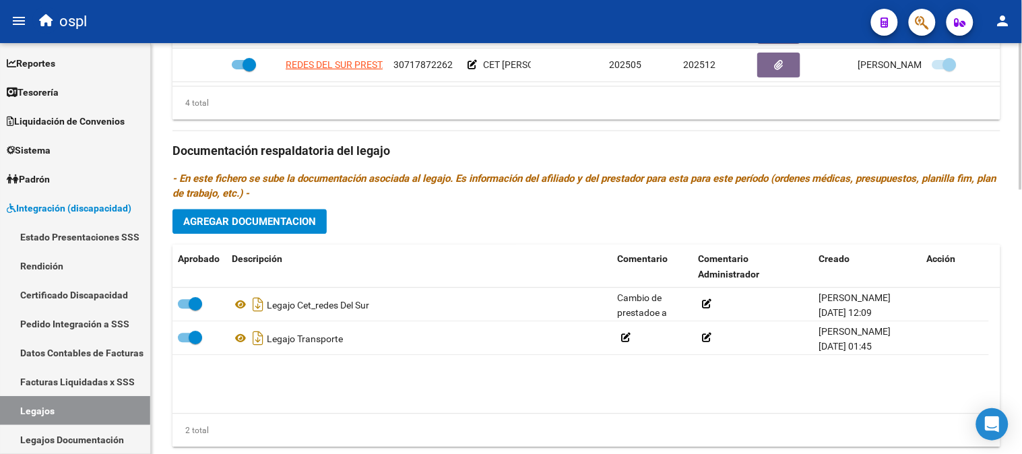
scroll to position [736, 0]
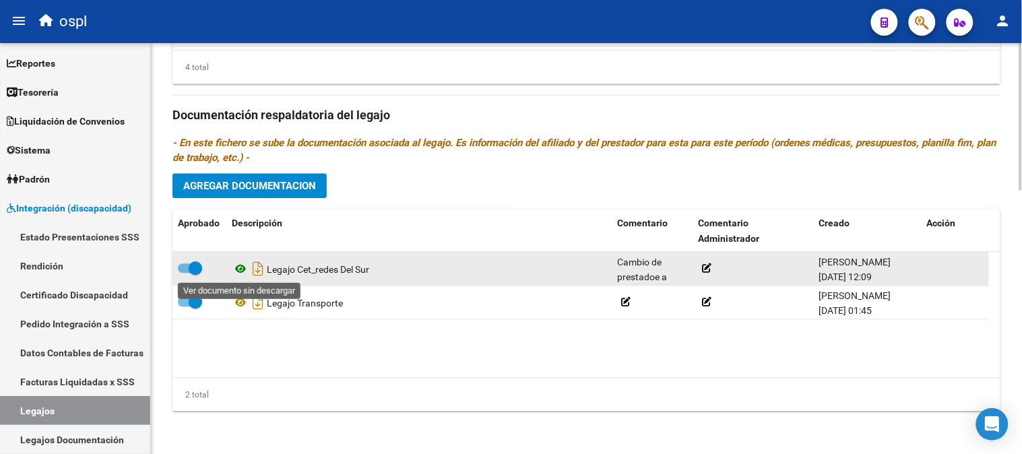
click at [244, 267] on icon at bounding box center [241, 269] width 18 height 16
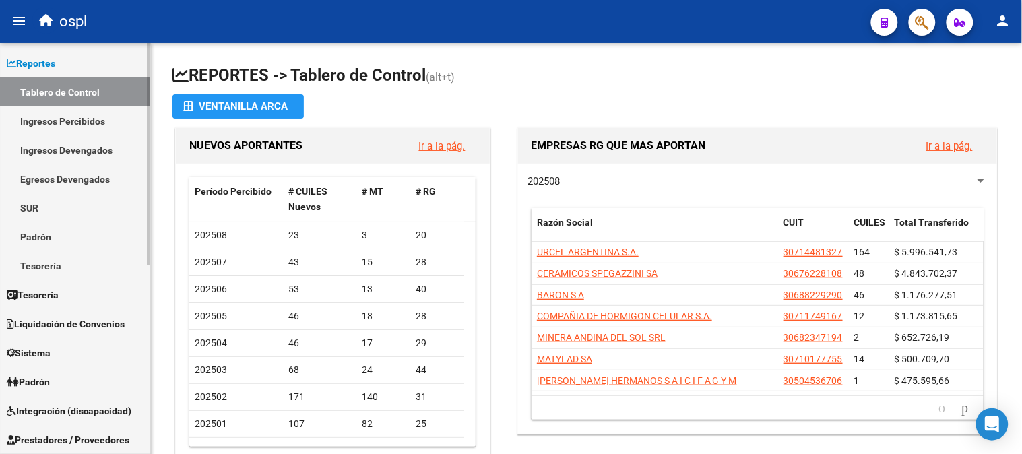
click at [93, 145] on link "Ingresos Devengados" at bounding box center [75, 149] width 150 height 29
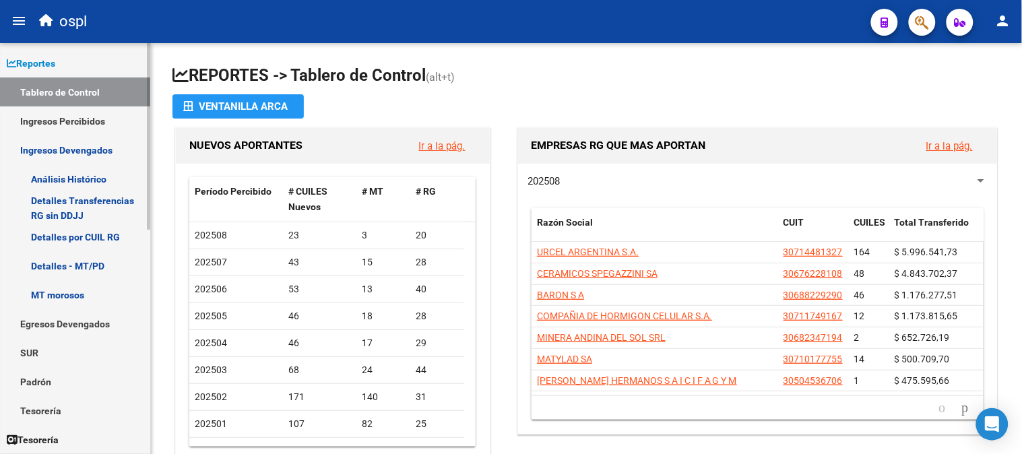
click at [80, 125] on link "Ingresos Percibidos" at bounding box center [75, 120] width 150 height 29
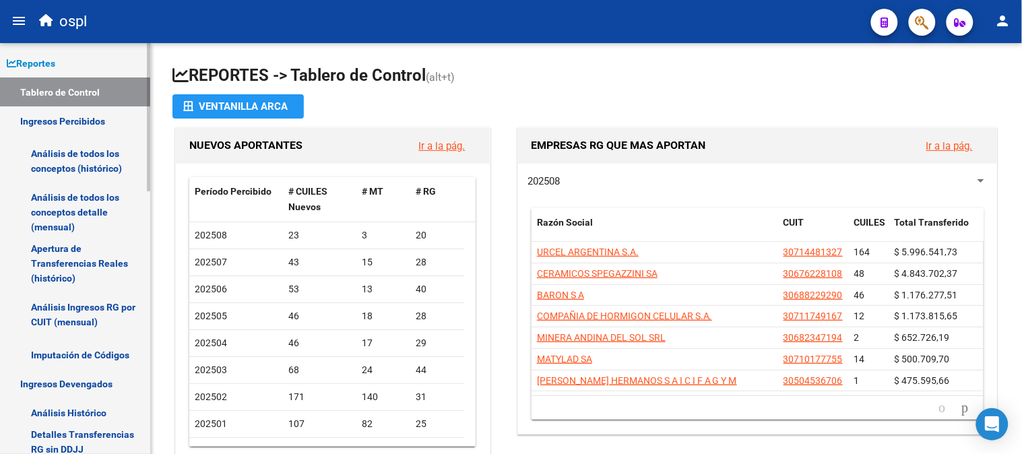
click at [99, 194] on link "Análisis de todos los conceptos detalle (mensual)" at bounding box center [75, 212] width 150 height 51
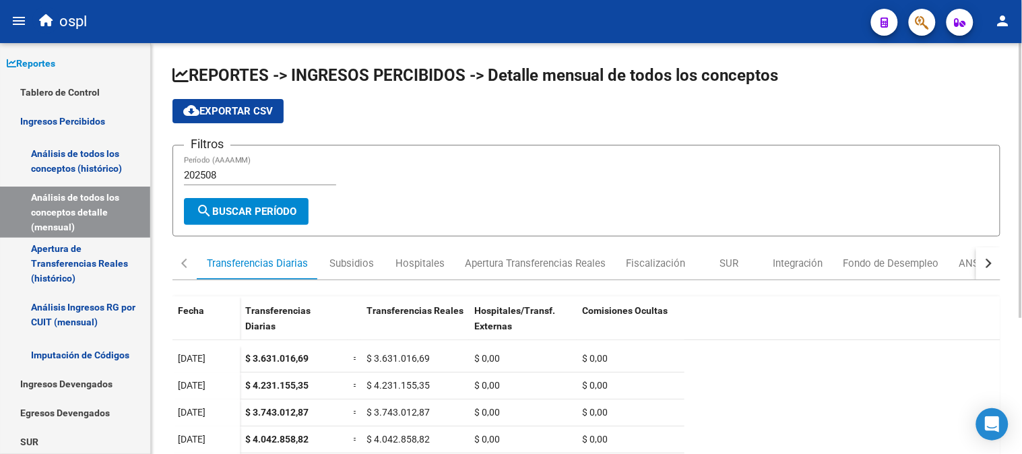
scroll to position [202, 0]
